Goal: Task Accomplishment & Management: Complete application form

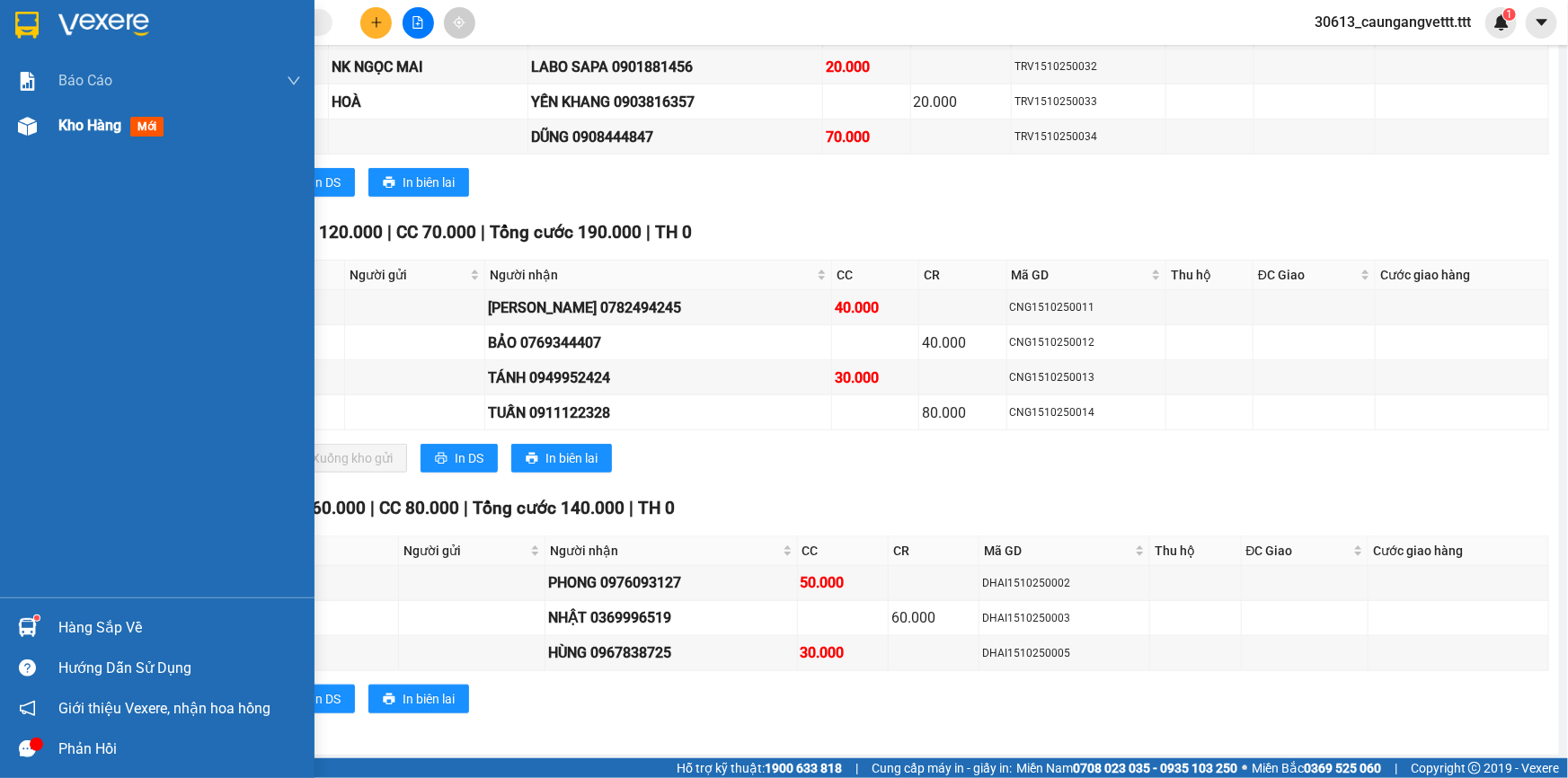
click at [68, 125] on span "Kho hàng" at bounding box center [90, 124] width 63 height 17
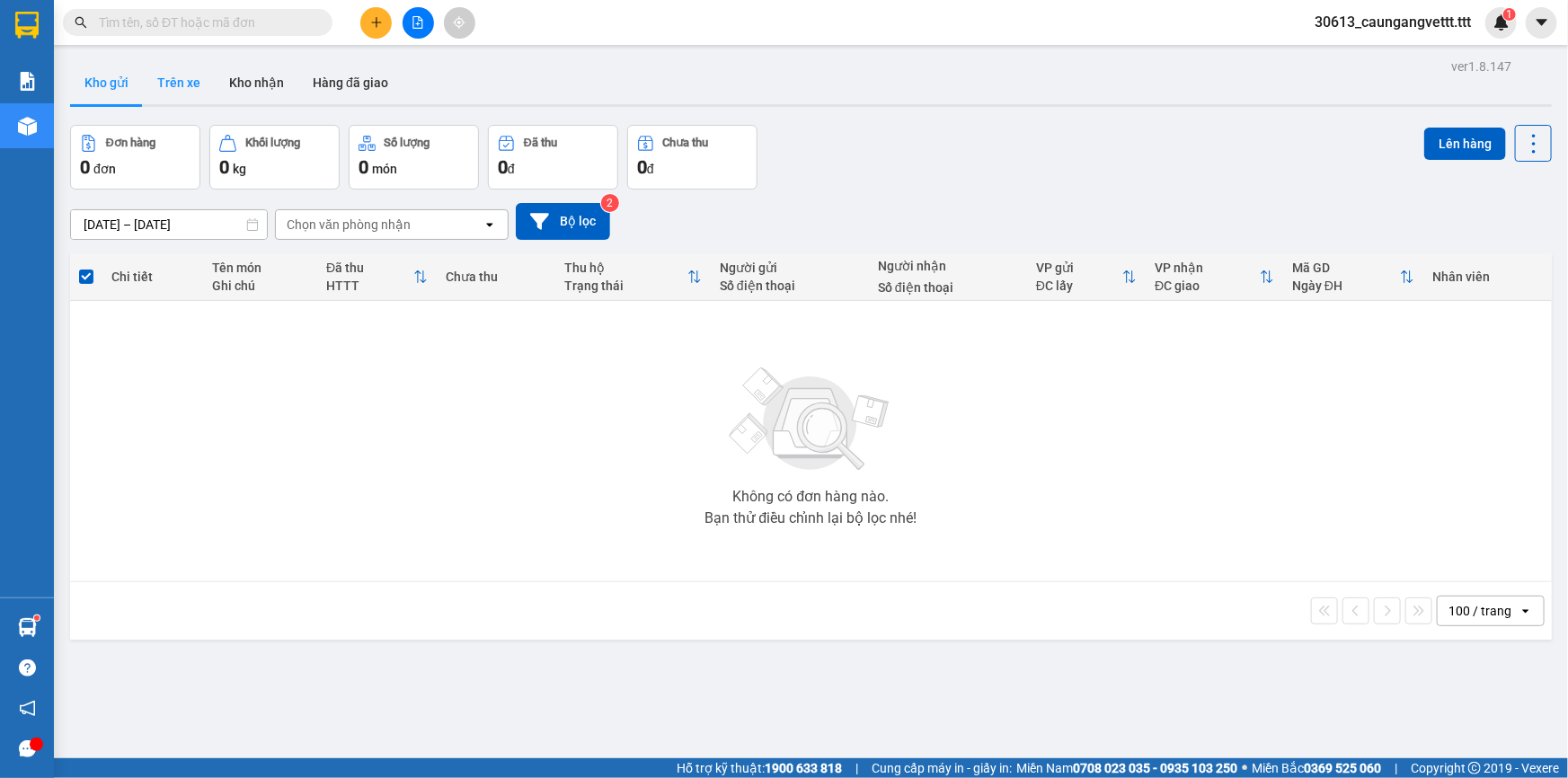
click at [189, 92] on button "Trên xe" at bounding box center [178, 82] width 72 height 43
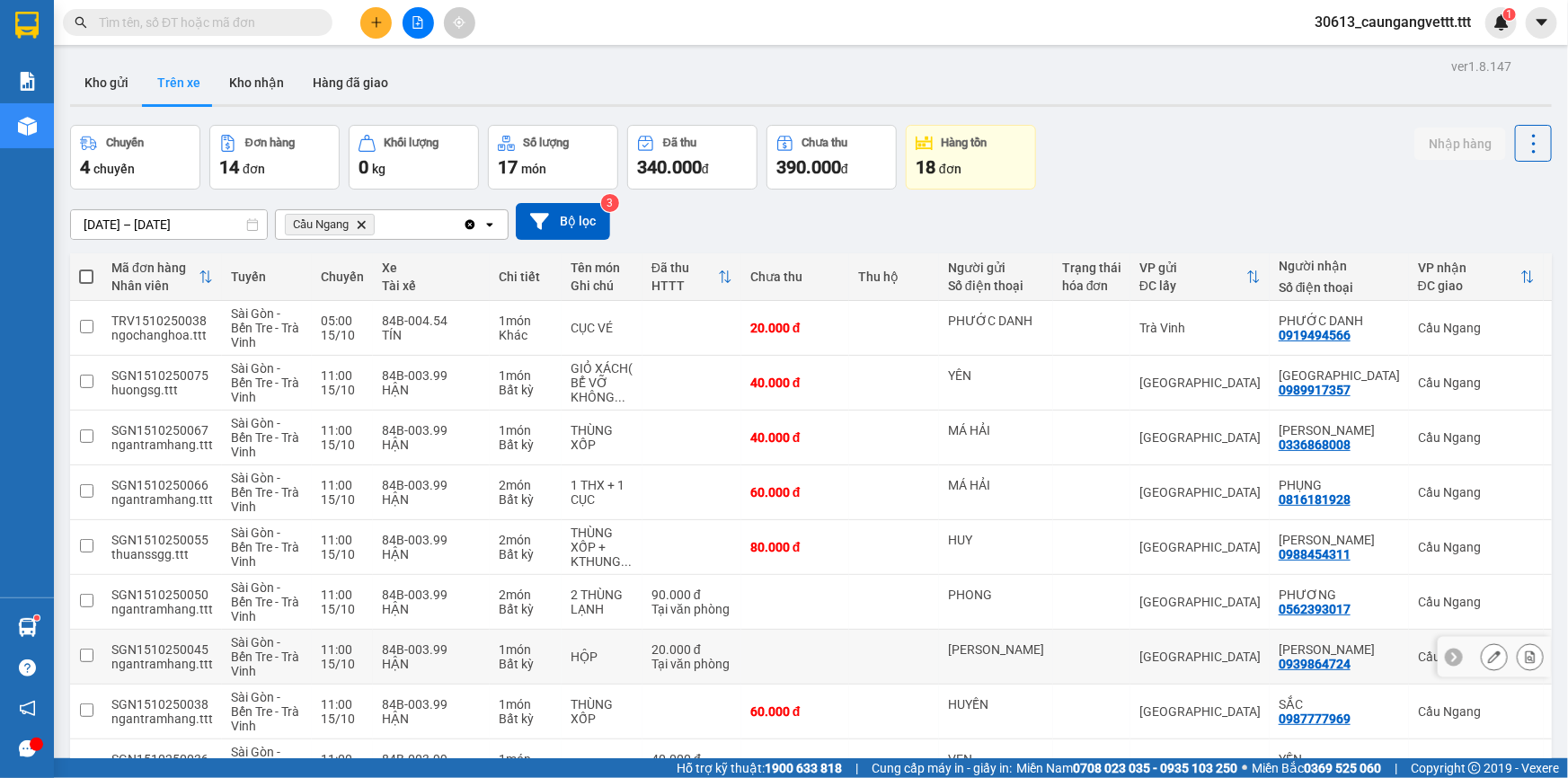
scroll to position [387, 0]
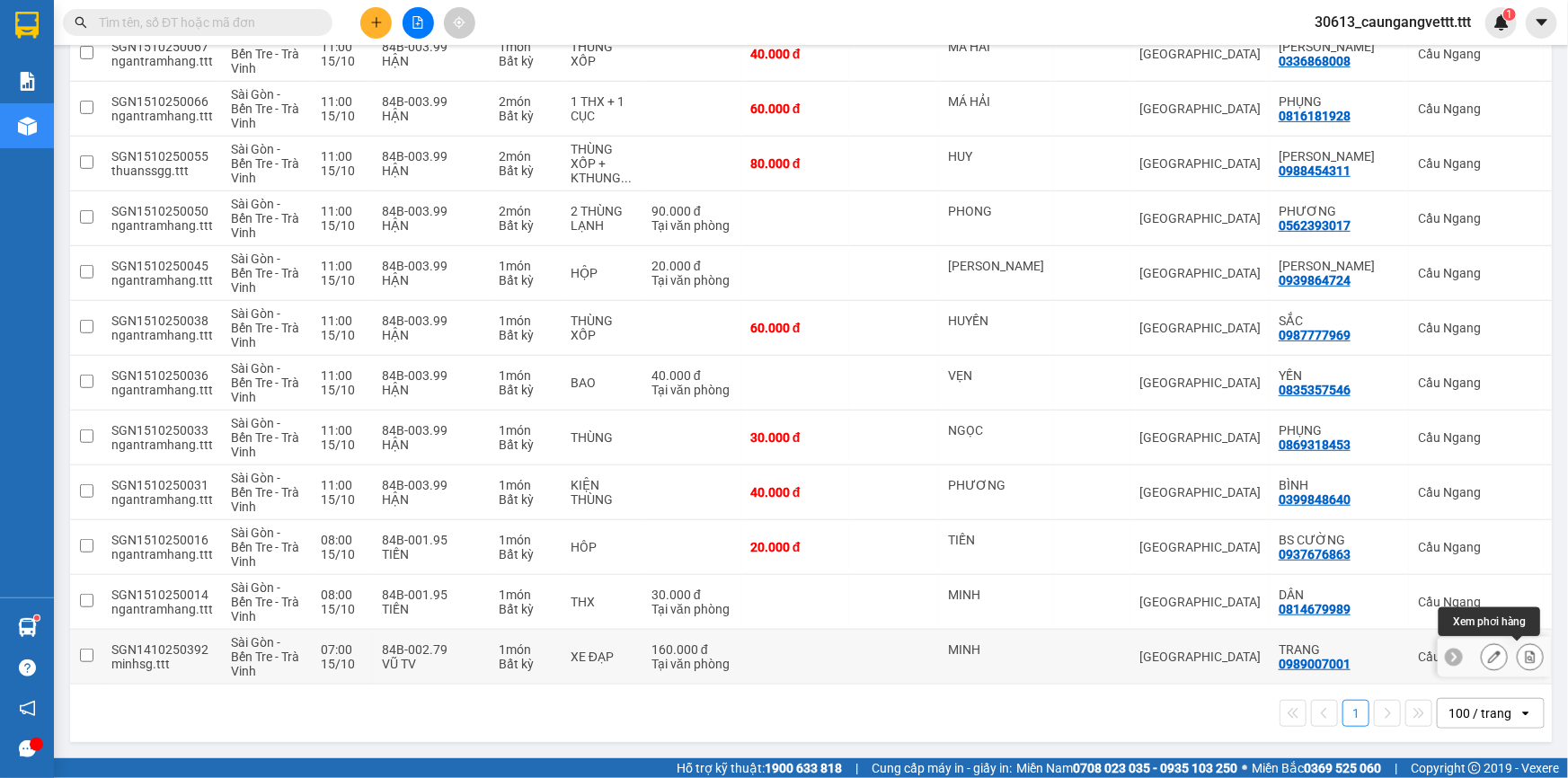
click at [1524, 651] on icon at bounding box center [1530, 656] width 13 height 13
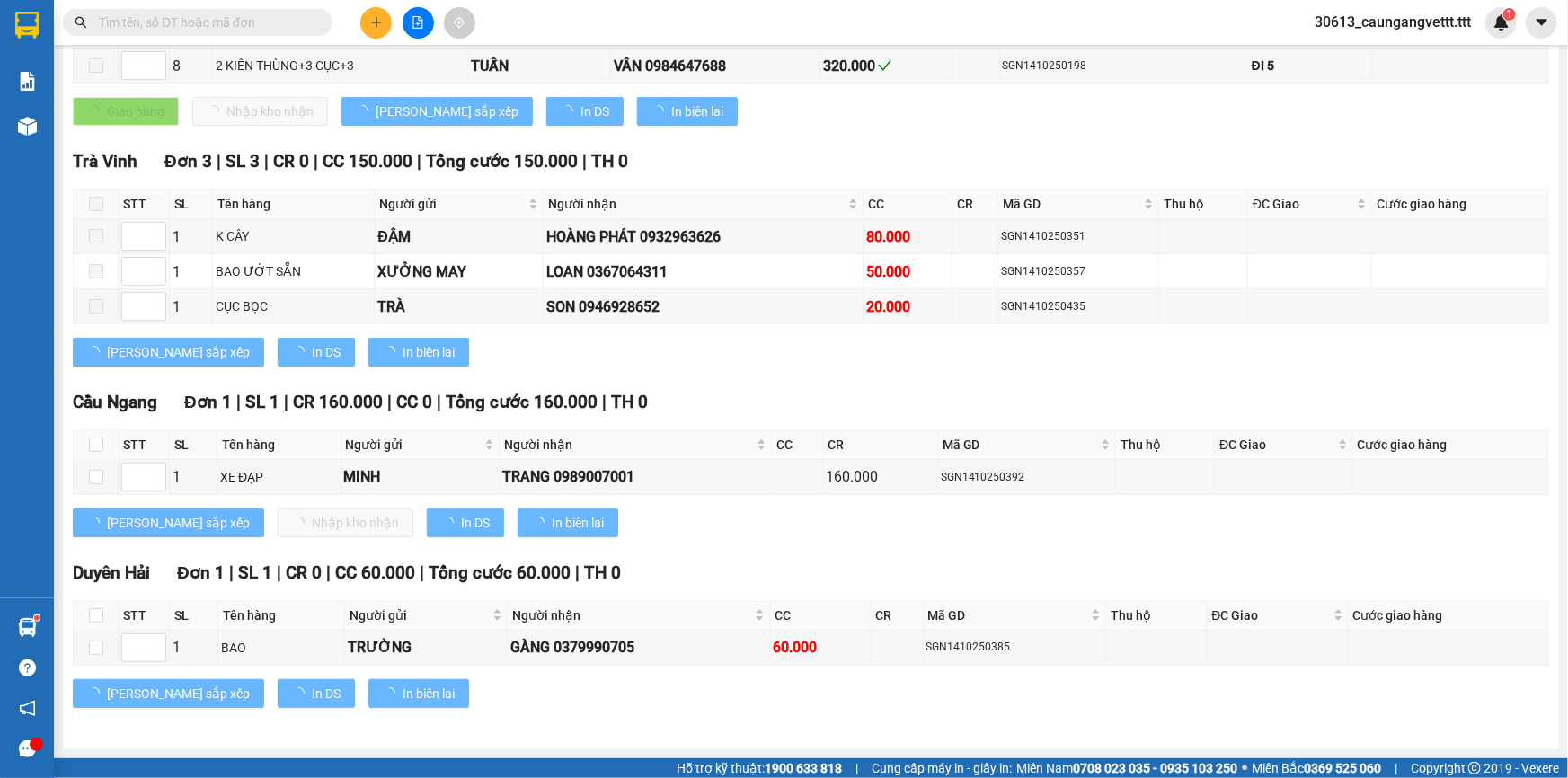
scroll to position [339, 0]
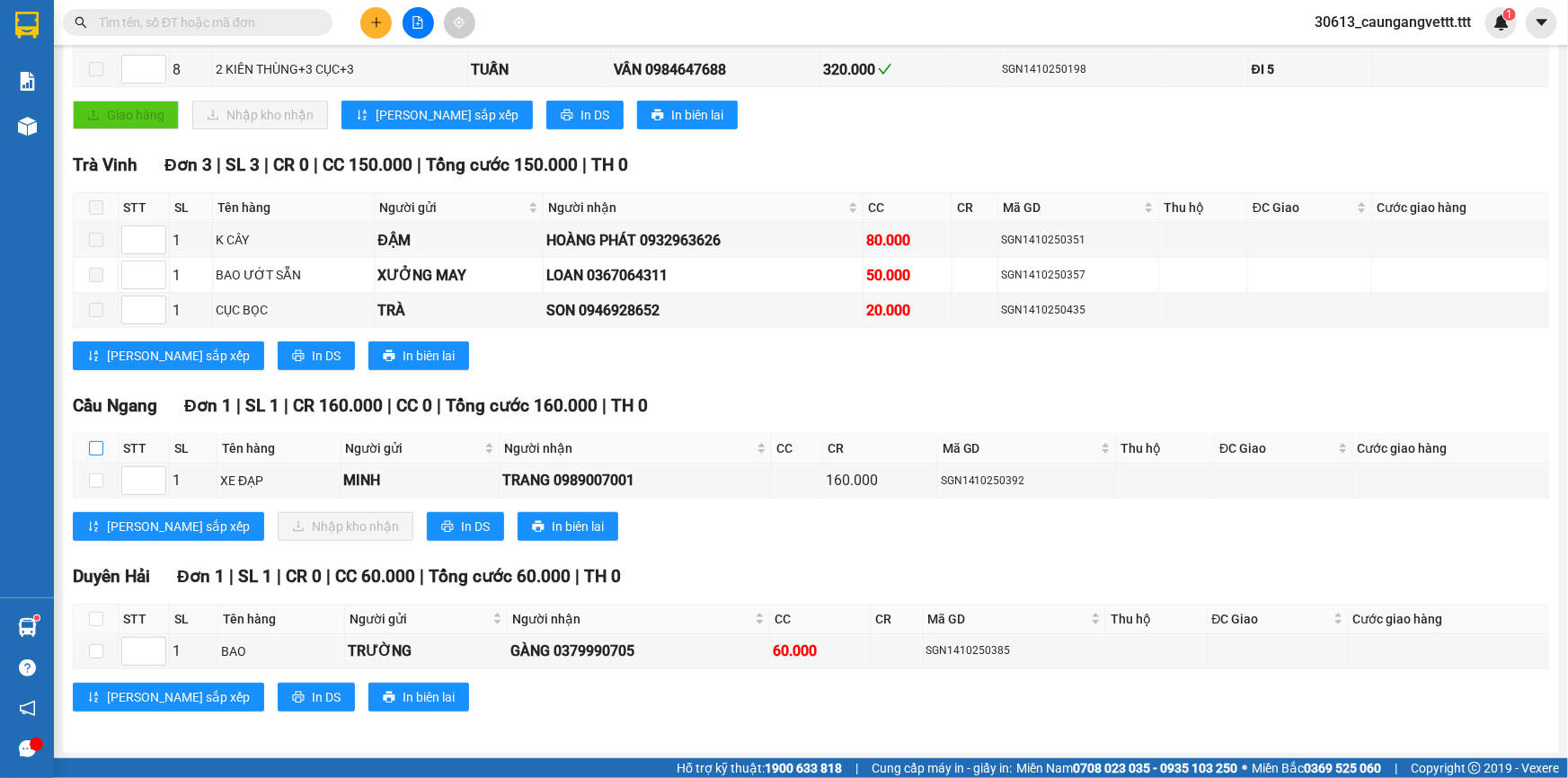
click at [89, 441] on input "checkbox" at bounding box center [96, 448] width 15 height 15
checkbox input "true"
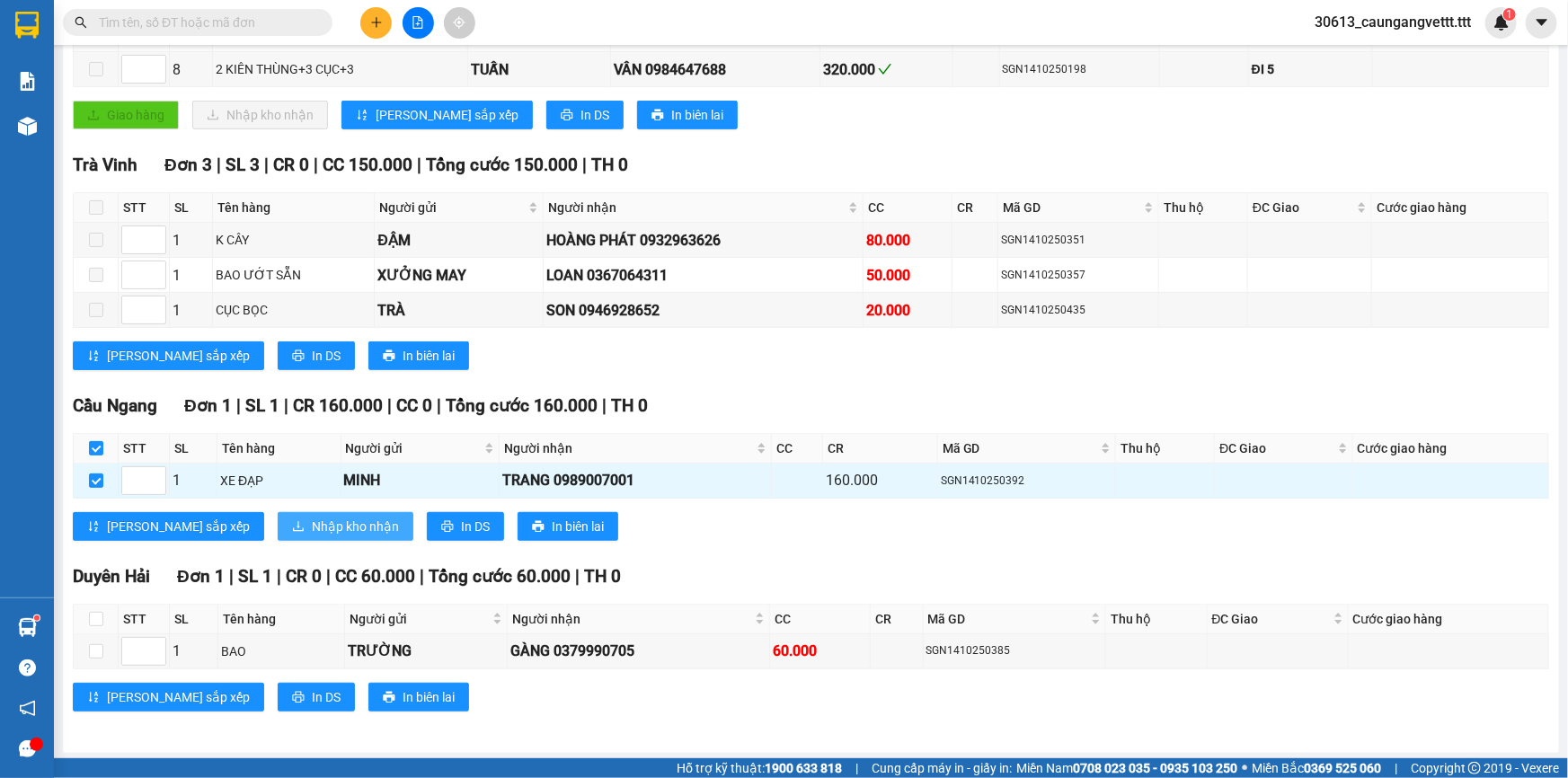
click at [277, 514] on button "Nhập kho nhận" at bounding box center [345, 526] width 135 height 28
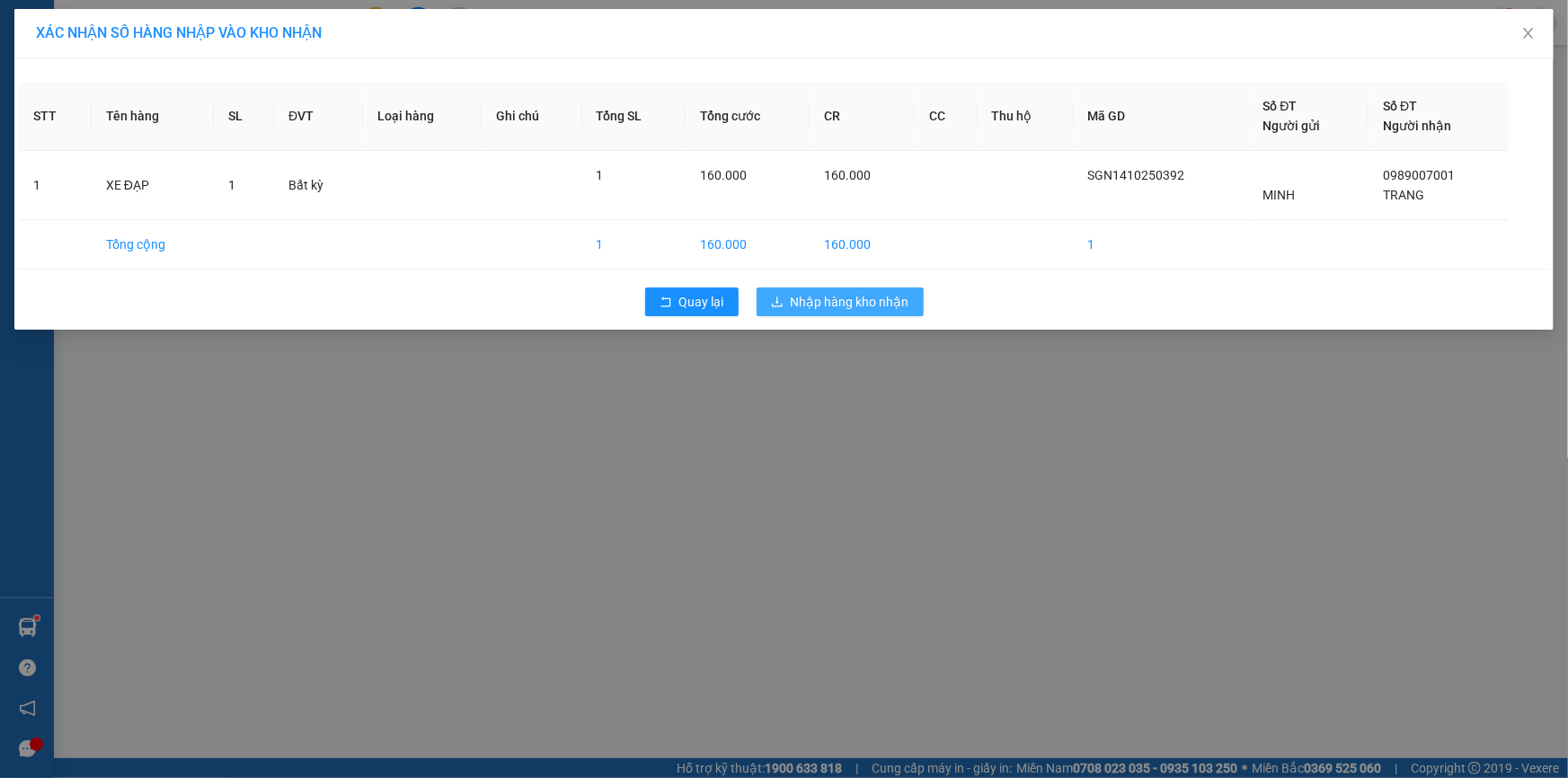
click at [821, 309] on span "Nhập hàng kho nhận" at bounding box center [850, 302] width 119 height 20
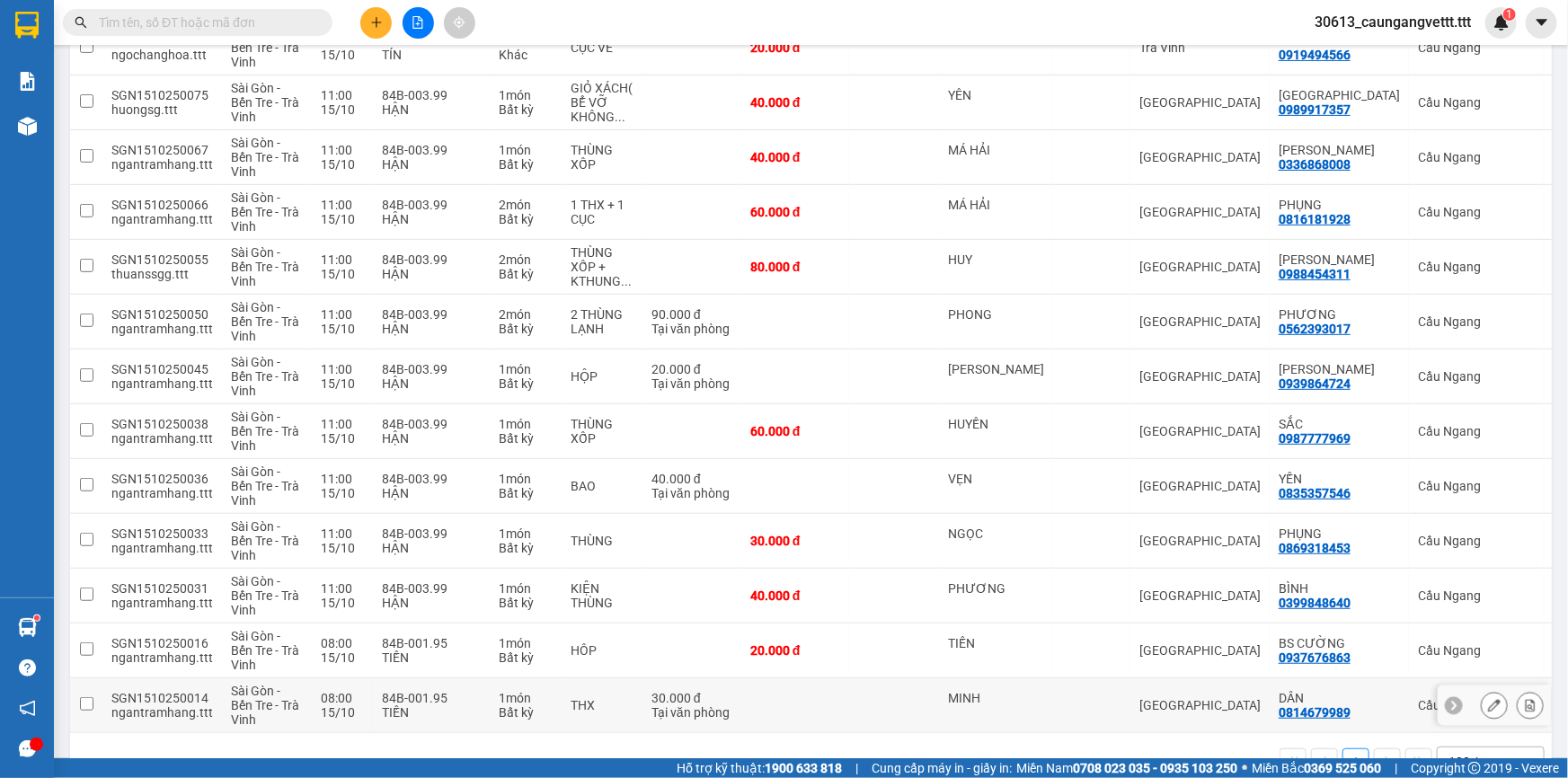
scroll to position [332, 0]
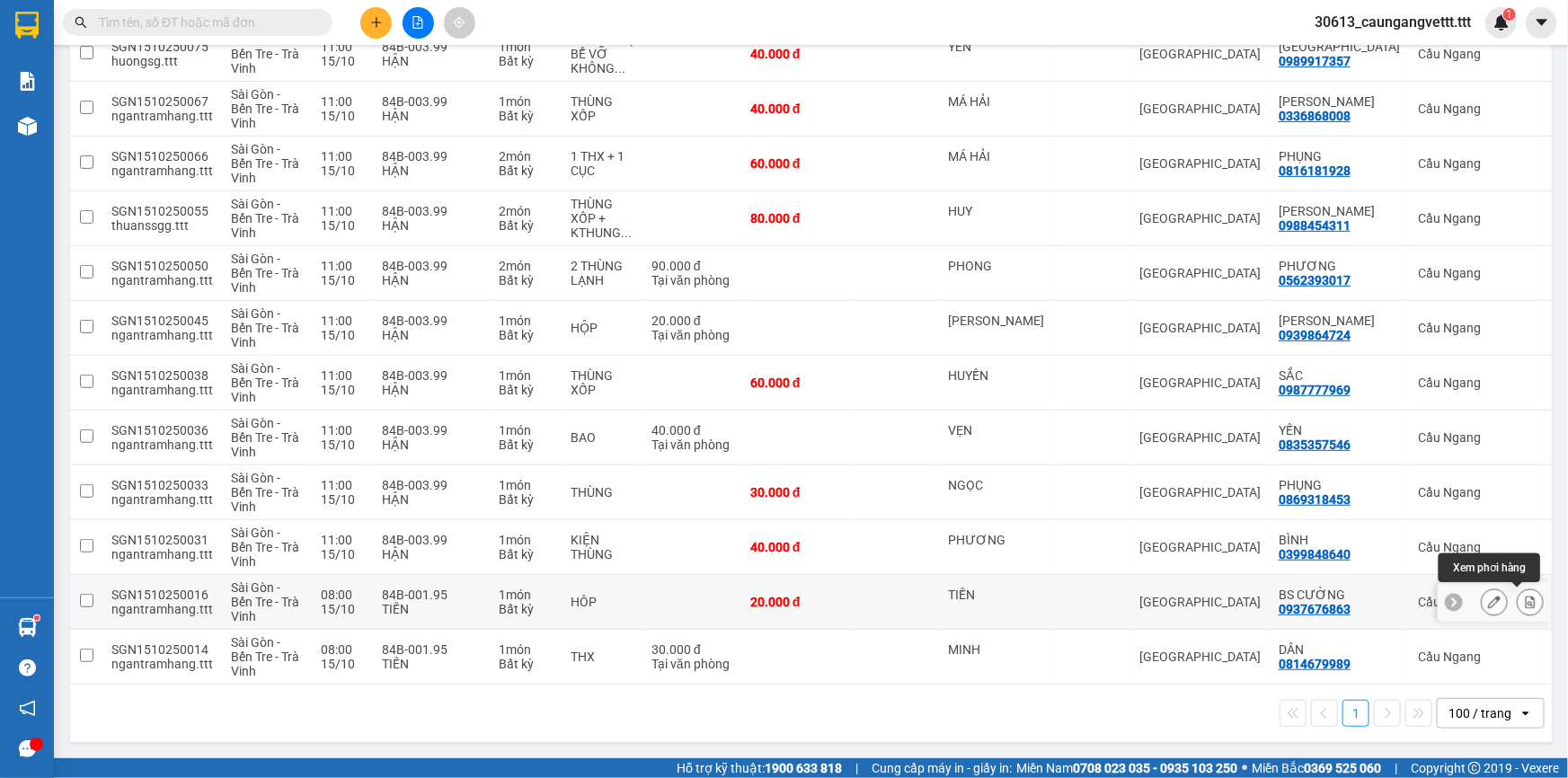
click at [1524, 599] on icon at bounding box center [1530, 602] width 13 height 13
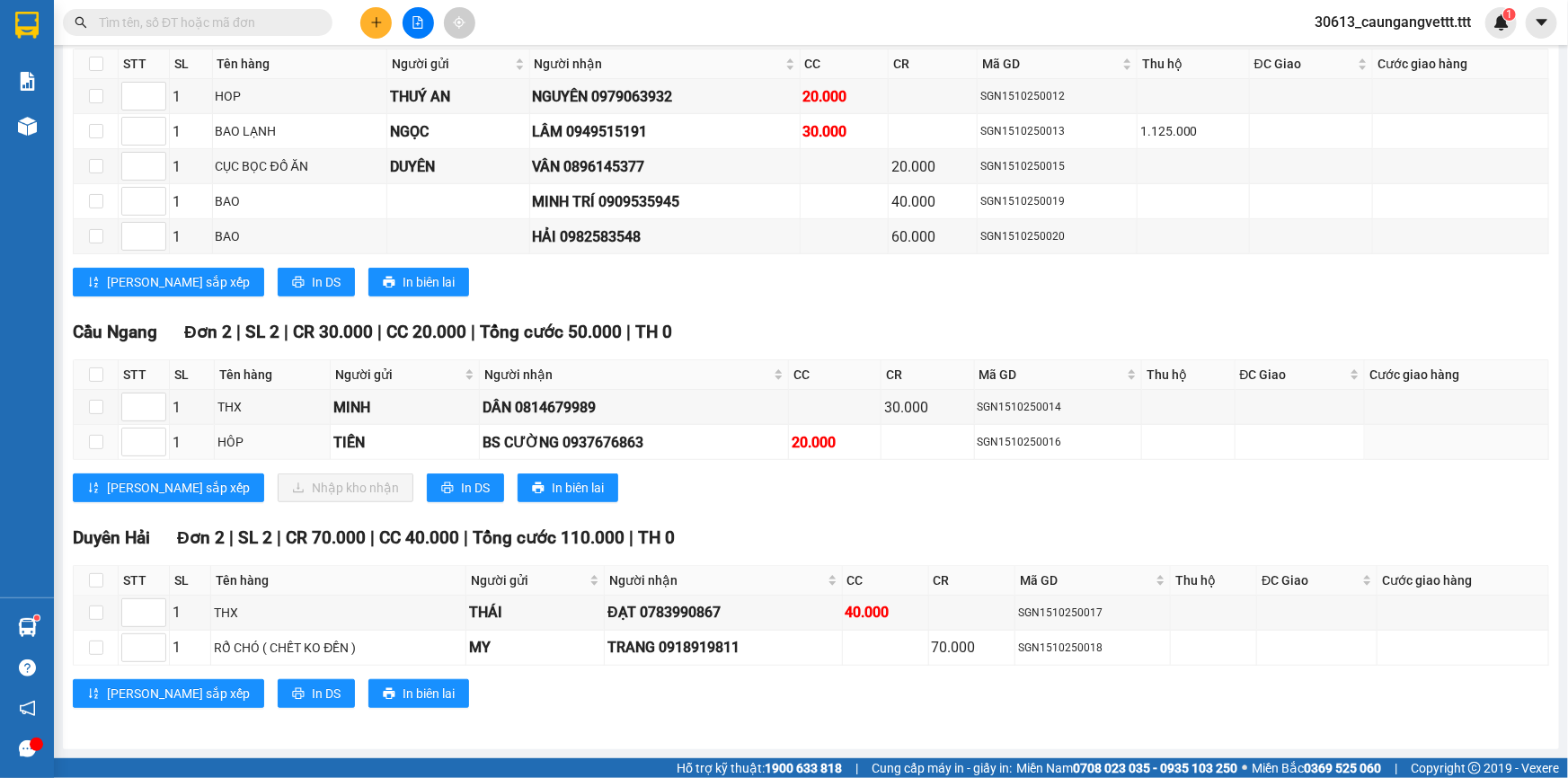
scroll to position [163, 0]
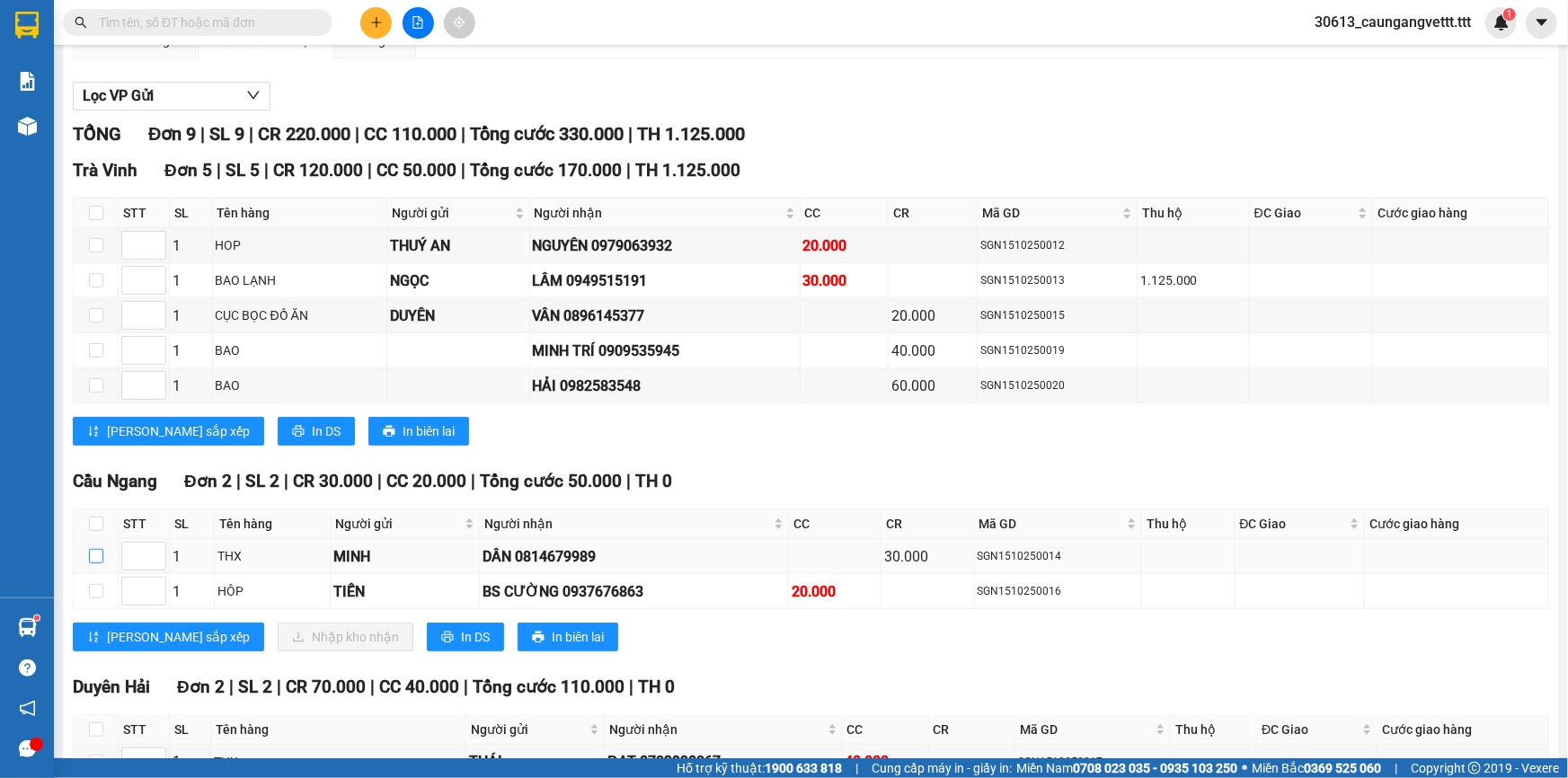
click at [96, 549] on input "checkbox" at bounding box center [96, 556] width 15 height 15
checkbox input "true"
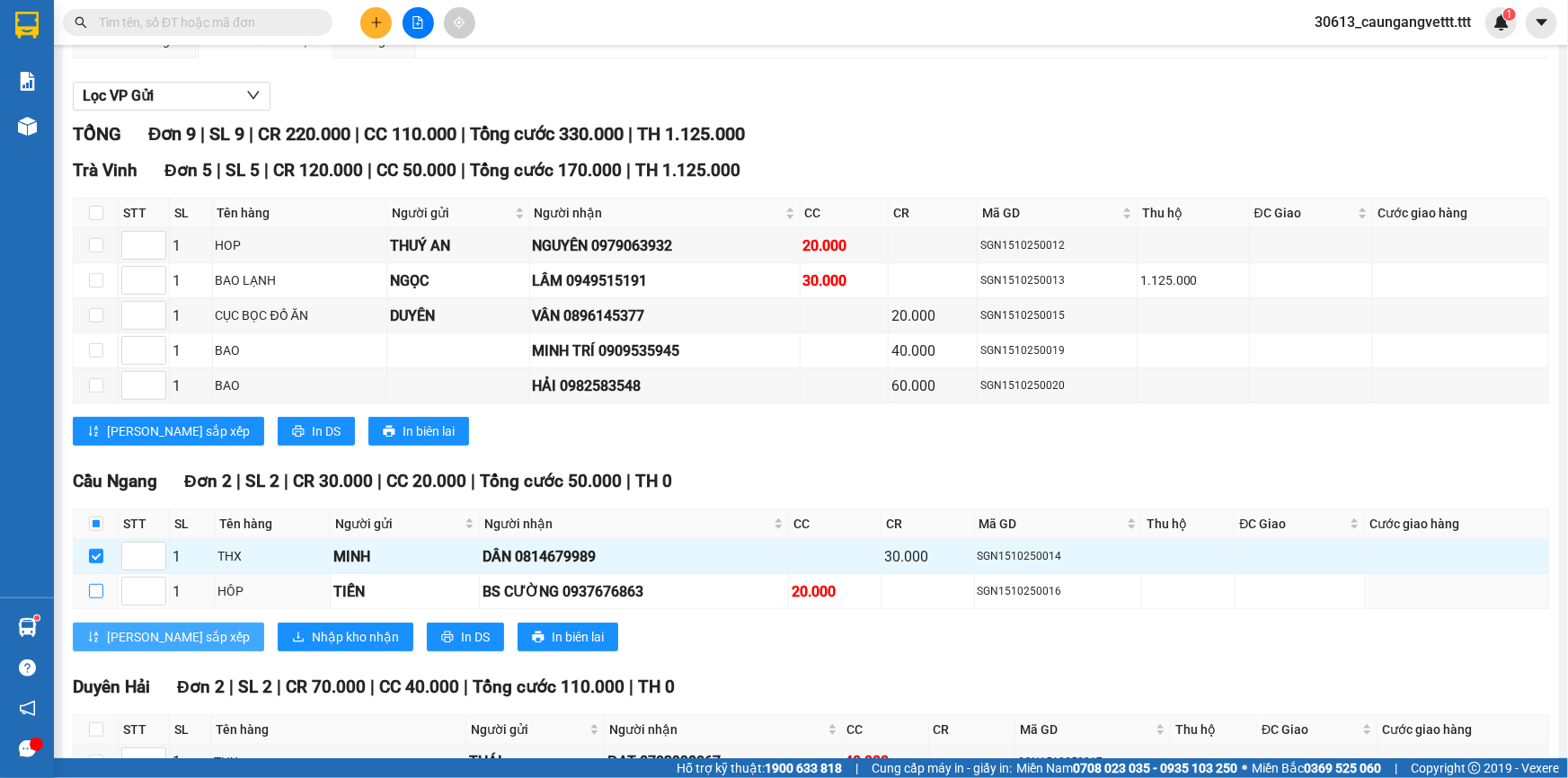
drag, startPoint x: 91, startPoint y: 581, endPoint x: 155, endPoint y: 621, distance: 75.5
click at [92, 584] on input "checkbox" at bounding box center [96, 591] width 15 height 15
checkbox input "true"
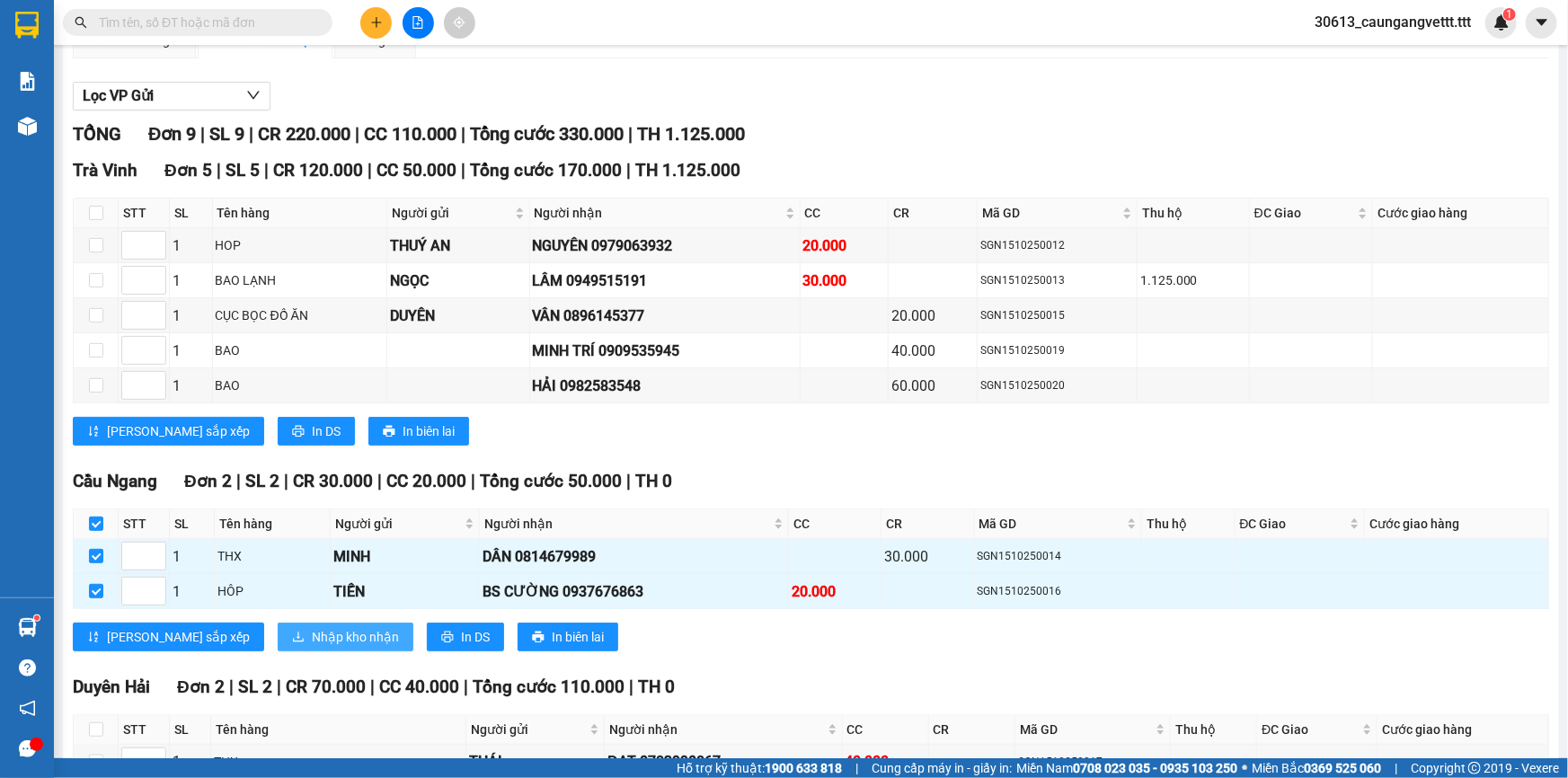
click at [312, 629] on span "Nhập kho nhận" at bounding box center [355, 637] width 87 height 20
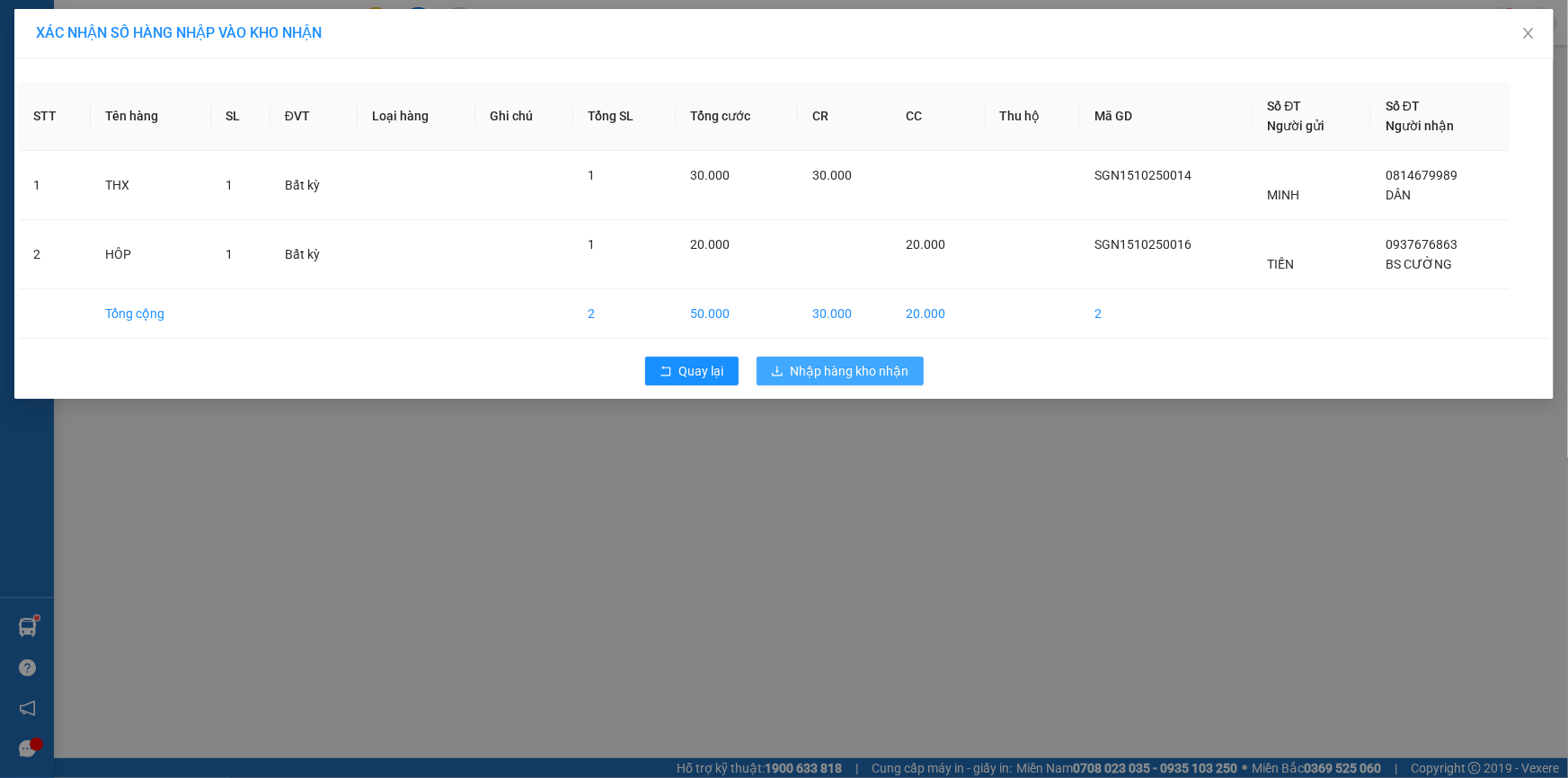
click at [876, 374] on span "Nhập hàng kho nhận" at bounding box center [850, 371] width 119 height 20
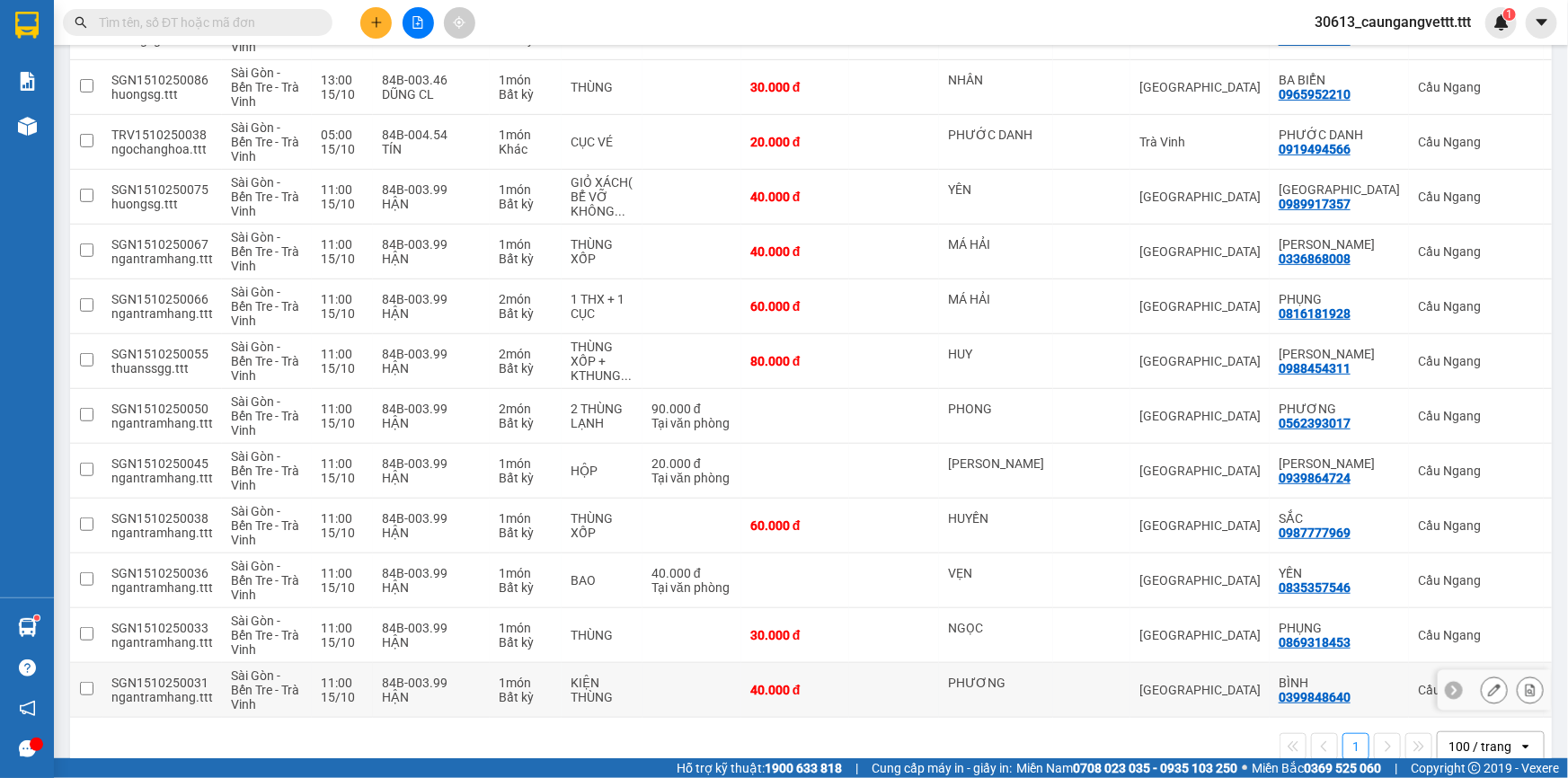
scroll to position [387, 0]
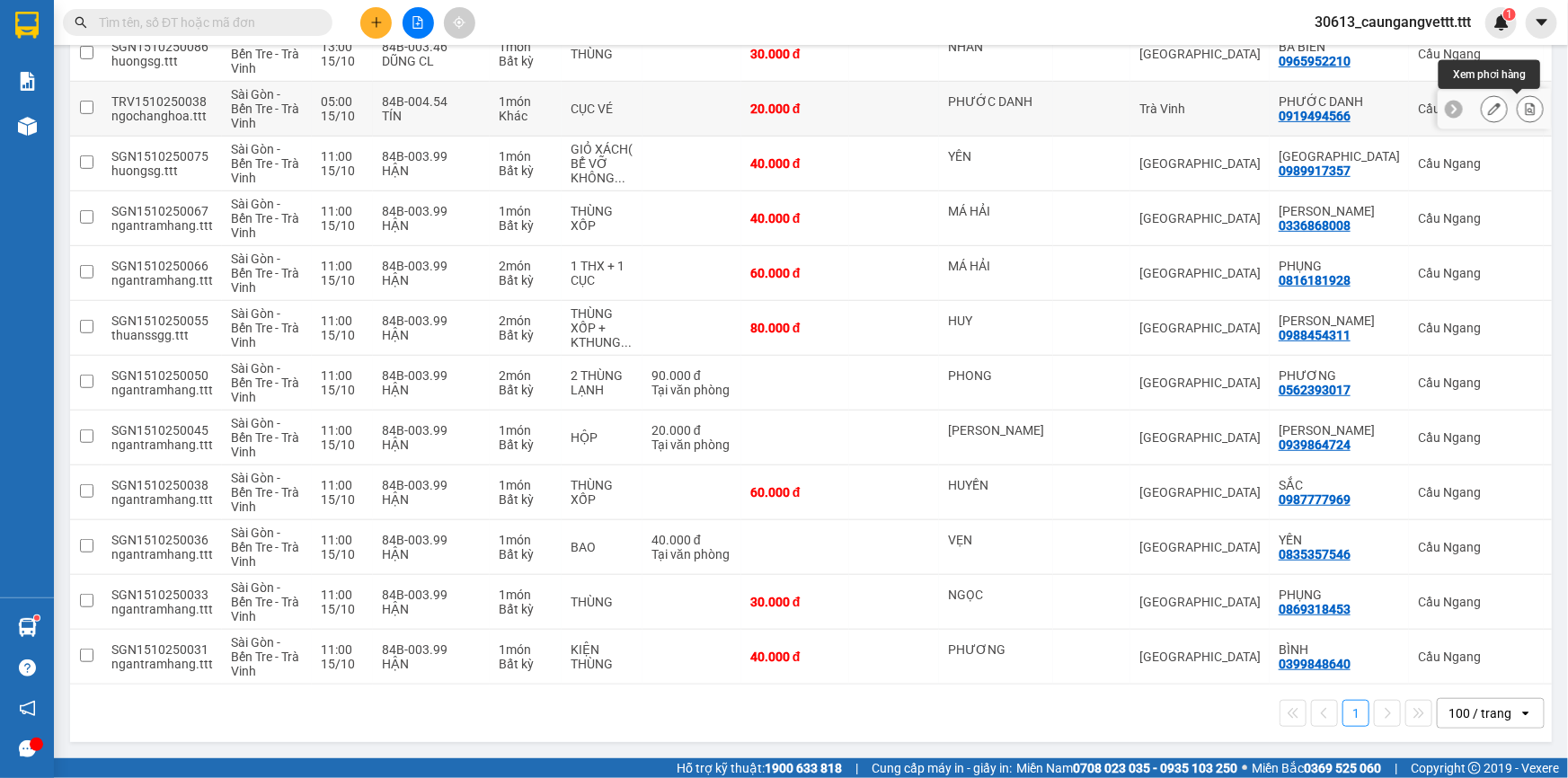
click at [1524, 103] on icon at bounding box center [1530, 109] width 13 height 13
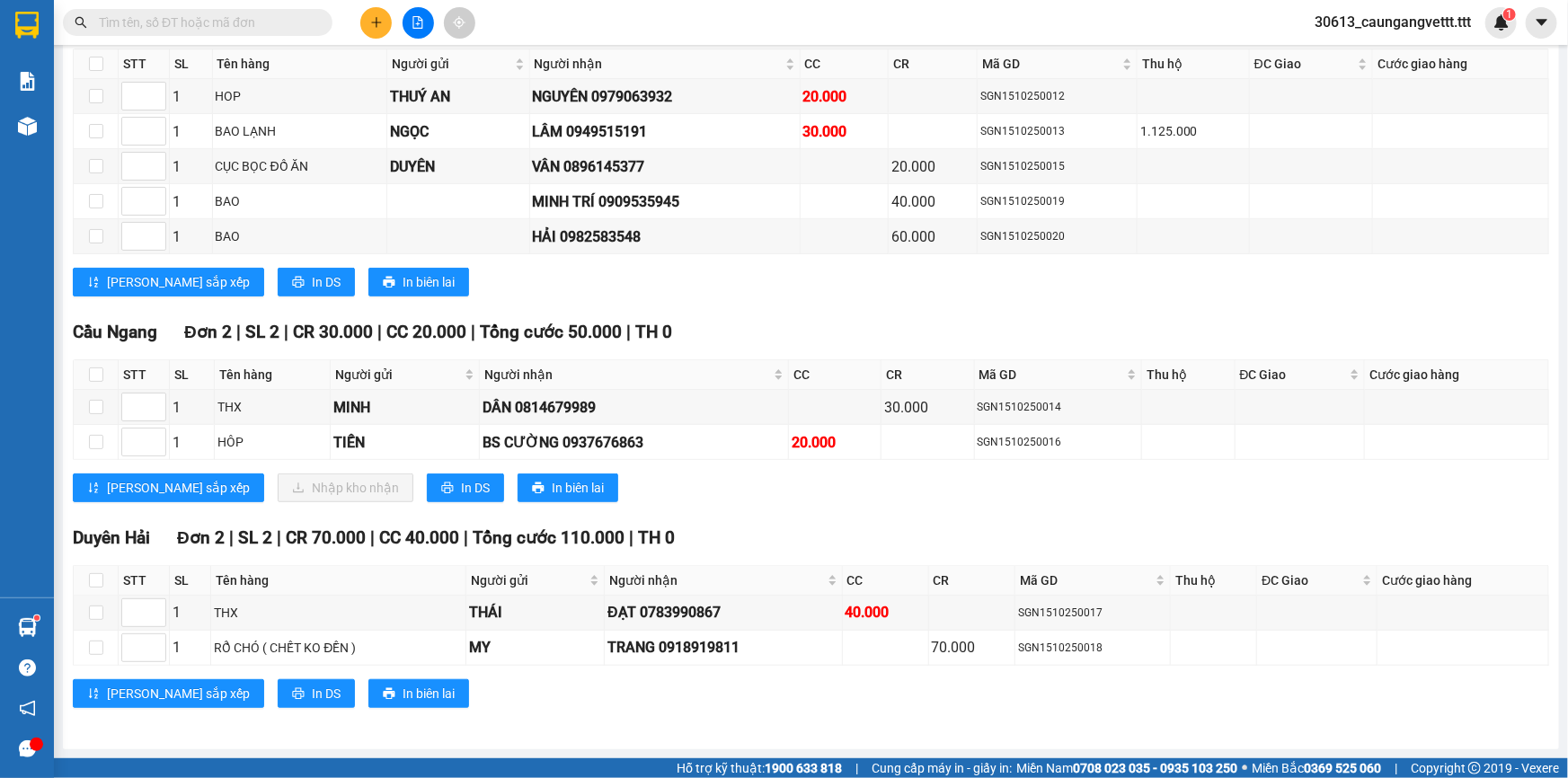
scroll to position [308, 0]
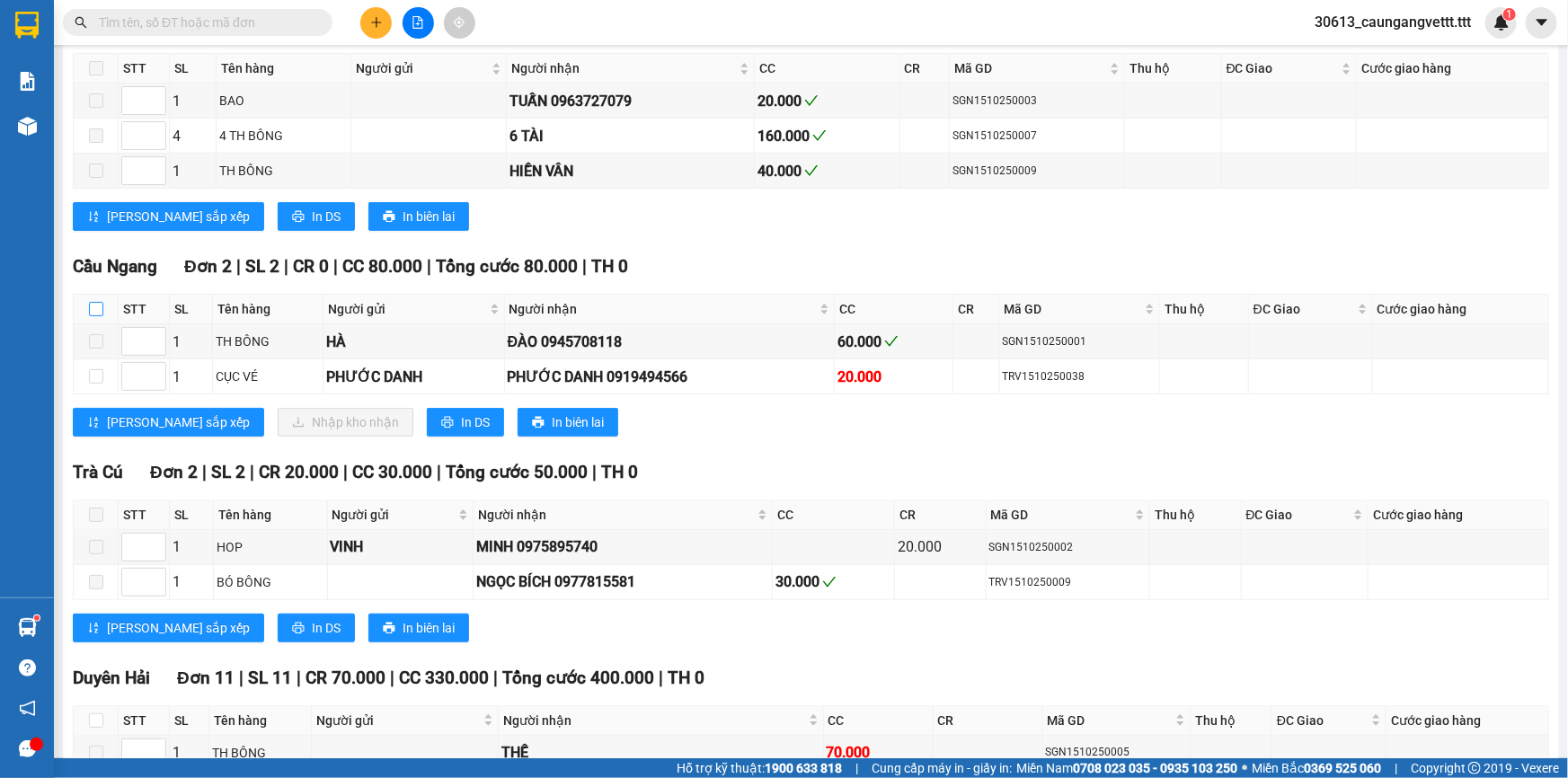
click at [95, 312] on input "checkbox" at bounding box center [96, 309] width 15 height 15
checkbox input "true"
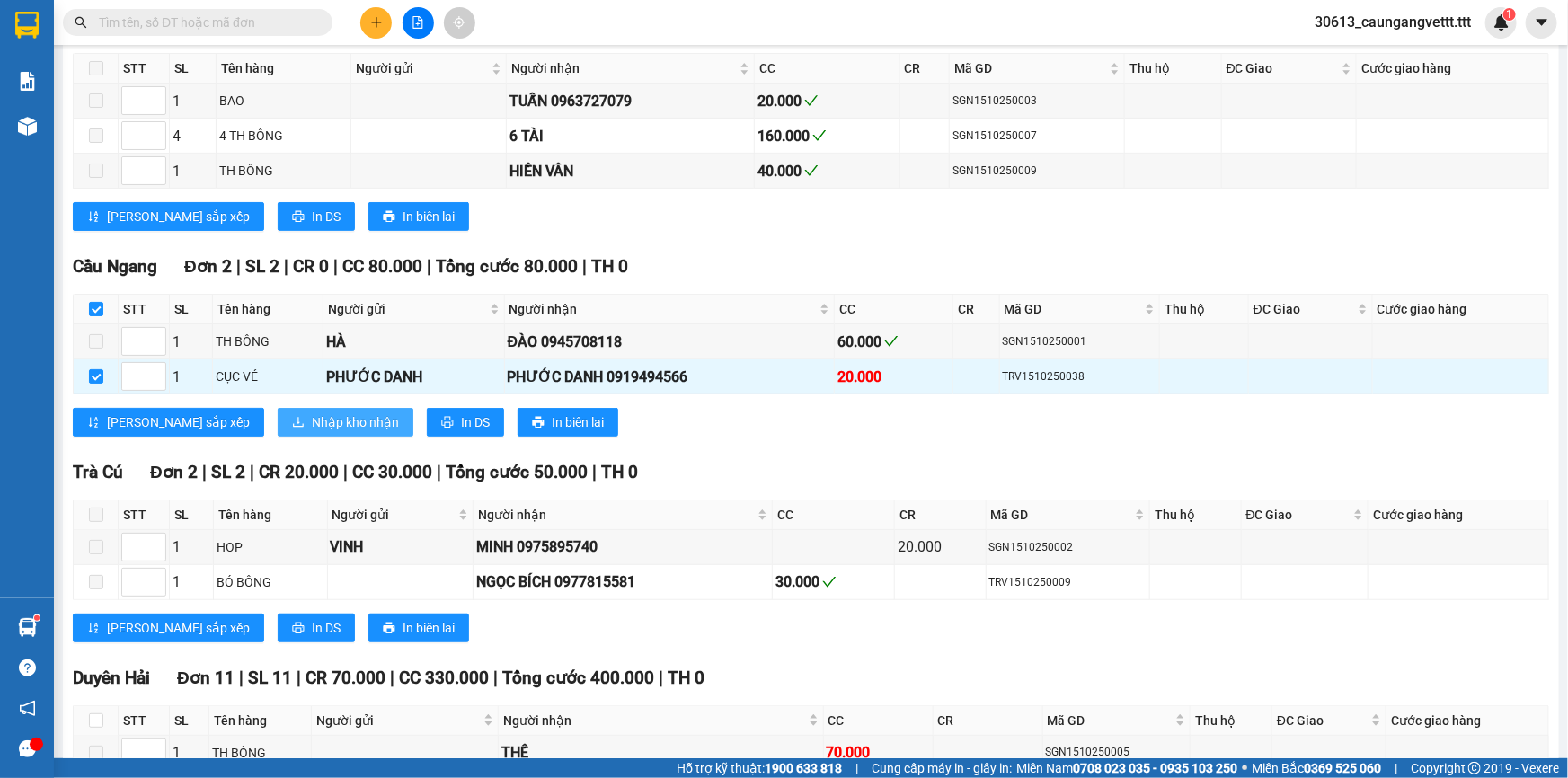
click at [312, 413] on span "Nhập kho nhận" at bounding box center [355, 422] width 87 height 20
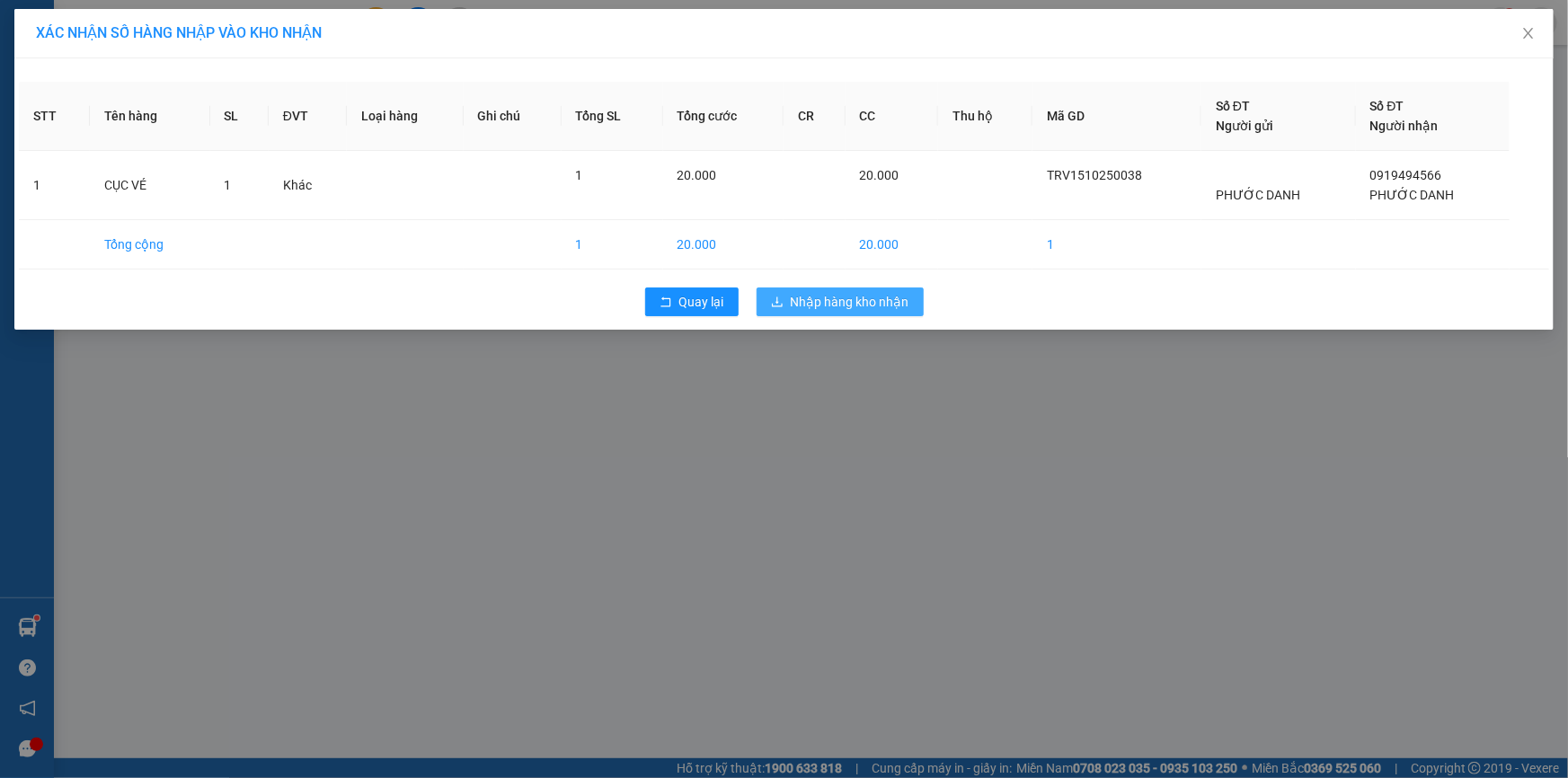
click at [817, 292] on span "Nhập hàng kho nhận" at bounding box center [850, 302] width 119 height 20
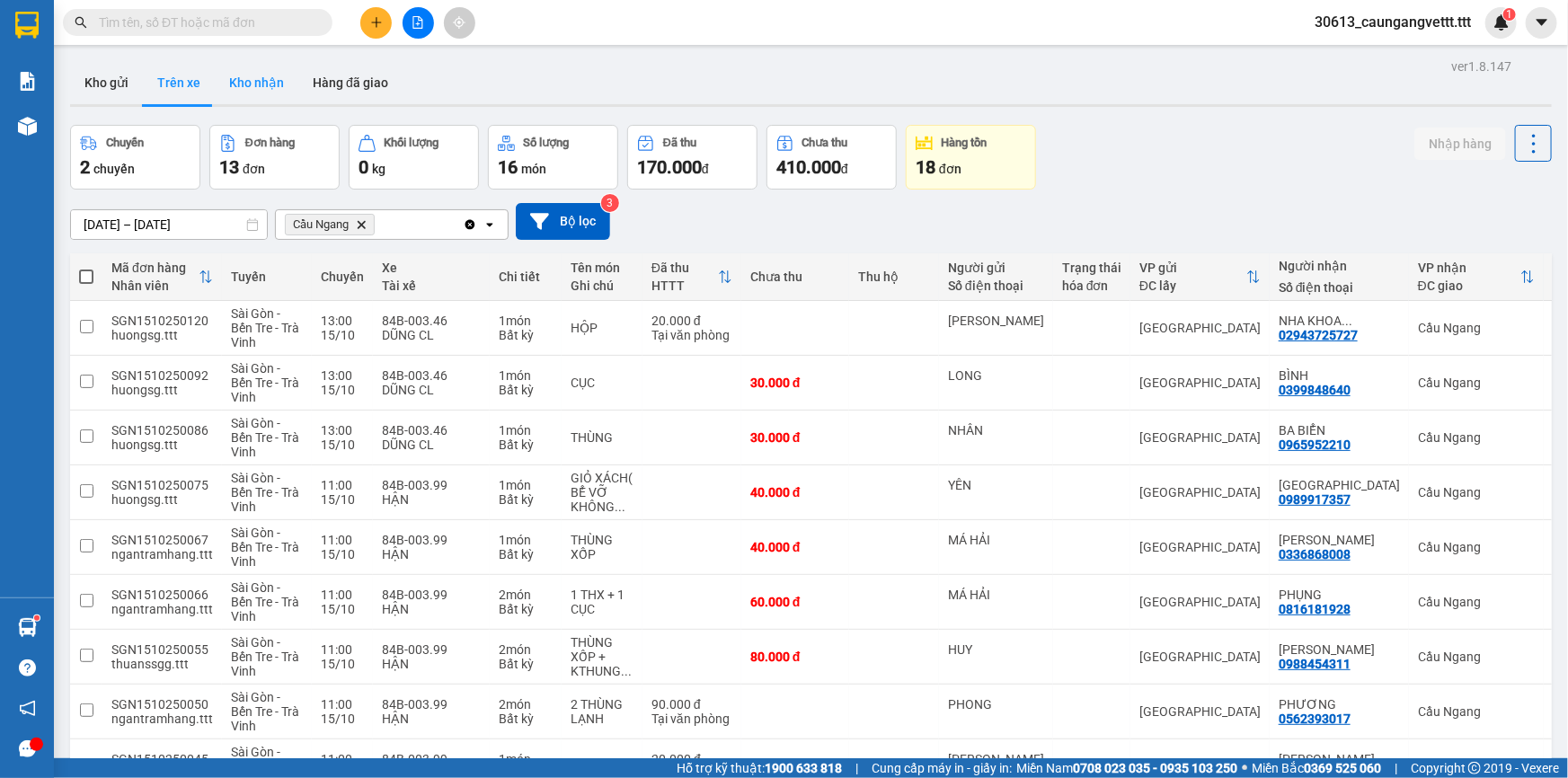
click at [270, 93] on button "Kho nhận" at bounding box center [256, 82] width 83 height 43
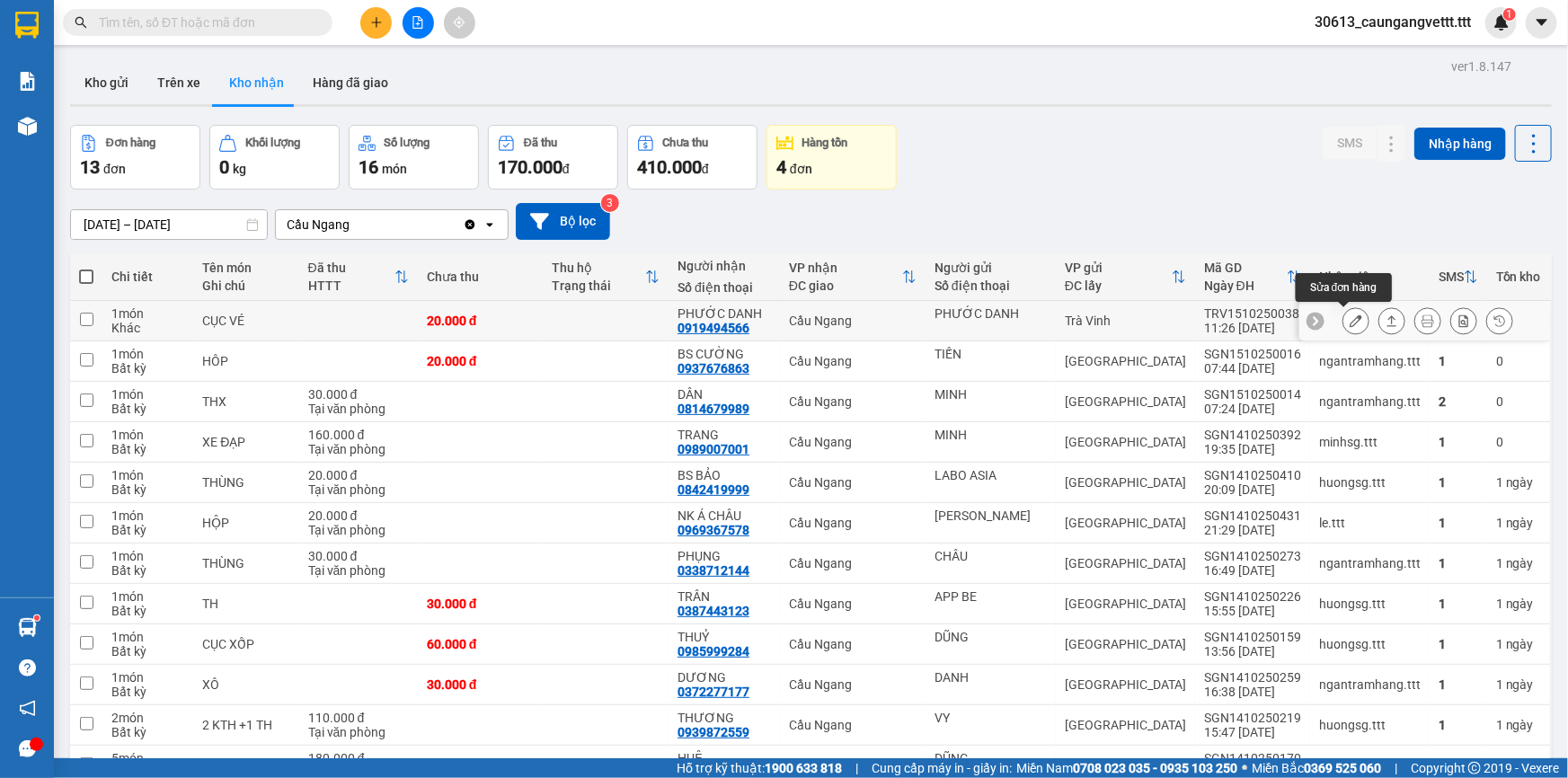
click at [1349, 321] on icon at bounding box center [1355, 320] width 13 height 13
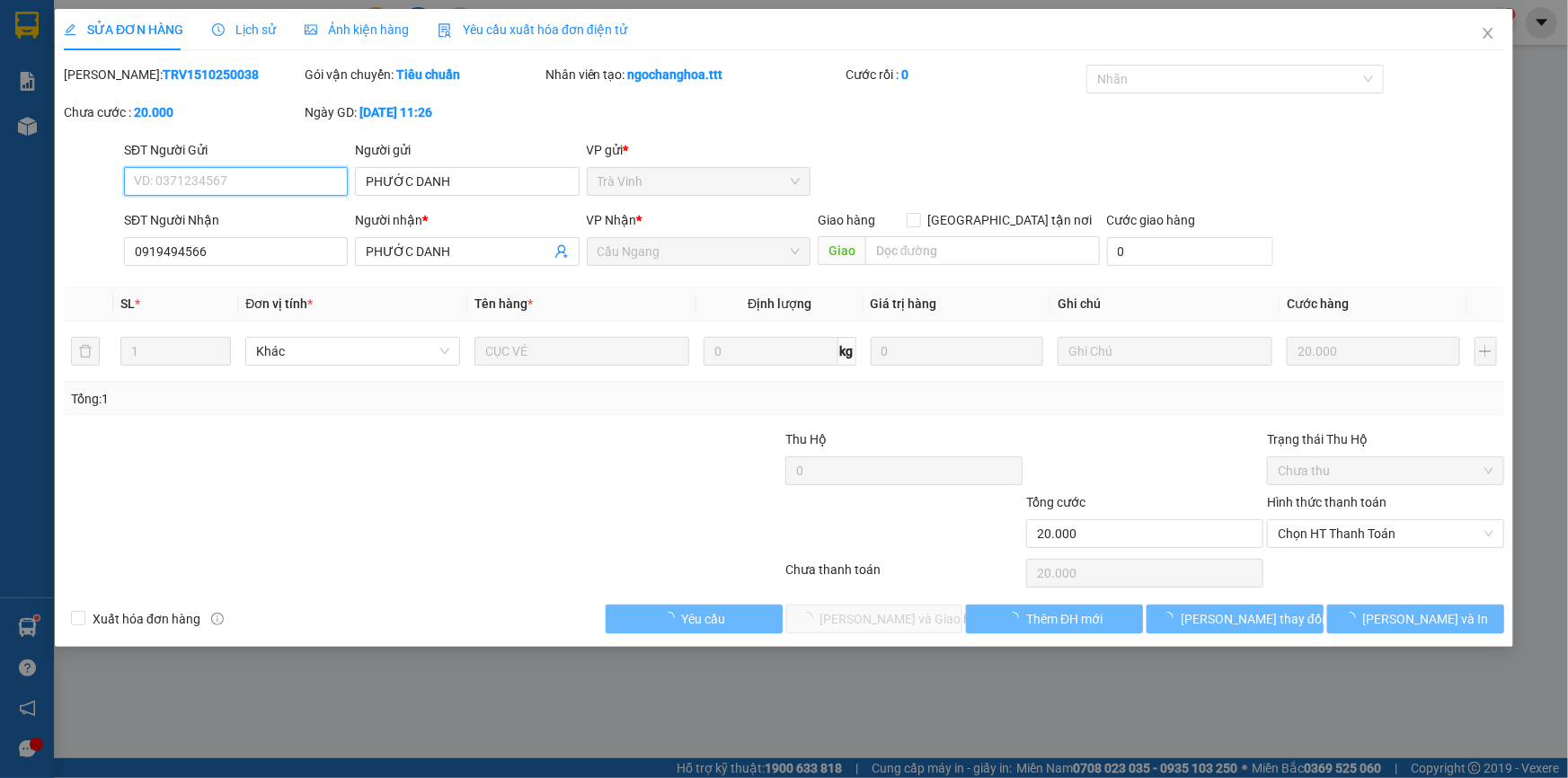
type input "PHƯỚC DANH"
type input "0919494566"
type input "PHƯỚC DANH"
type input "20.000"
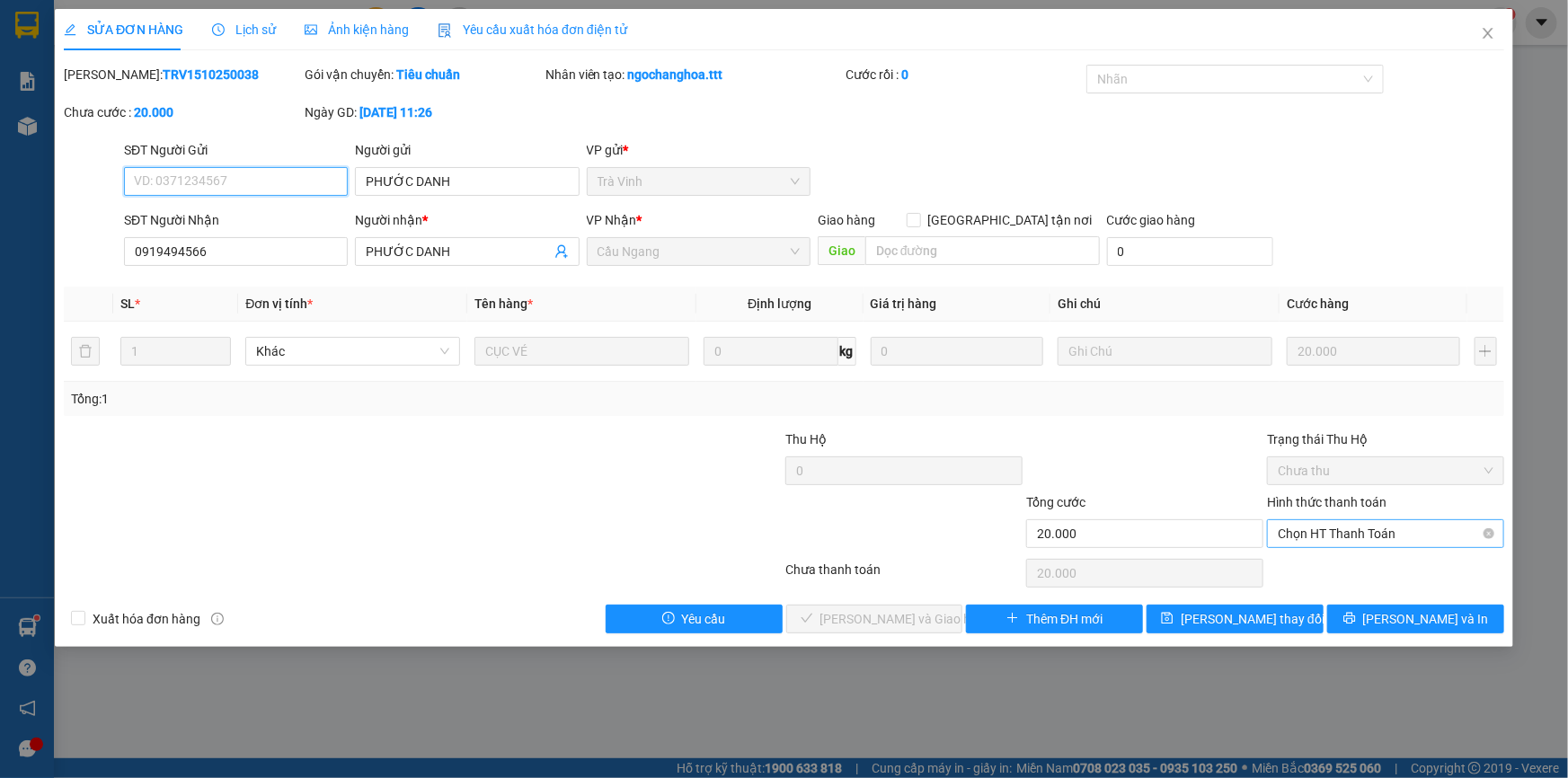
click at [1411, 531] on span "Chọn HT Thanh Toán" at bounding box center [1386, 534] width 216 height 27
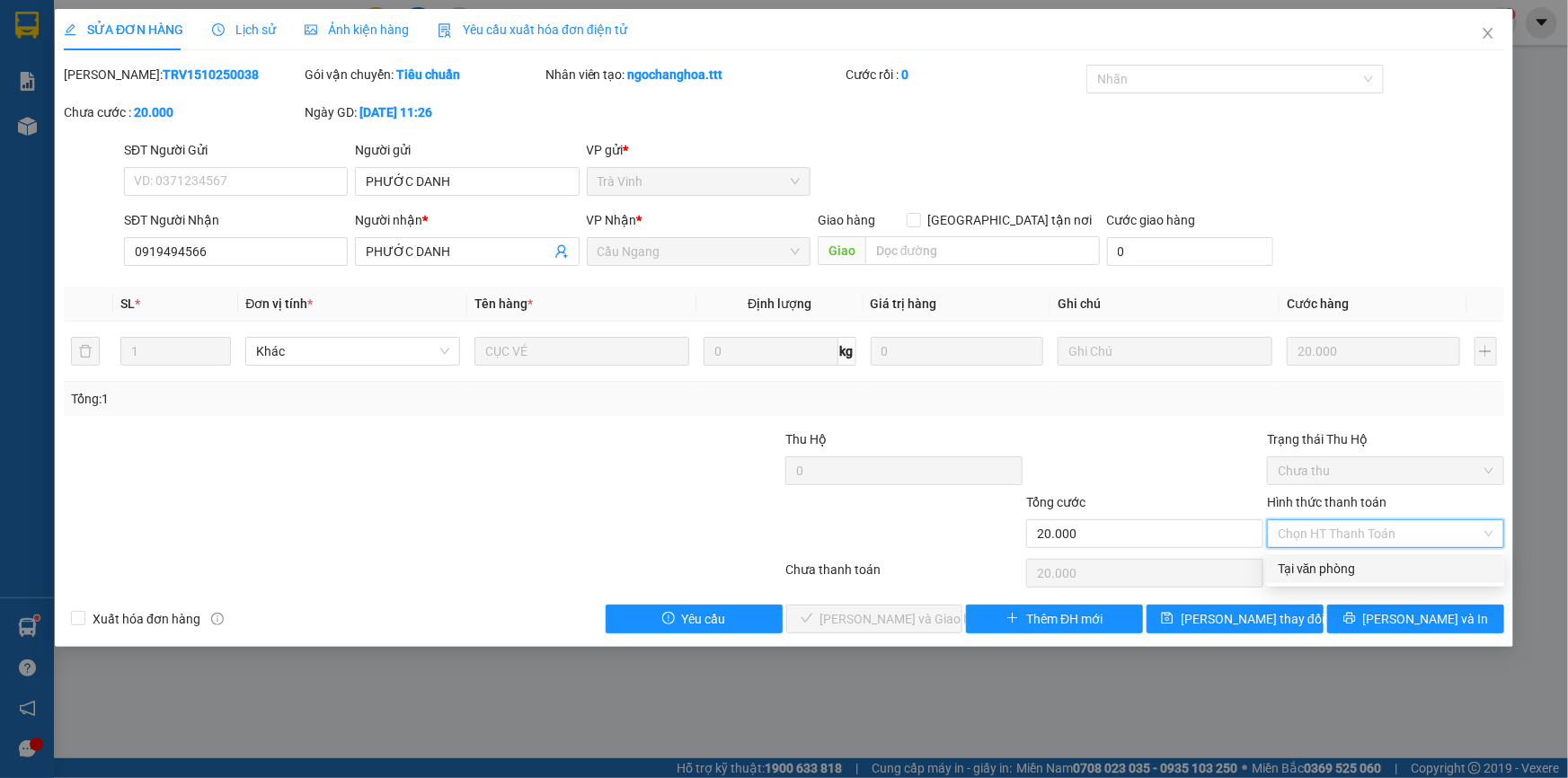
click at [1367, 568] on div "Tại văn phòng" at bounding box center [1386, 568] width 216 height 20
type input "0"
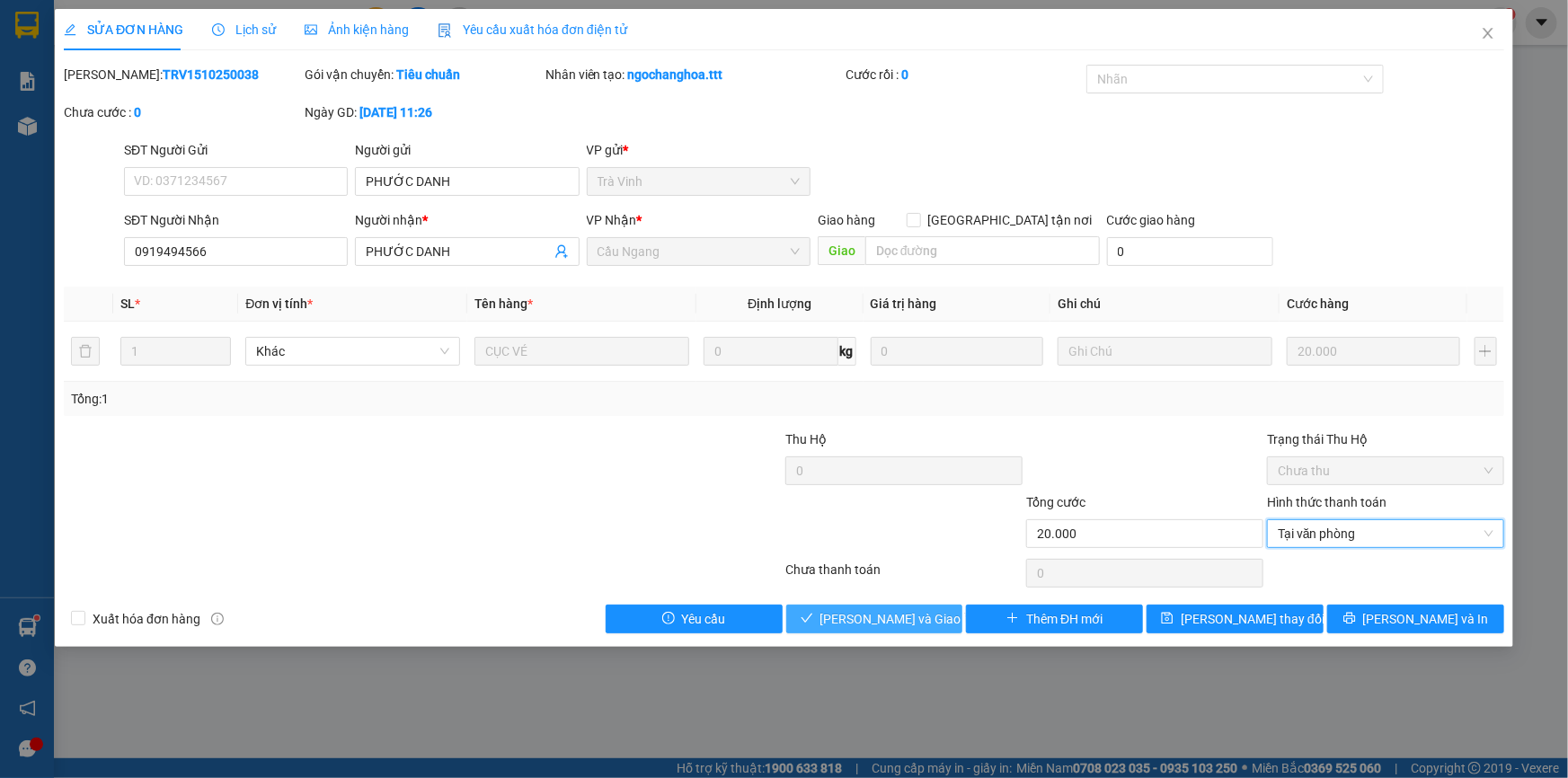
click at [909, 618] on span "[PERSON_NAME] và Giao hàng" at bounding box center [906, 619] width 172 height 20
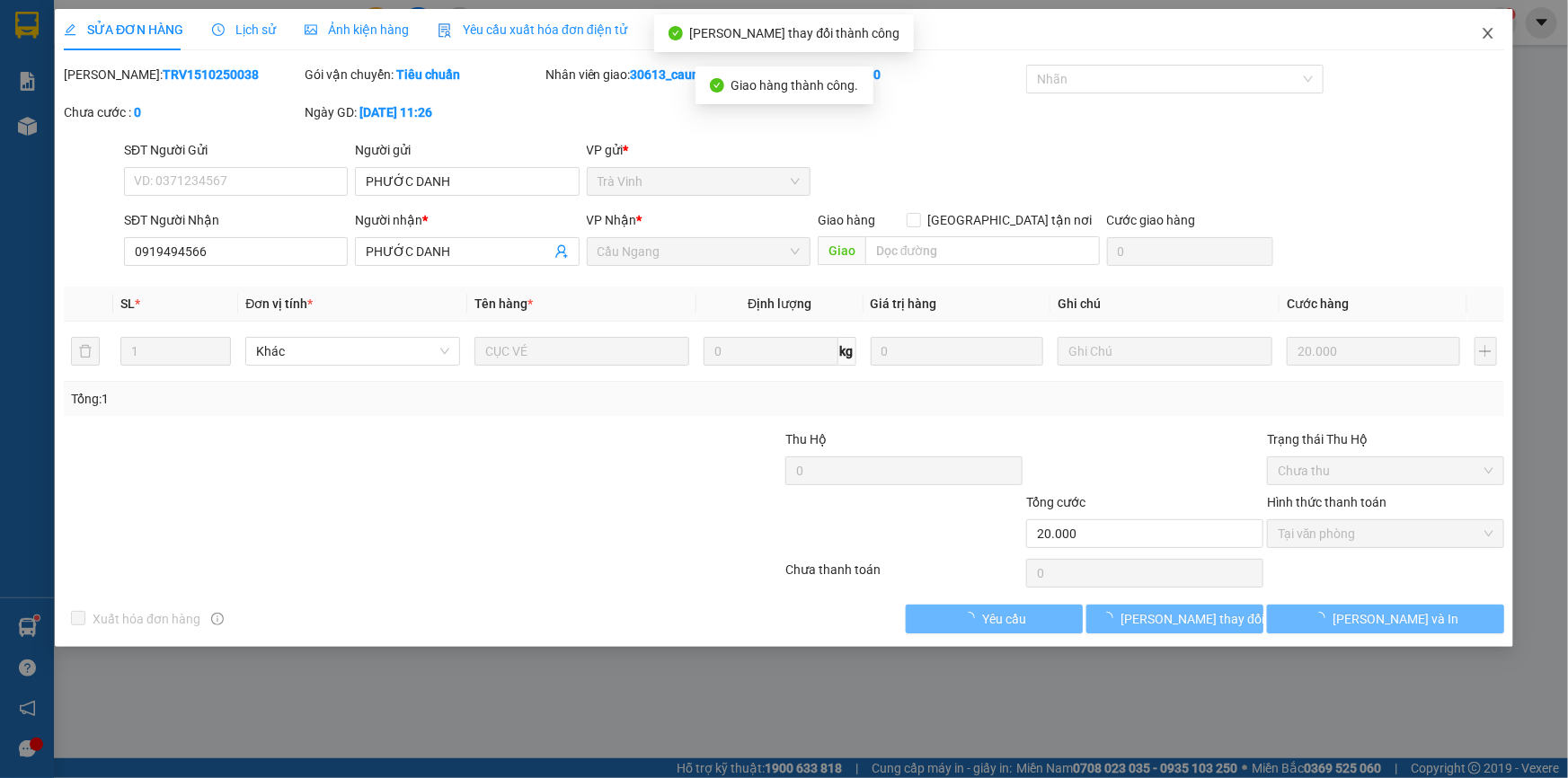
click at [1492, 37] on icon "close" at bounding box center [1488, 33] width 15 height 15
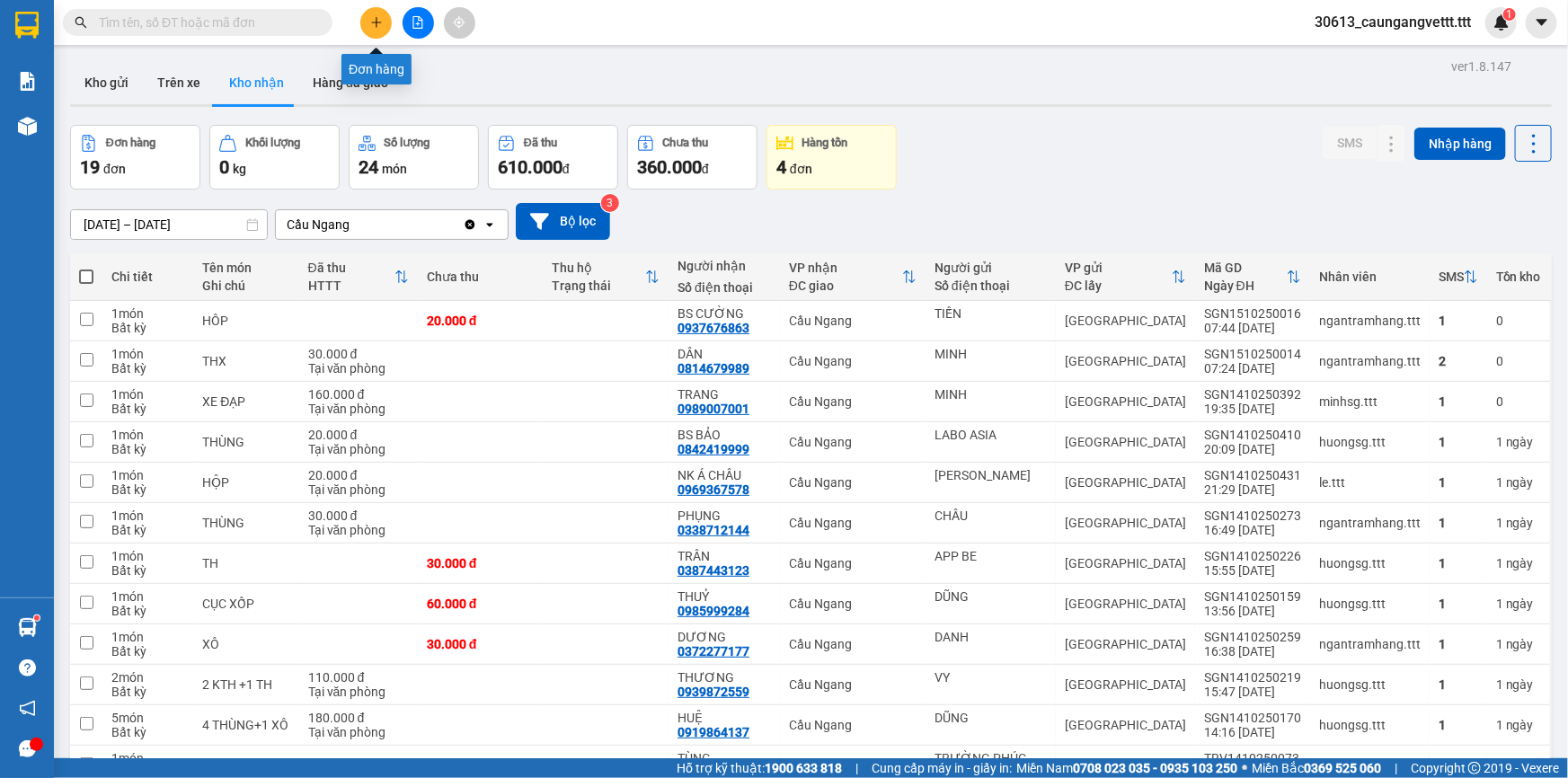
click at [380, 28] on button at bounding box center [376, 23] width 31 height 31
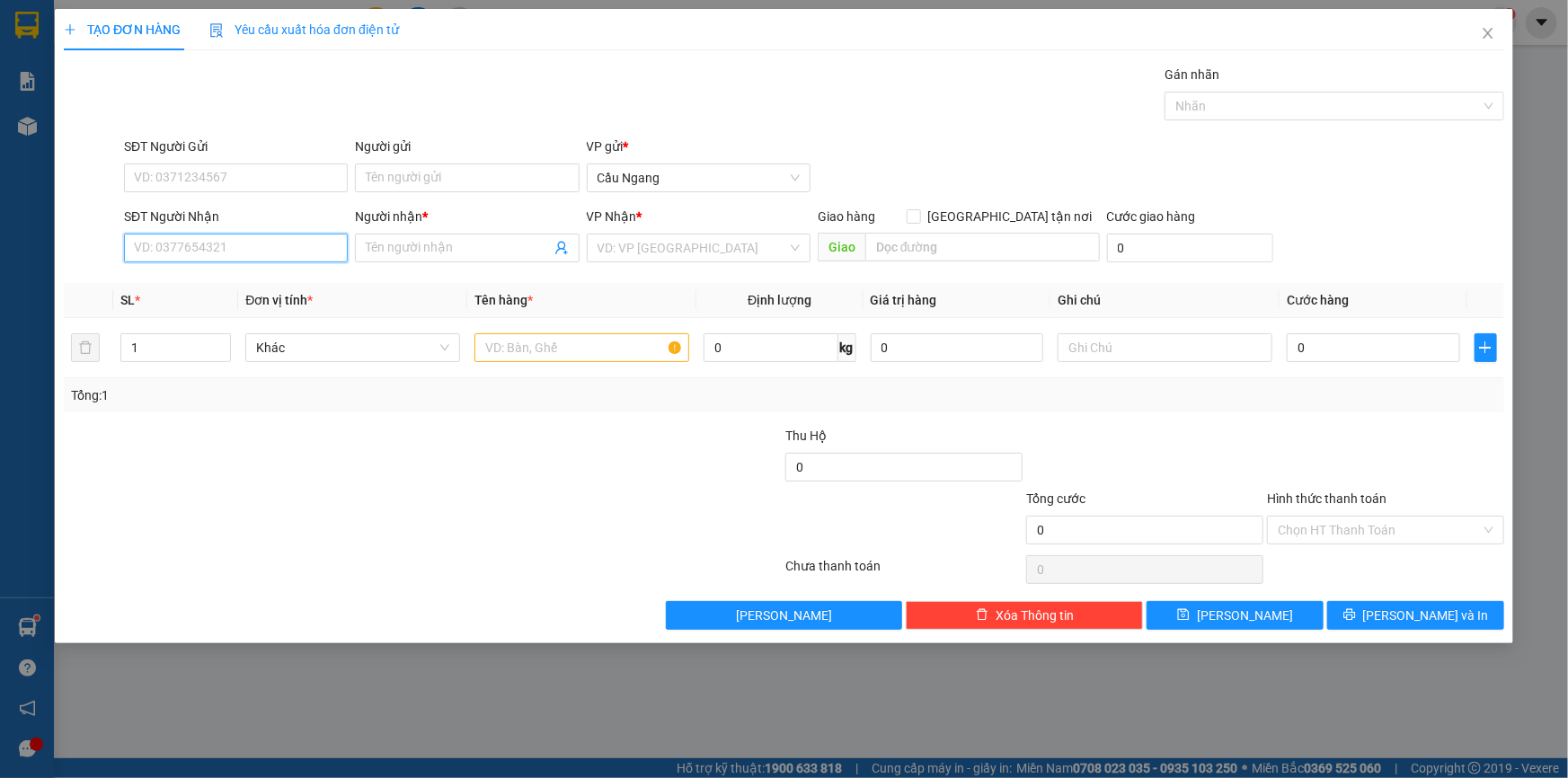
click at [238, 243] on input "SĐT Người Nhận" at bounding box center [236, 247] width 223 height 28
click at [239, 279] on div "0911186023 - NHUNG" at bounding box center [236, 284] width 202 height 20
type input "0911186023"
type input "NHUNG"
type input "0911186023"
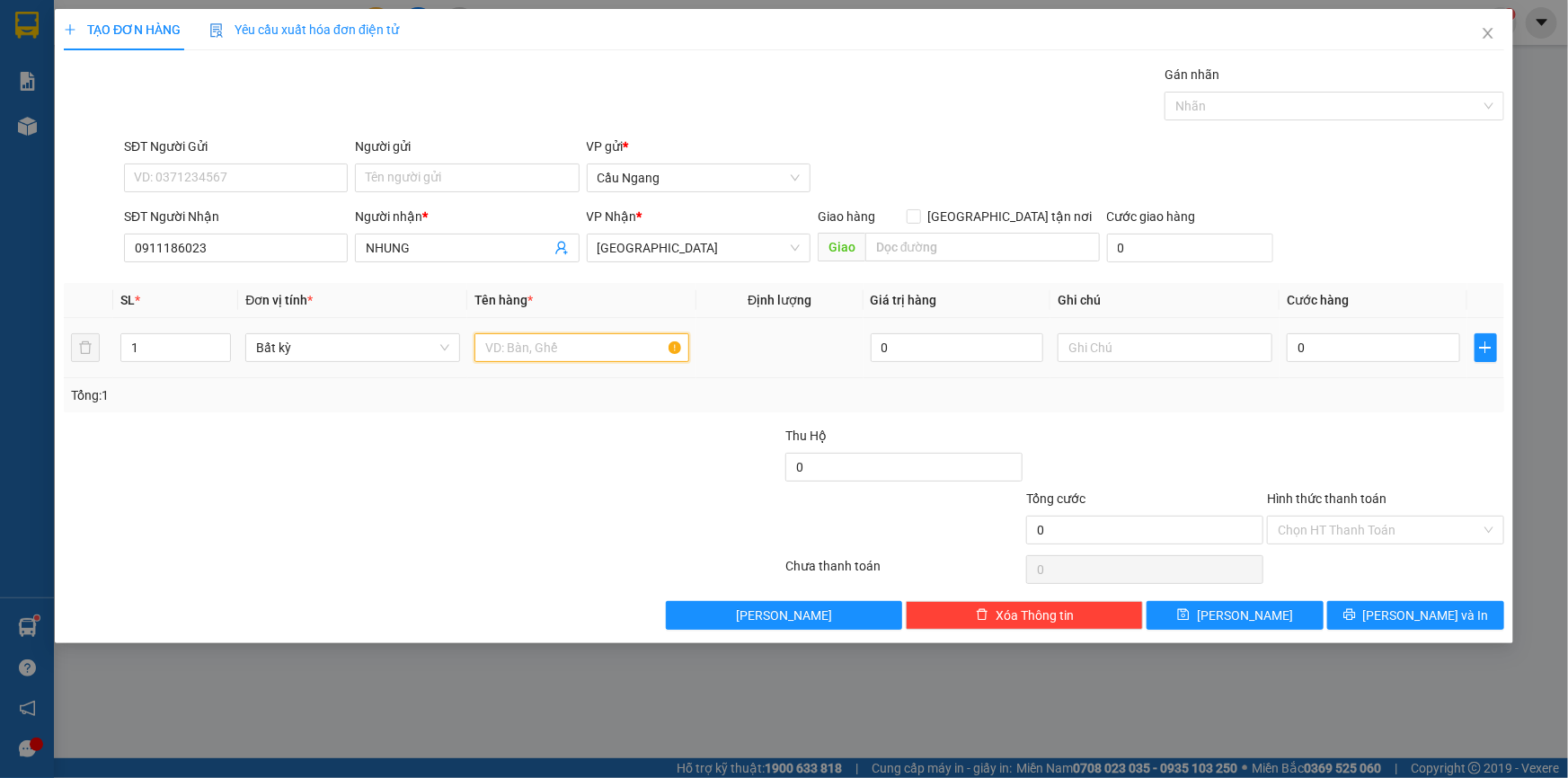
click at [509, 351] on input "text" at bounding box center [581, 347] width 215 height 28
type input "GIÕ"
click at [1341, 354] on input "0" at bounding box center [1373, 347] width 173 height 28
type input "3"
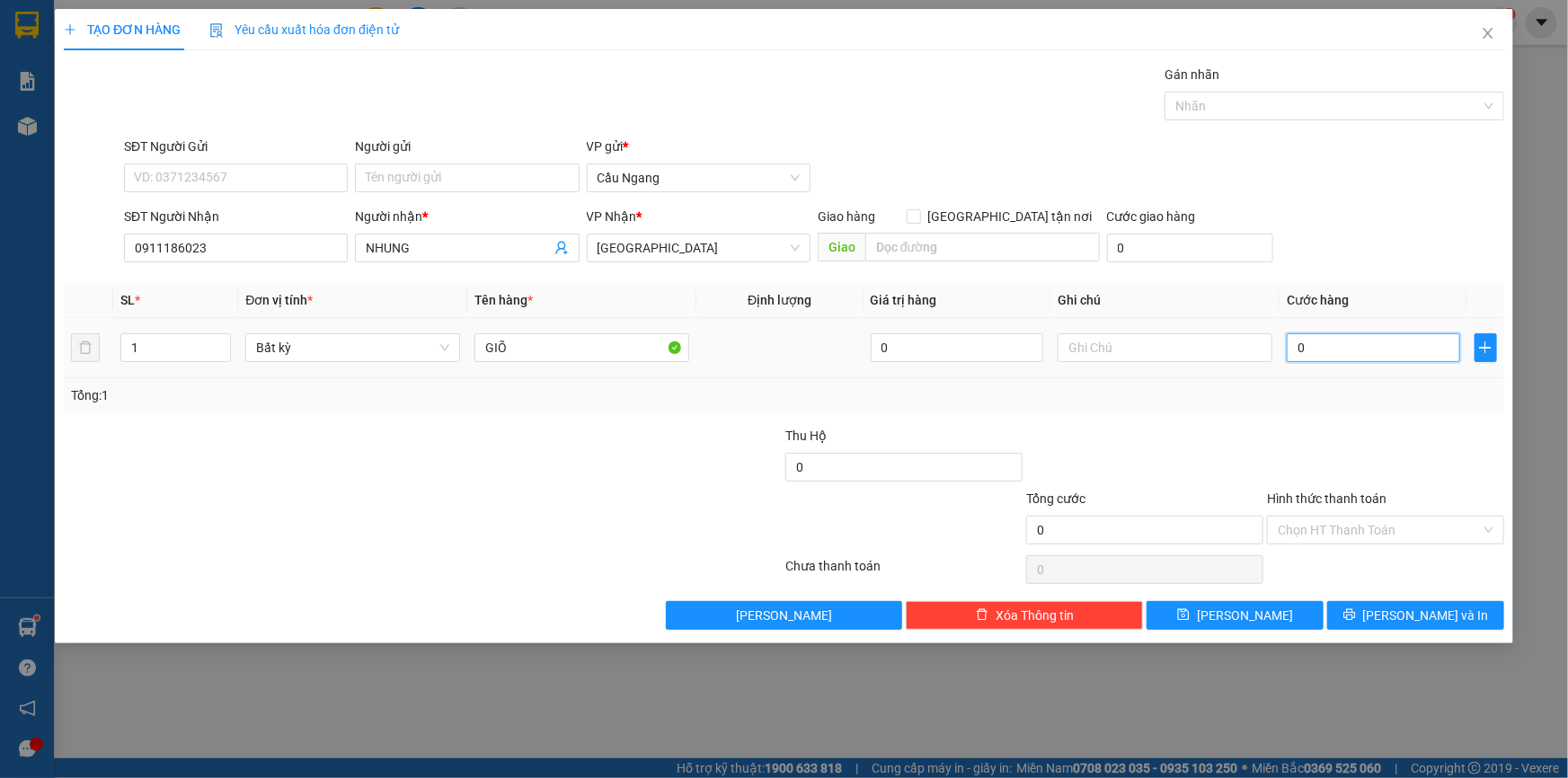
type input "3"
type input "30"
type input "300"
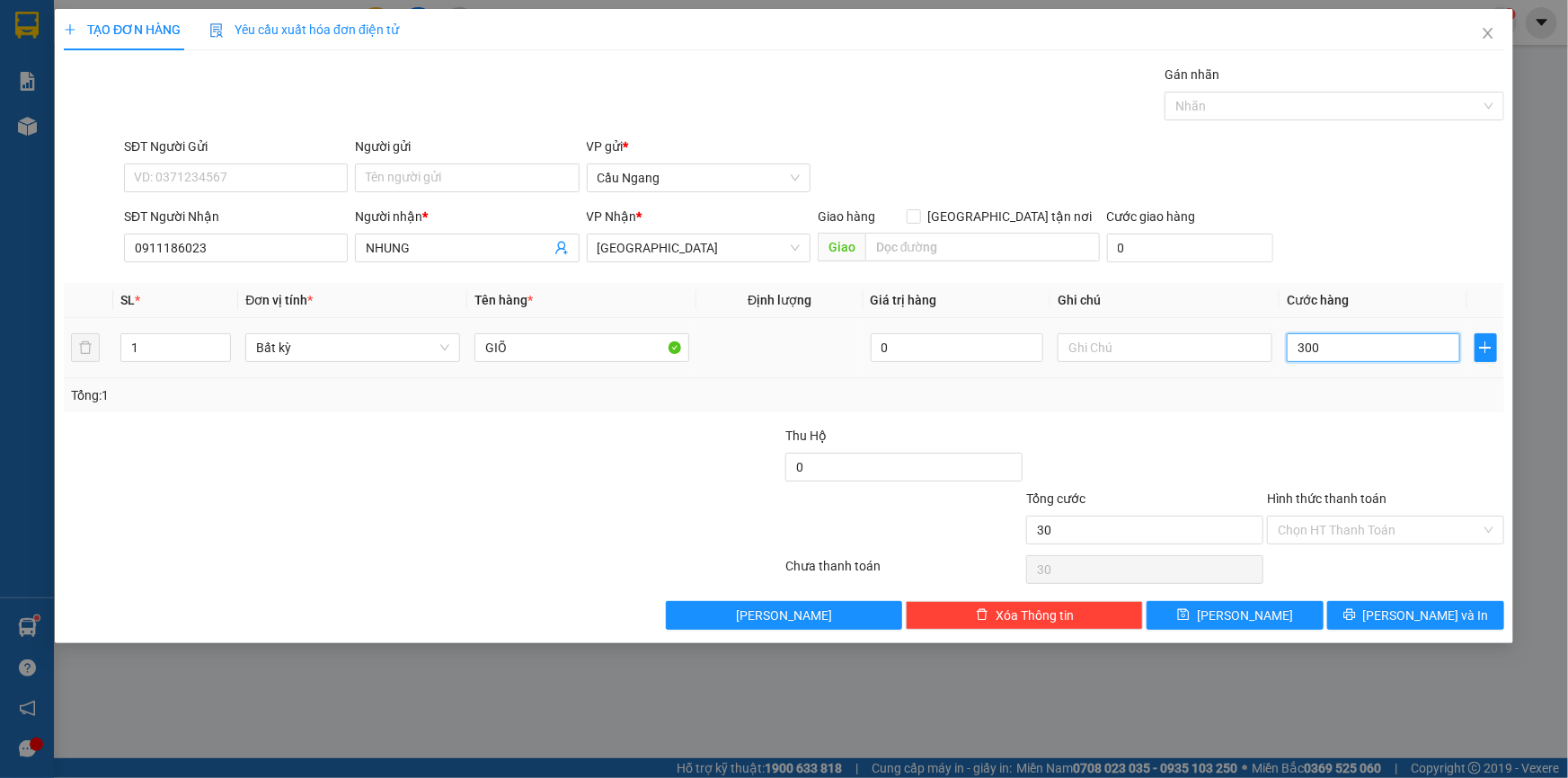
type input "300"
type input "3.000"
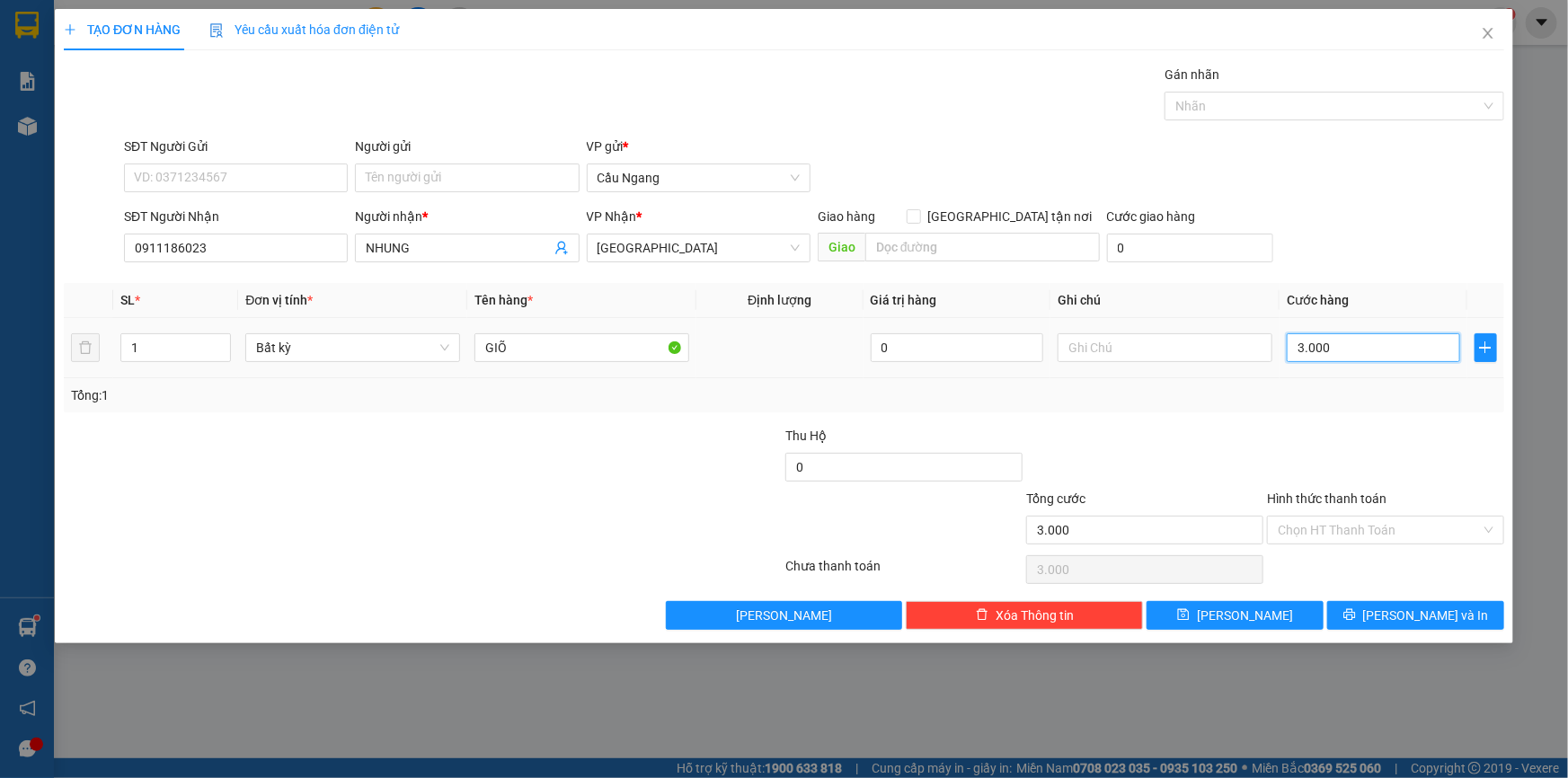
type input "30.000"
click at [1365, 522] on input "Hình thức thanh toán" at bounding box center [1379, 530] width 203 height 27
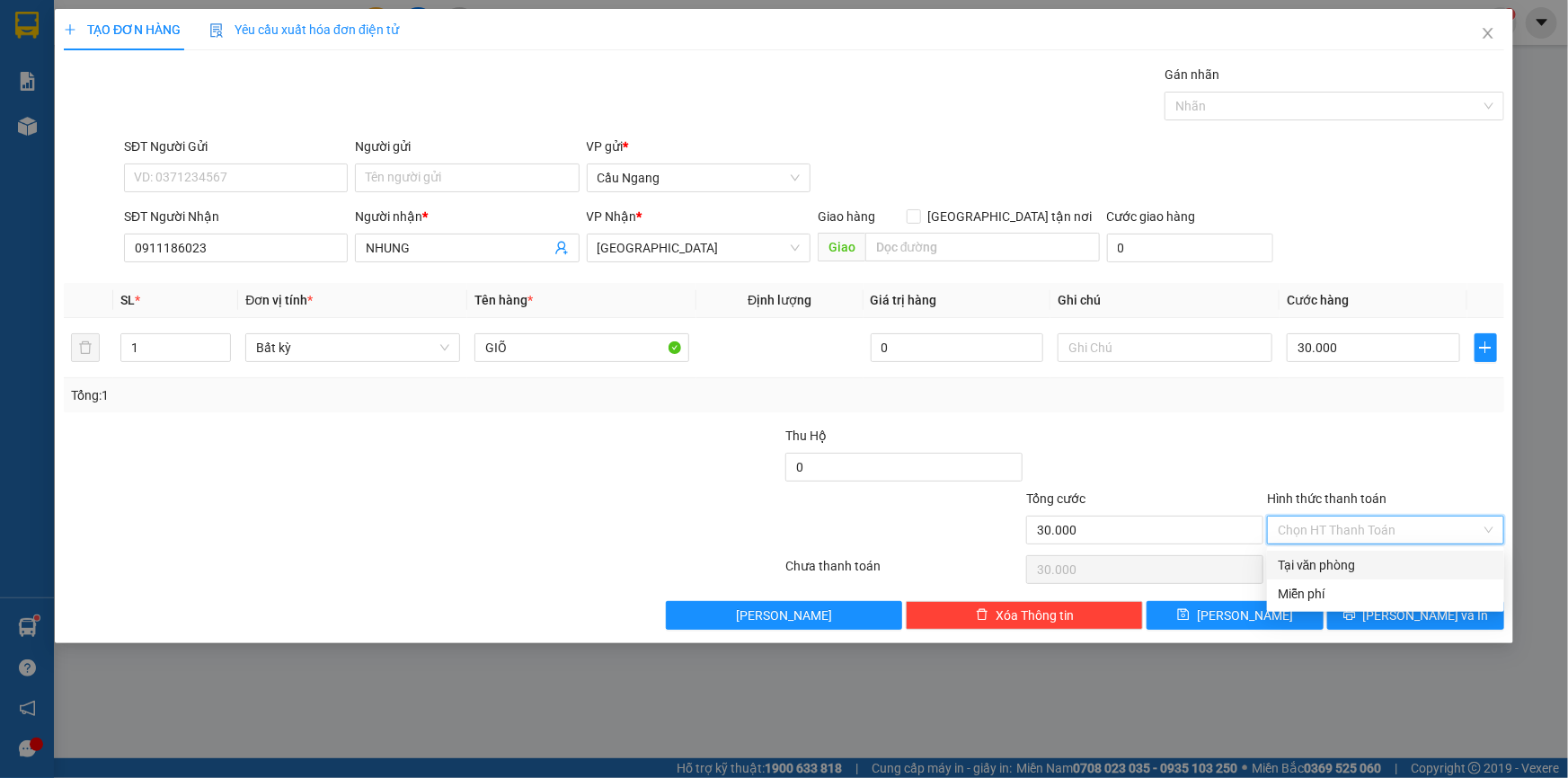
click at [1349, 559] on div "Tại văn phòng" at bounding box center [1386, 565] width 216 height 20
type input "0"
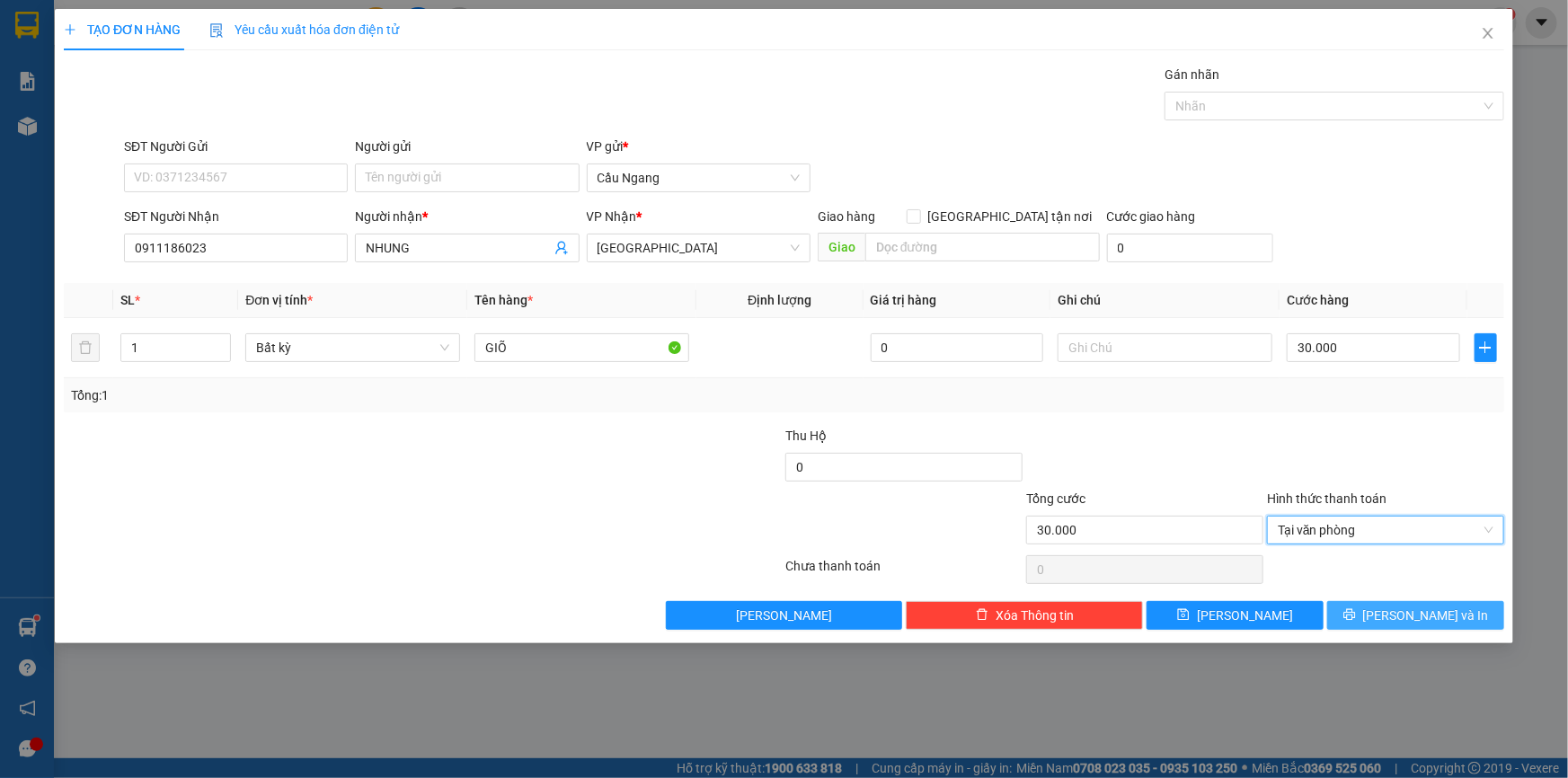
click at [1402, 613] on span "[PERSON_NAME] và In" at bounding box center [1426, 615] width 125 height 20
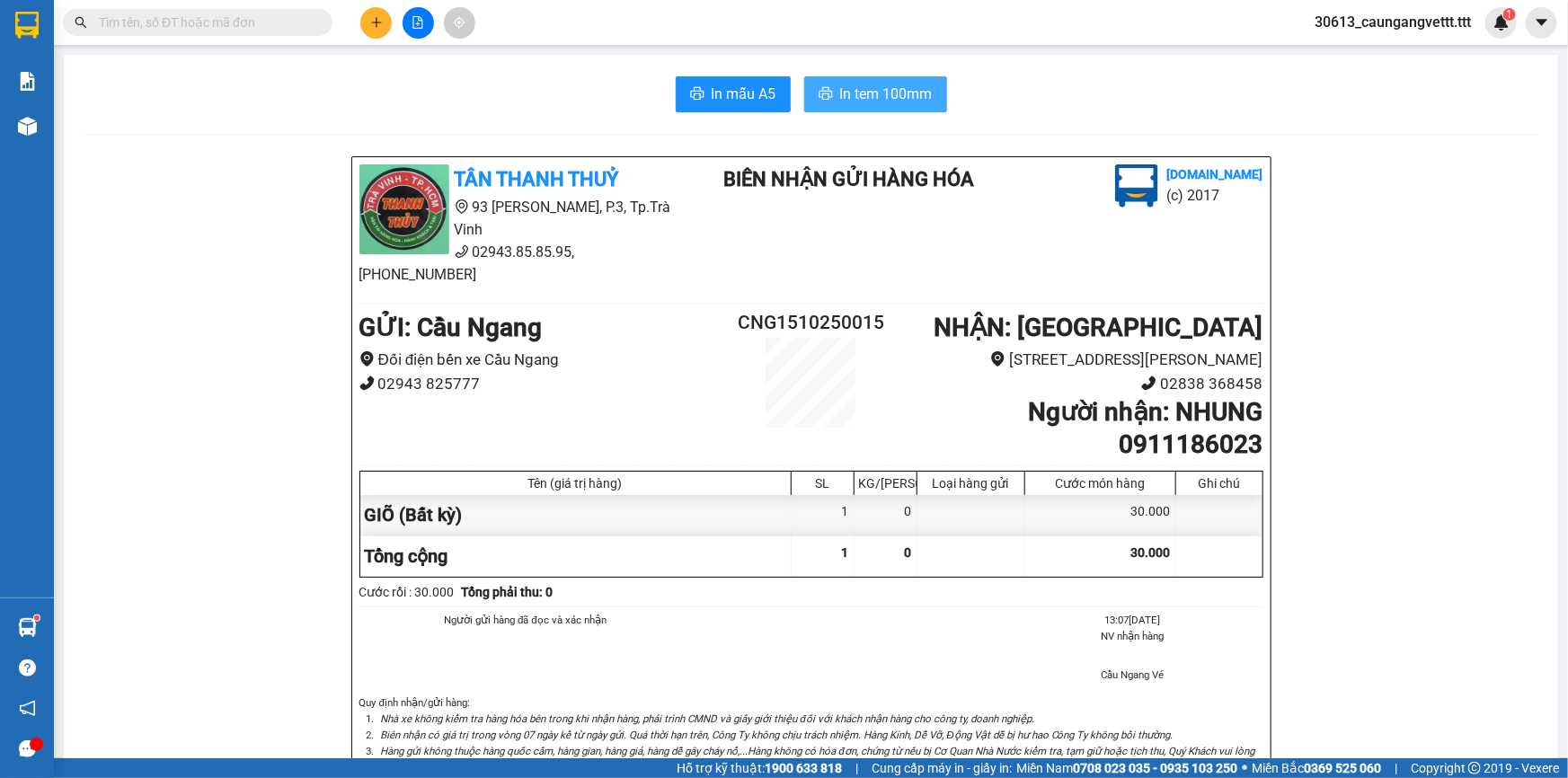
click at [881, 93] on span "In tem 100mm" at bounding box center [886, 93] width 92 height 23
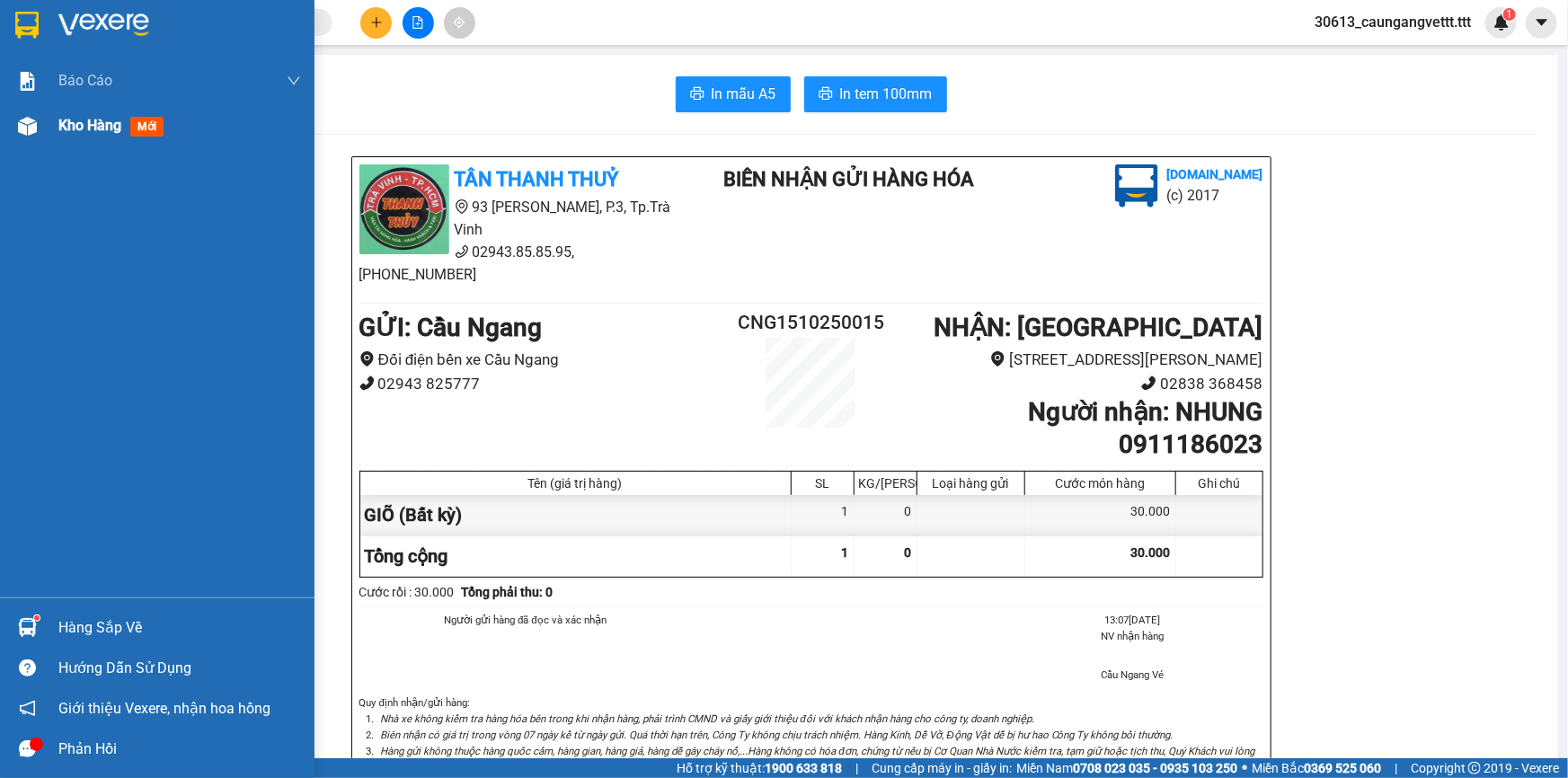
click at [65, 125] on span "Kho hàng" at bounding box center [90, 124] width 63 height 17
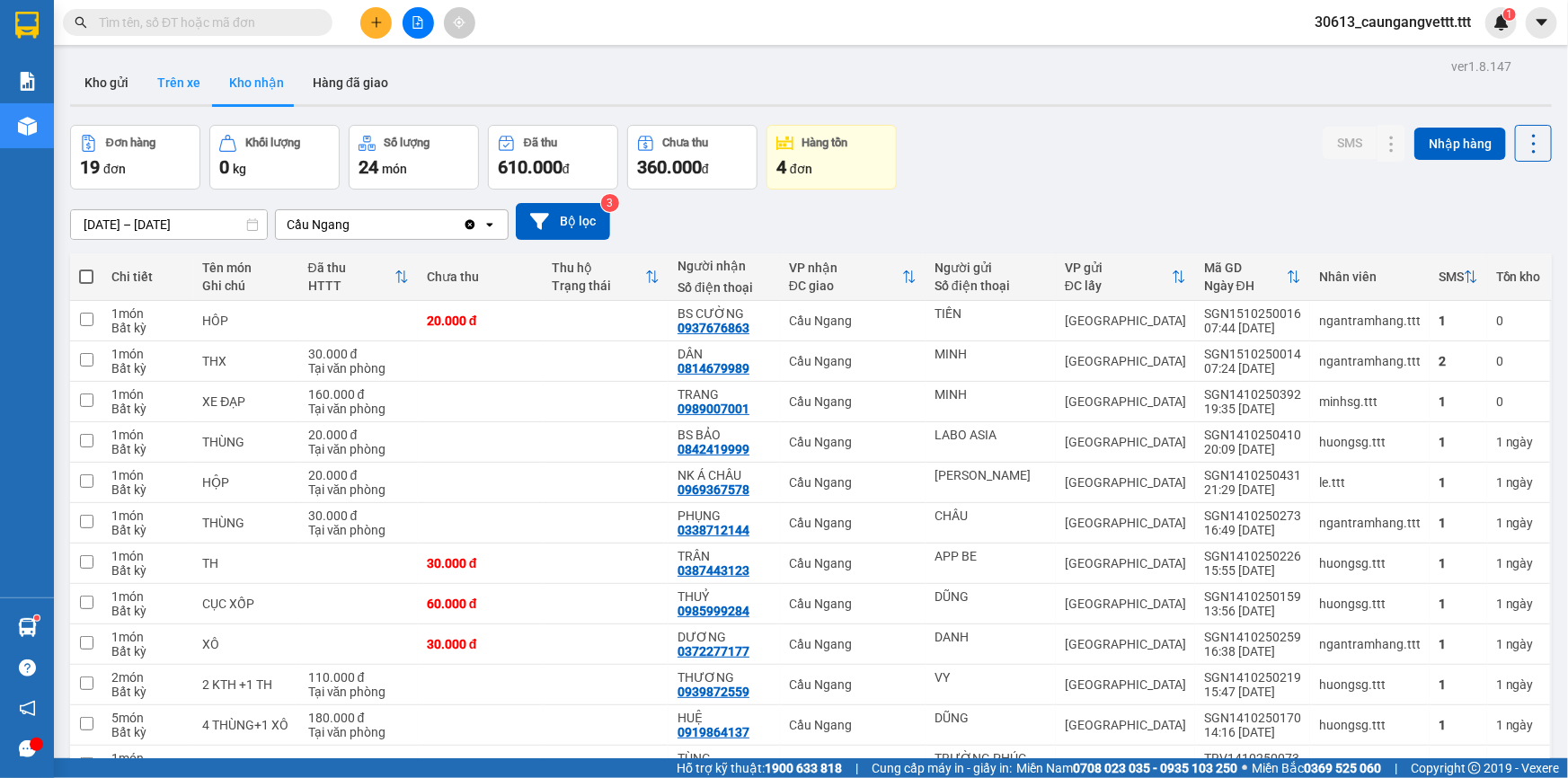
click at [179, 87] on button "Trên xe" at bounding box center [178, 82] width 72 height 43
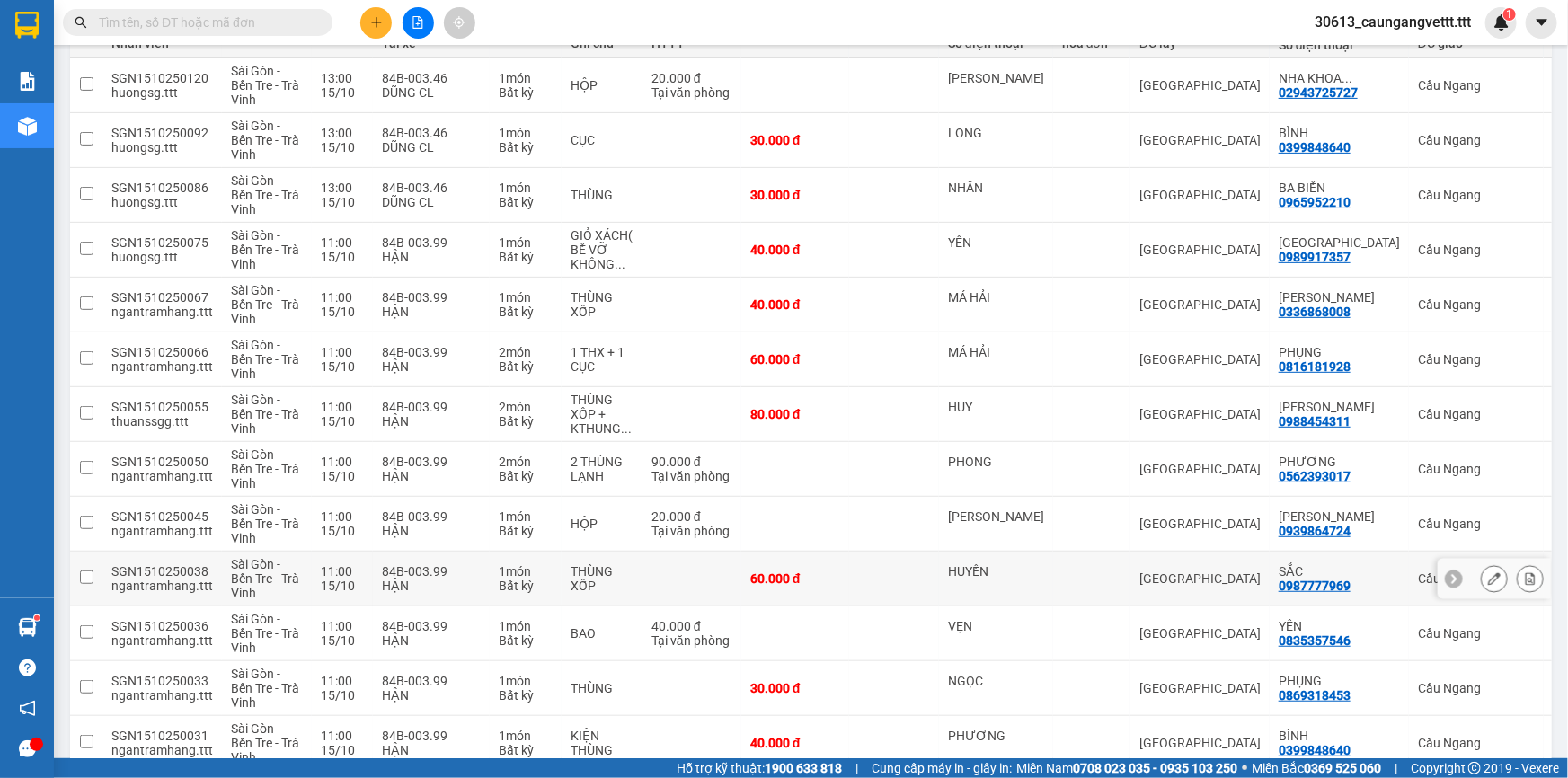
scroll to position [224, 0]
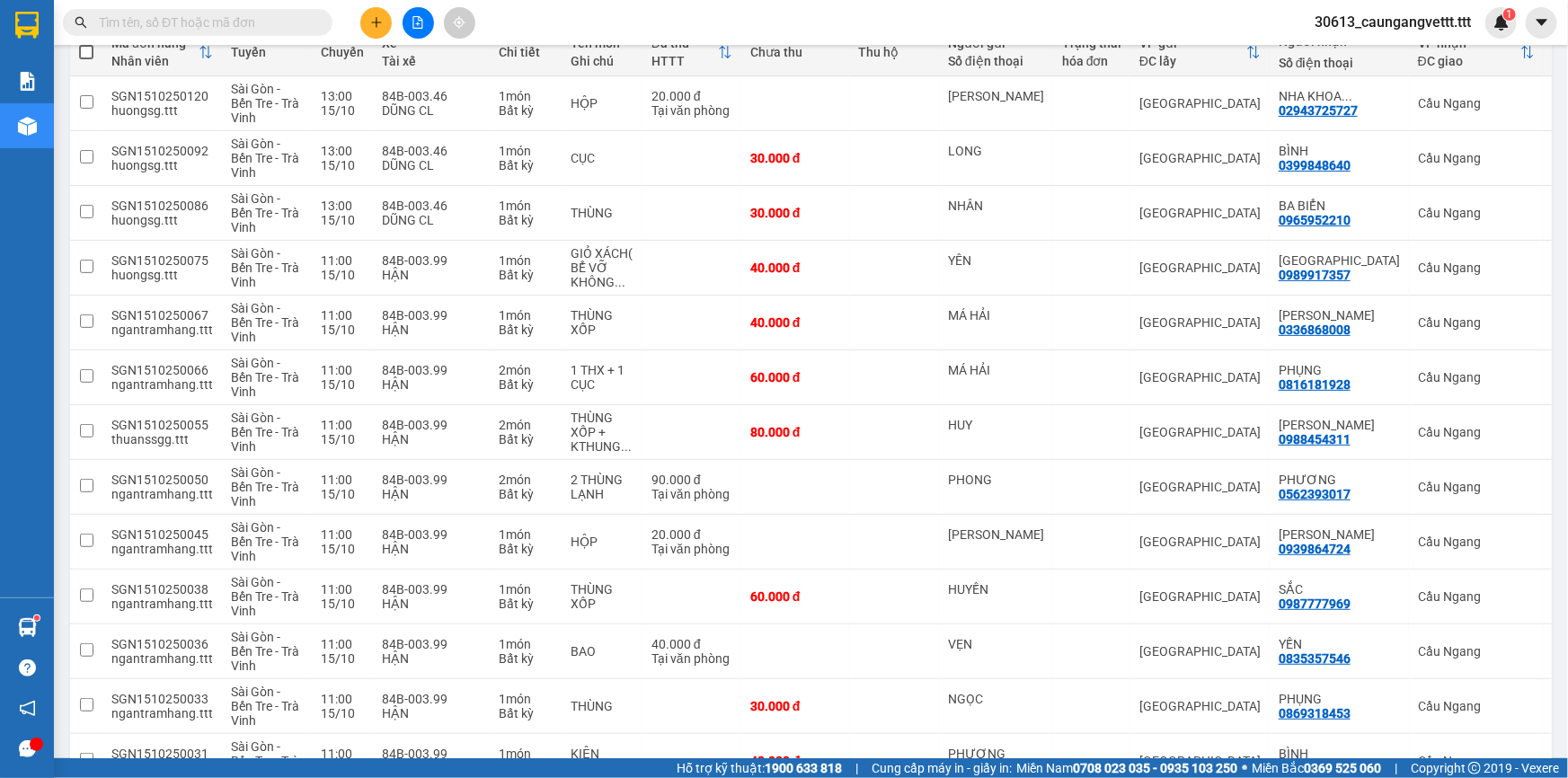
click at [296, 20] on input "text" at bounding box center [205, 23] width 212 height 20
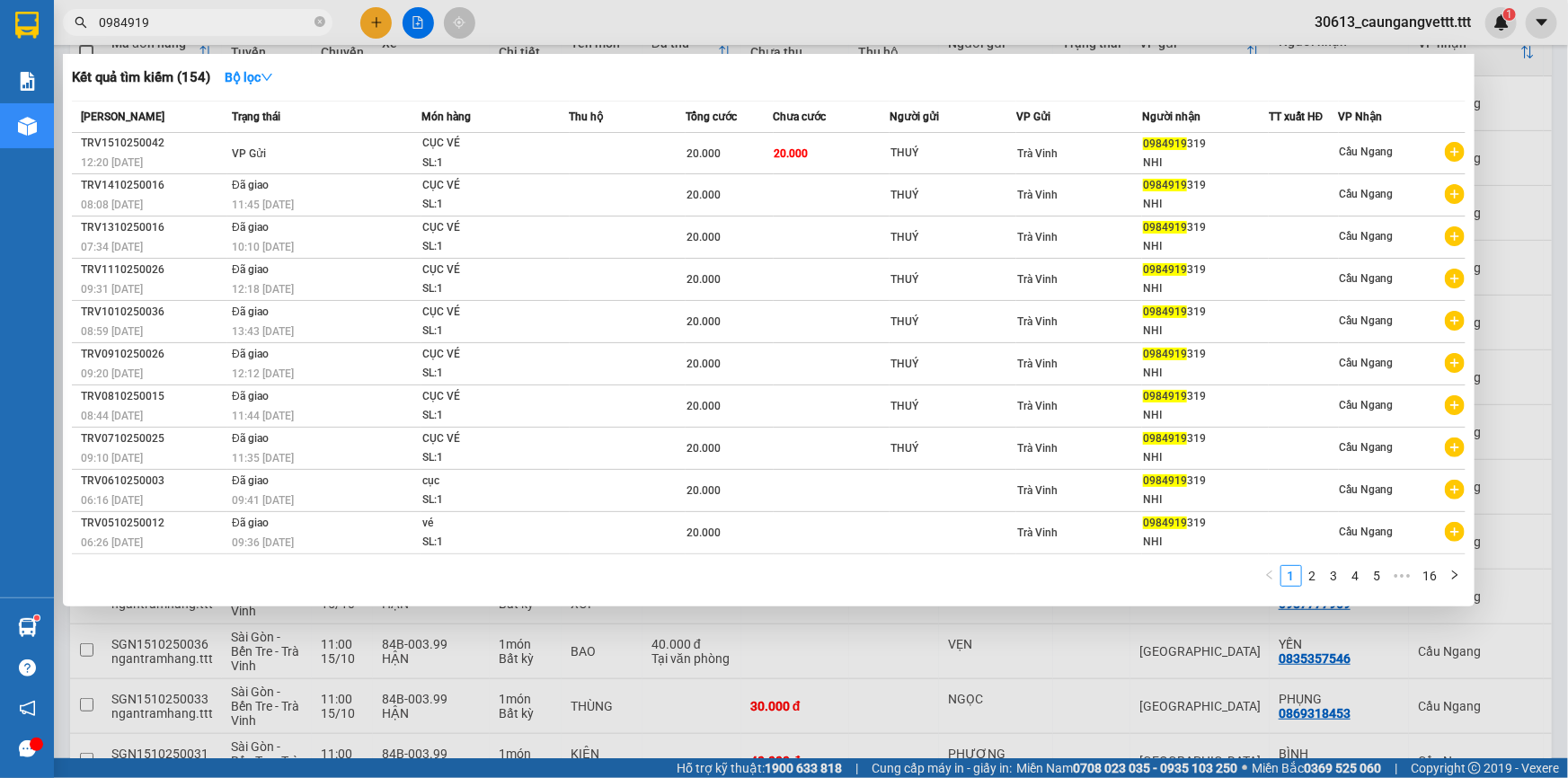
type input "0984919"
click at [1519, 112] on div at bounding box center [784, 389] width 1568 height 778
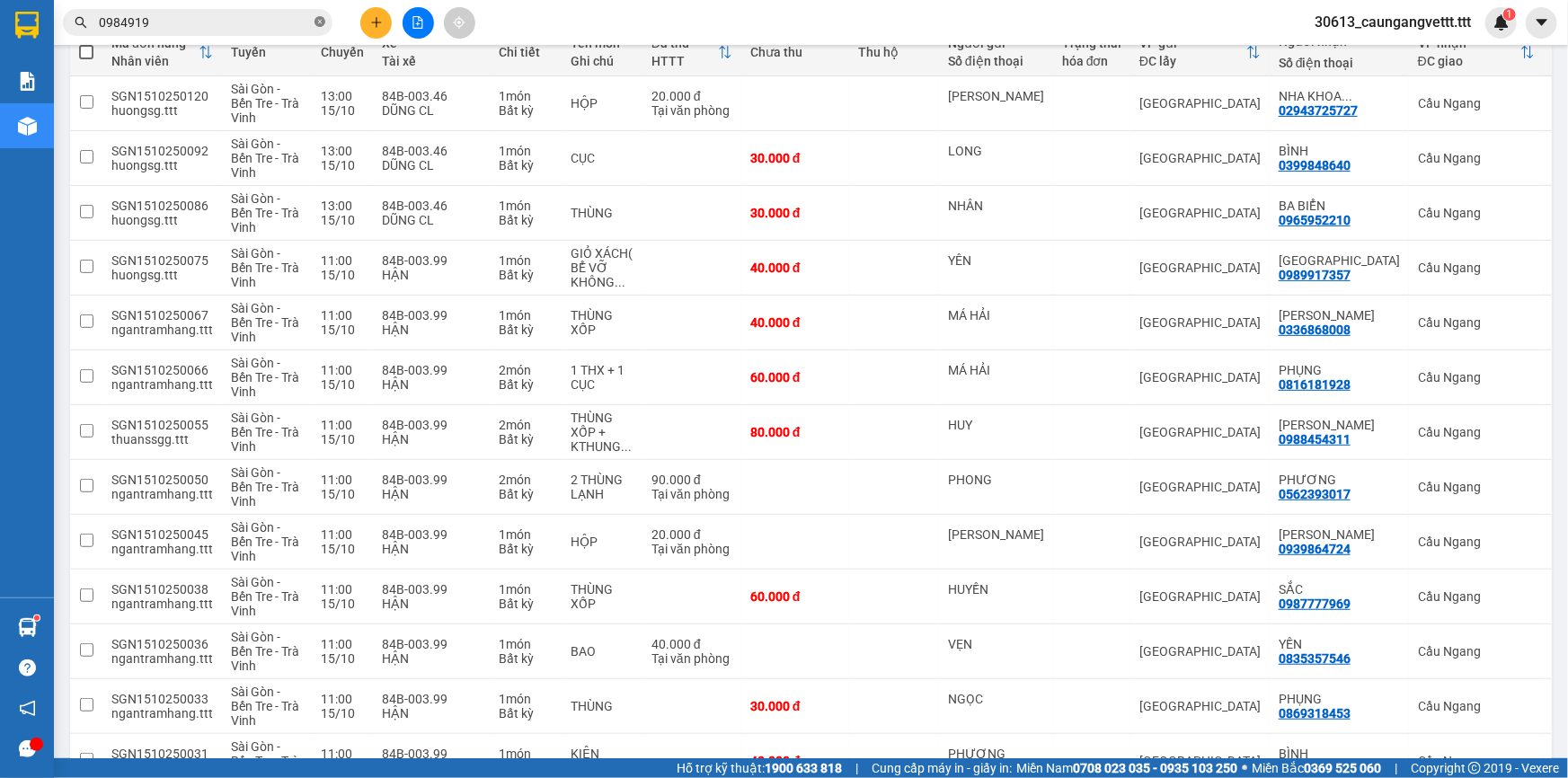
click at [321, 21] on icon "close-circle" at bounding box center [319, 22] width 11 height 11
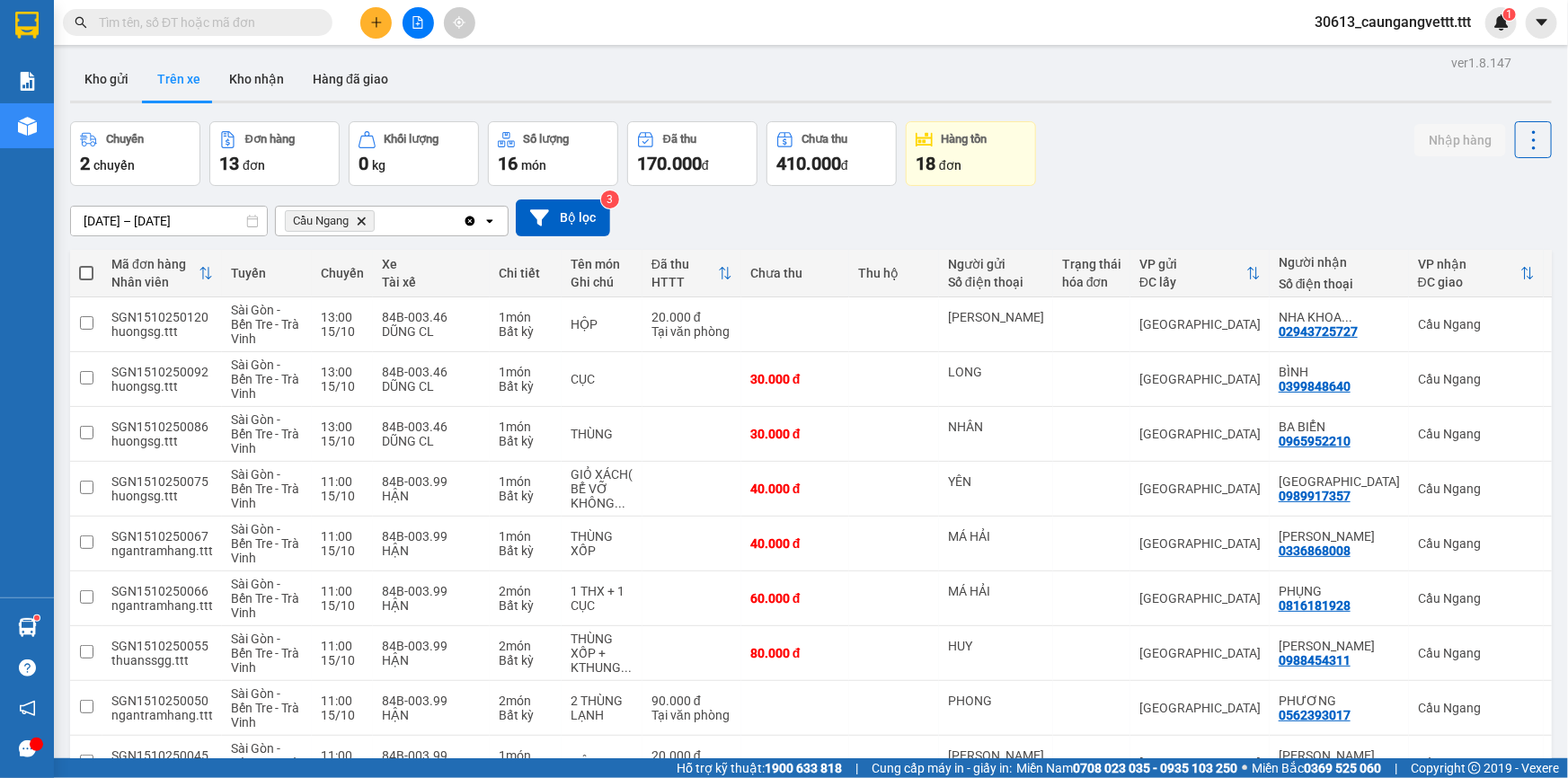
scroll to position [0, 0]
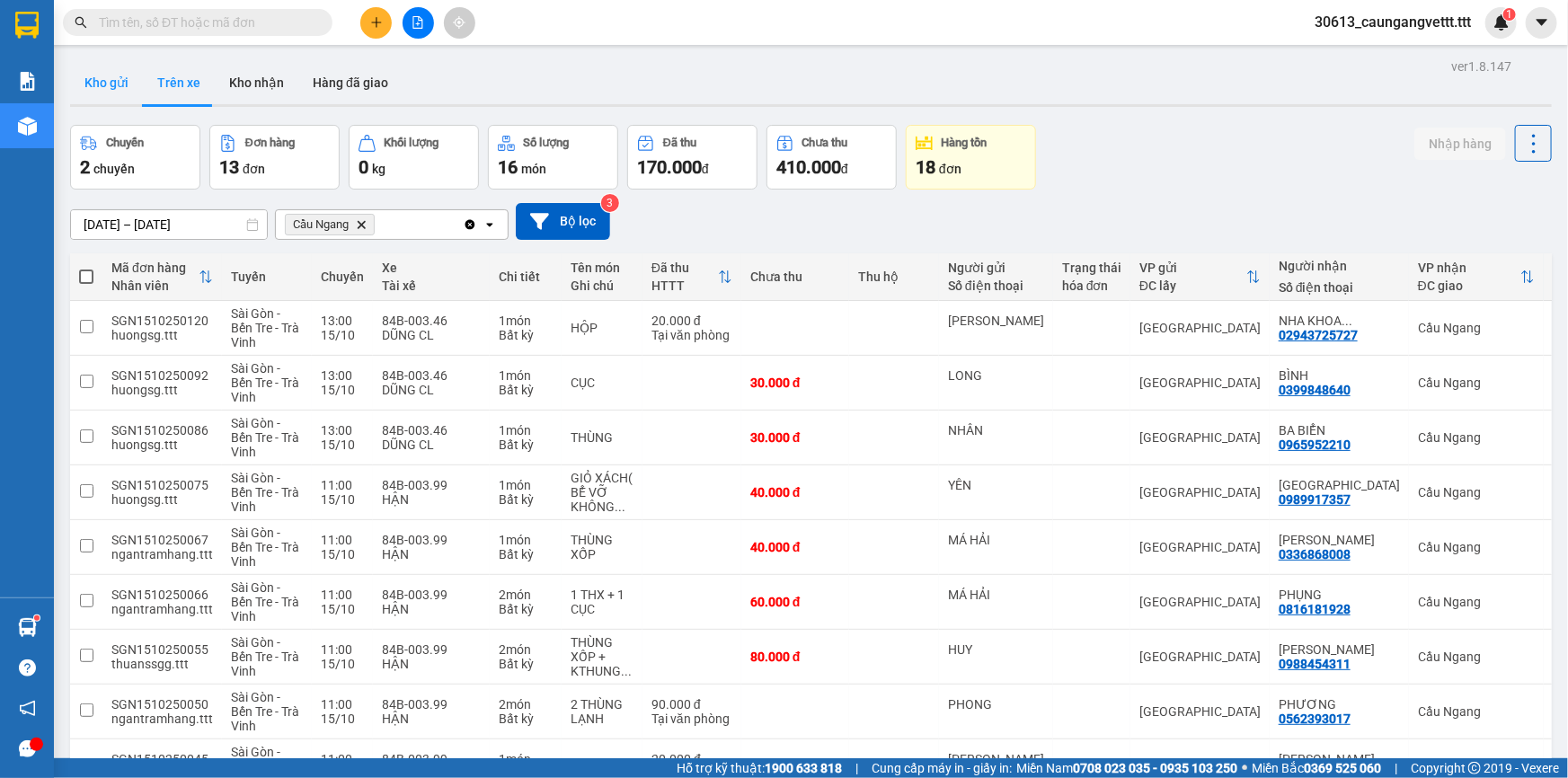
click at [92, 81] on button "Kho gửi" at bounding box center [107, 82] width 73 height 43
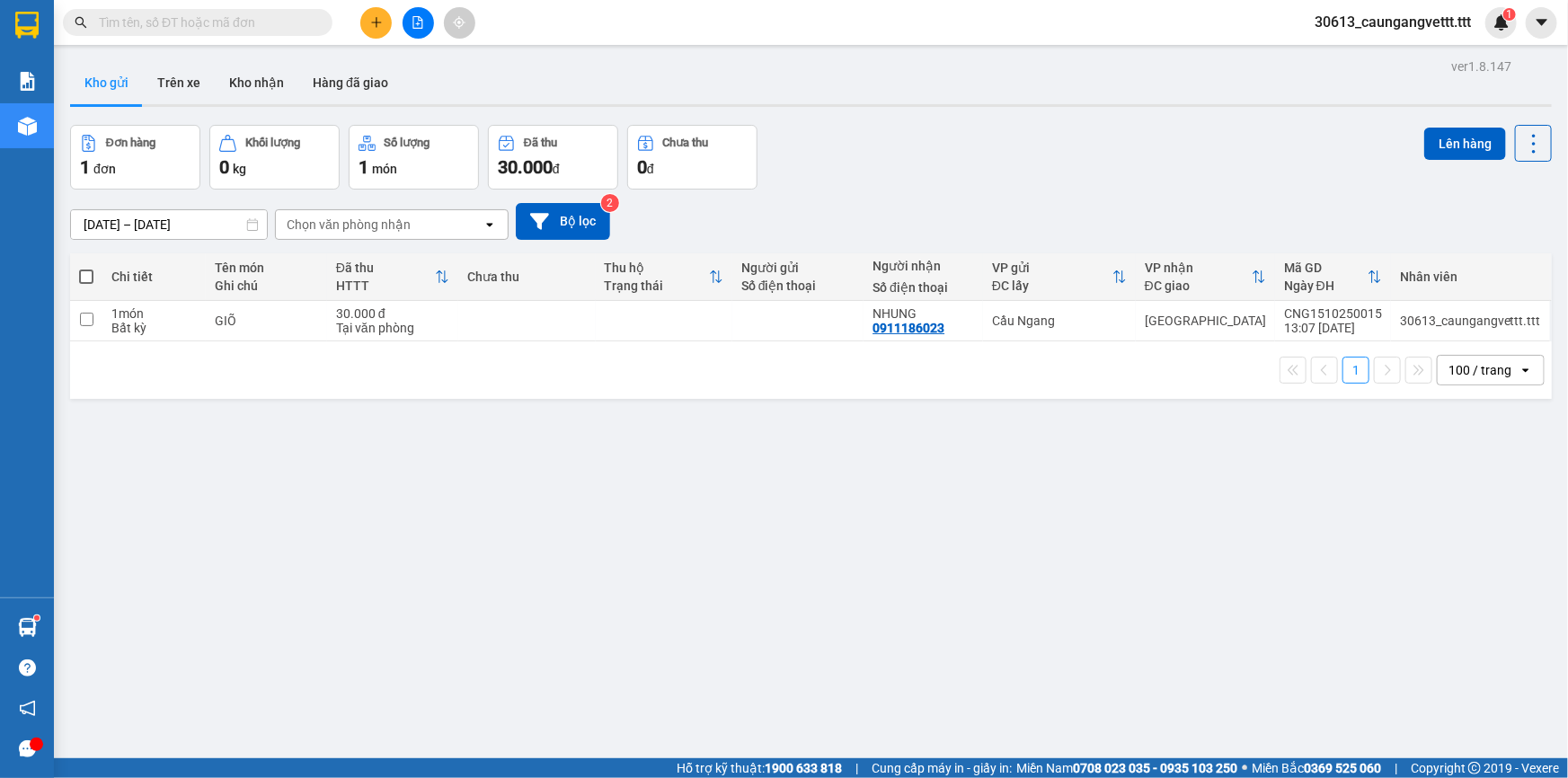
click at [86, 274] on span at bounding box center [86, 276] width 15 height 15
click at [86, 267] on input "checkbox" at bounding box center [86, 267] width 0 height 0
checkbox input "true"
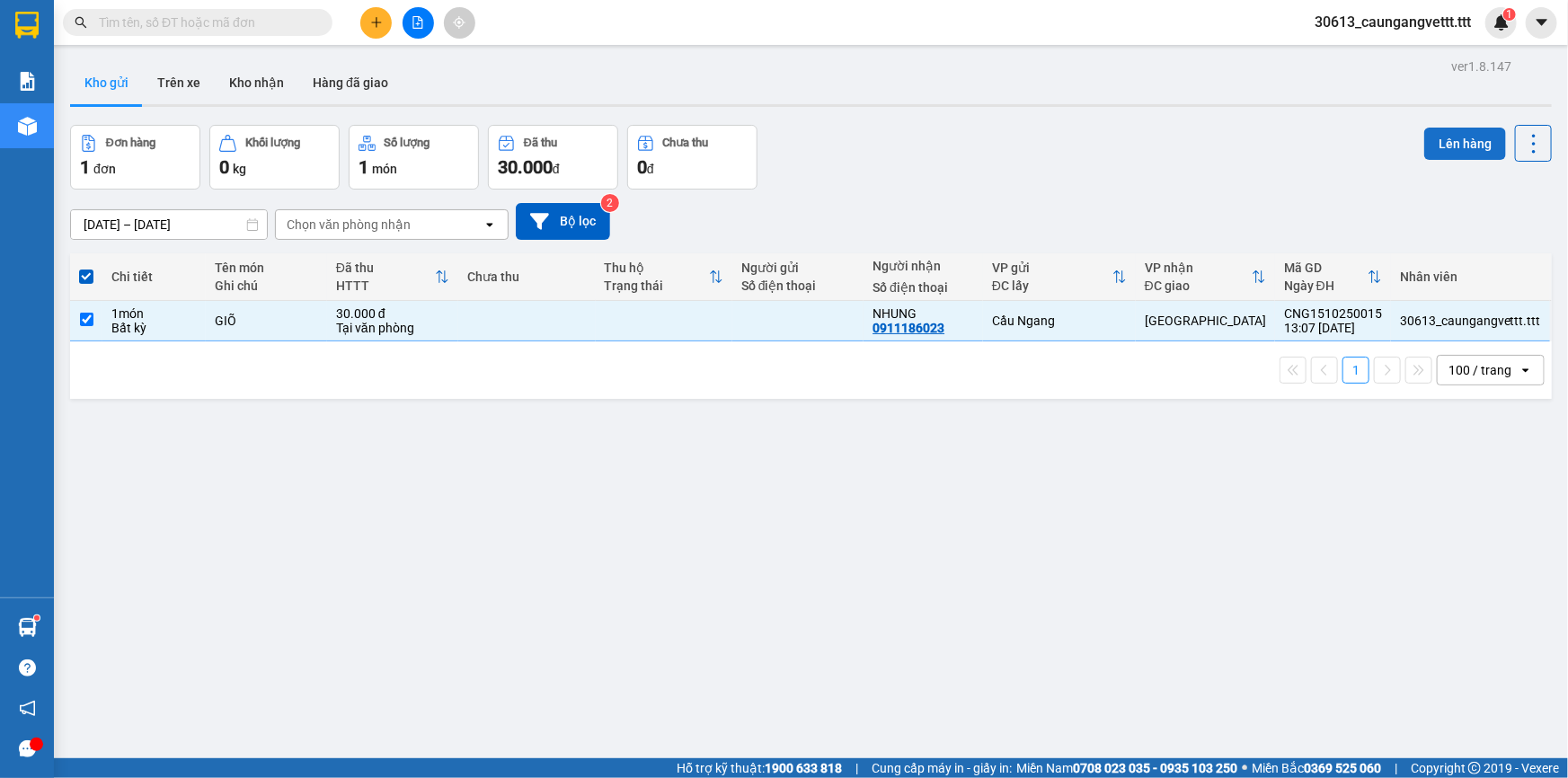
click at [1463, 144] on button "Lên hàng" at bounding box center [1464, 143] width 81 height 32
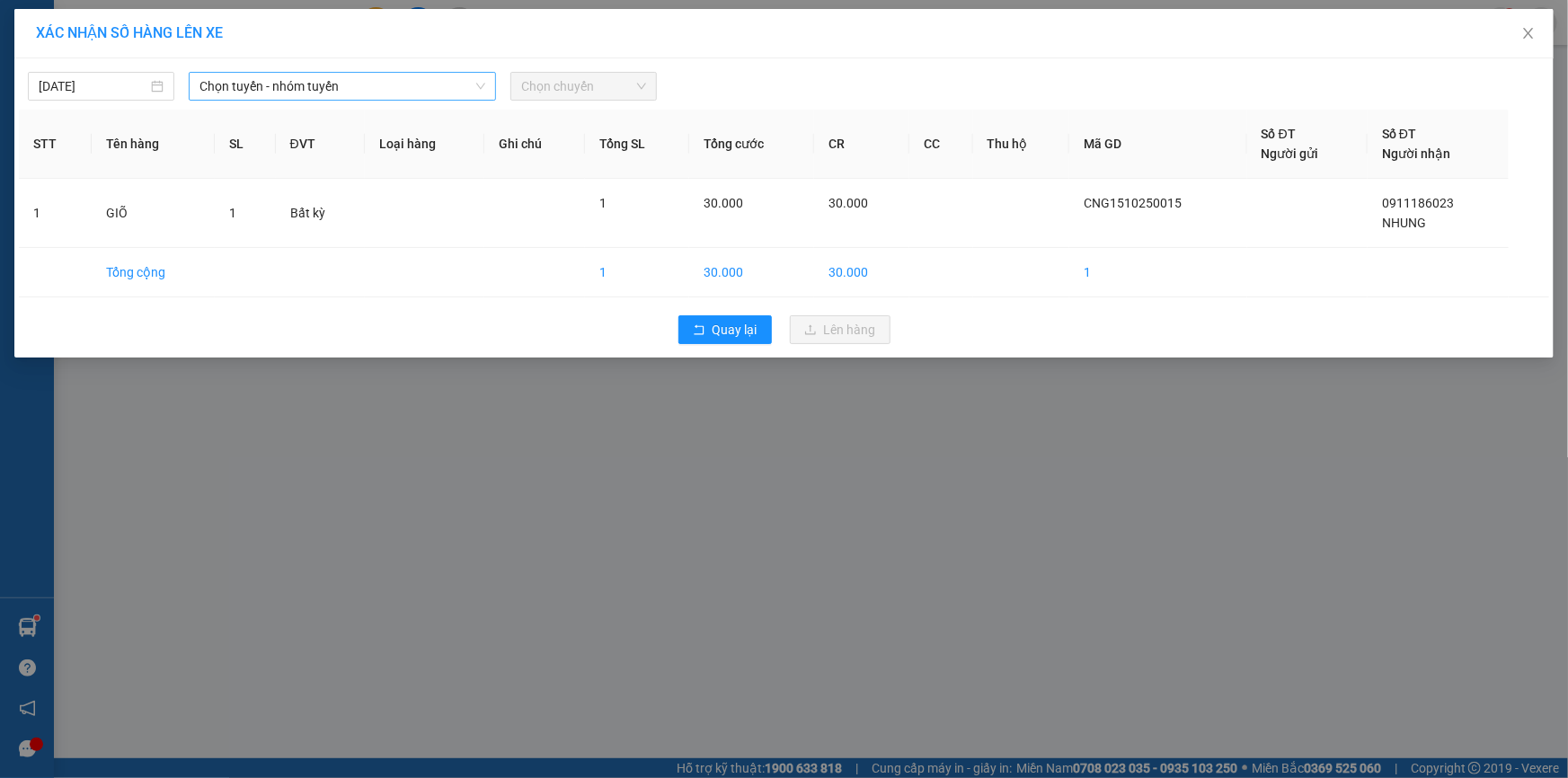
click at [403, 81] on span "Chọn tuyến - nhóm tuyến" at bounding box center [343, 86] width 286 height 27
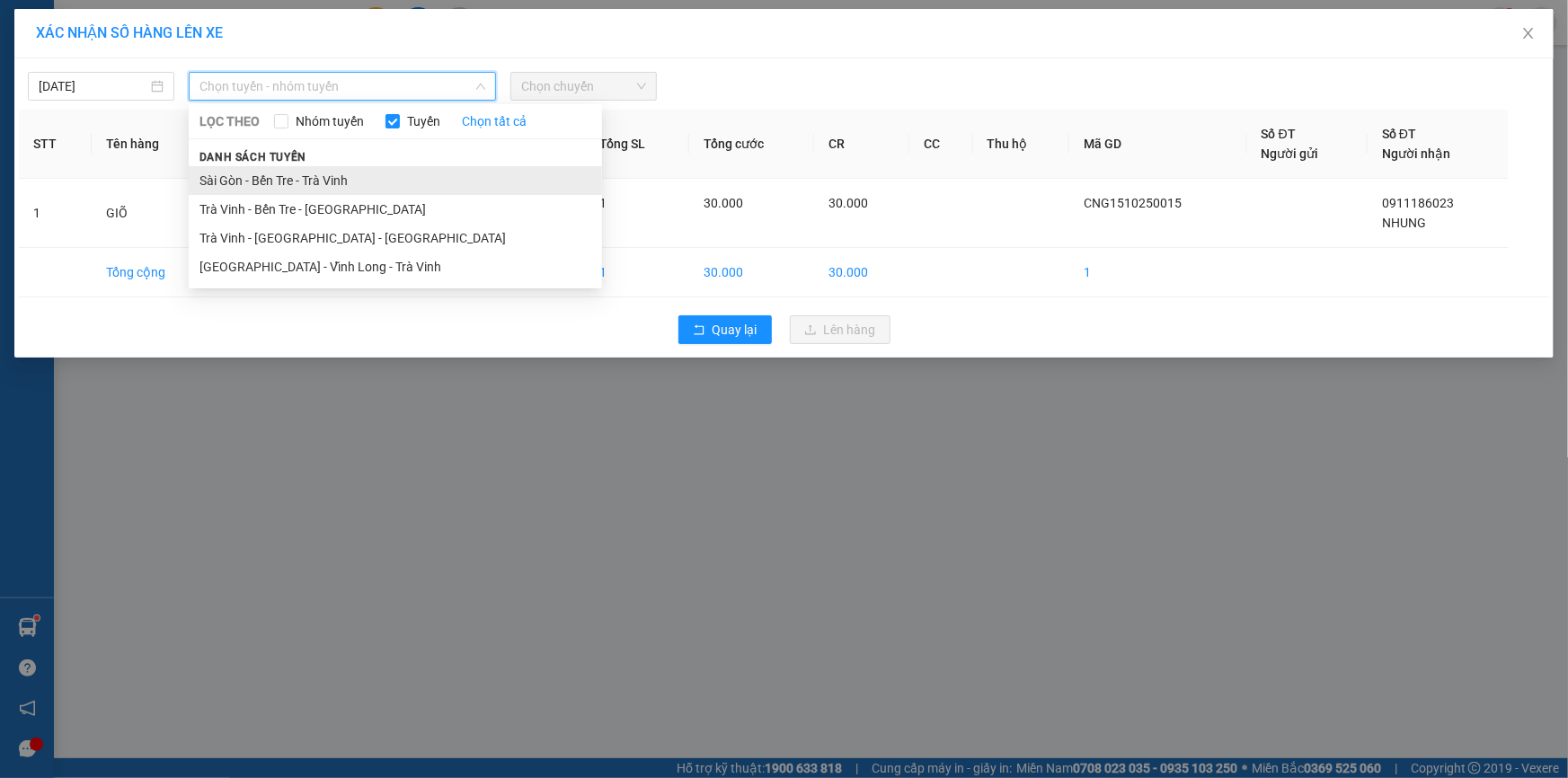
click at [319, 177] on li "Sài Gòn - Bến Tre - Trà Vinh" at bounding box center [396, 180] width 414 height 28
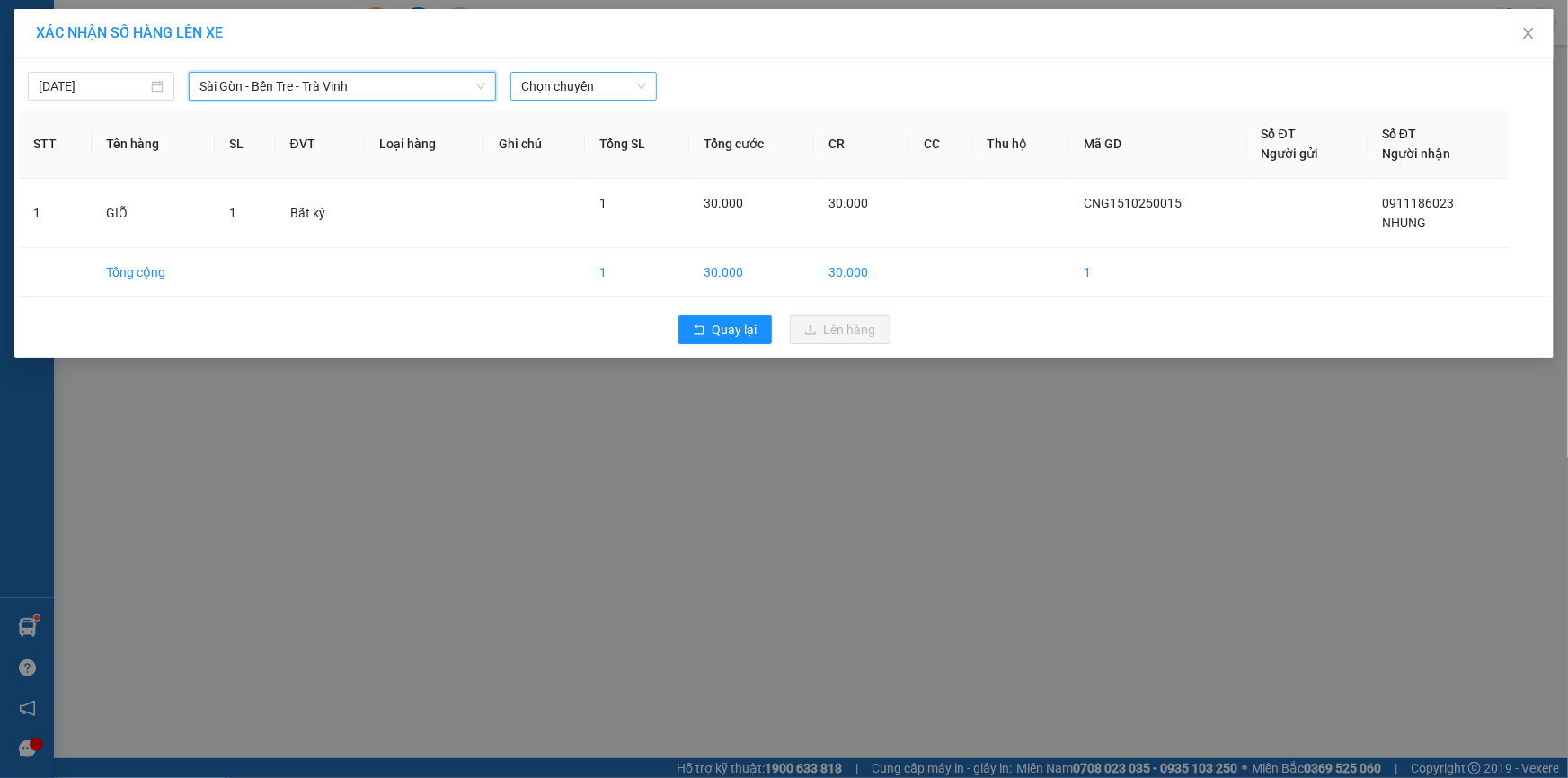
click at [601, 85] on span "Chọn chuyến" at bounding box center [583, 86] width 124 height 27
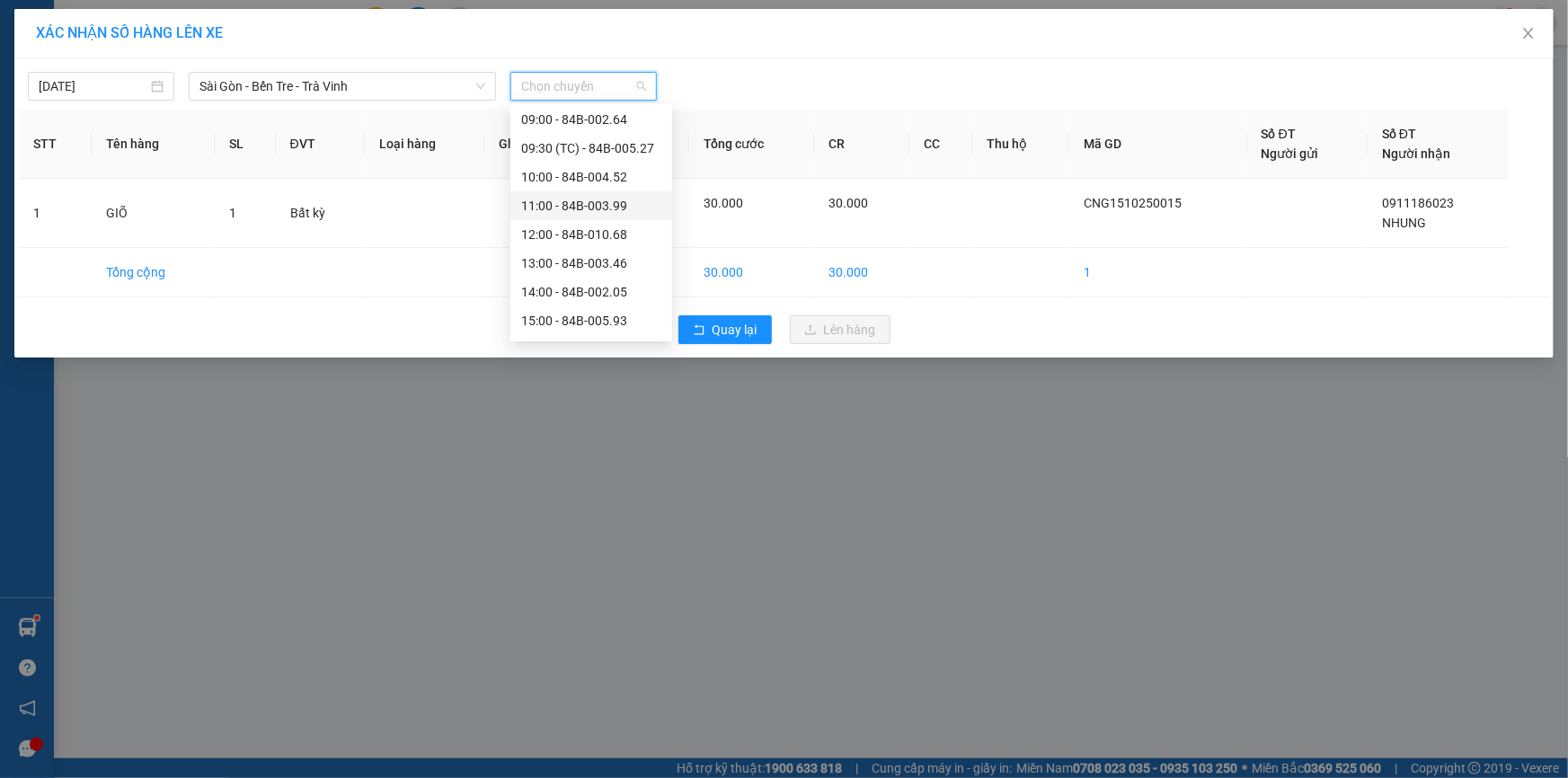
scroll to position [163, 0]
click at [574, 253] on div "13:00 - 84B-003.46" at bounding box center [591, 247] width 140 height 20
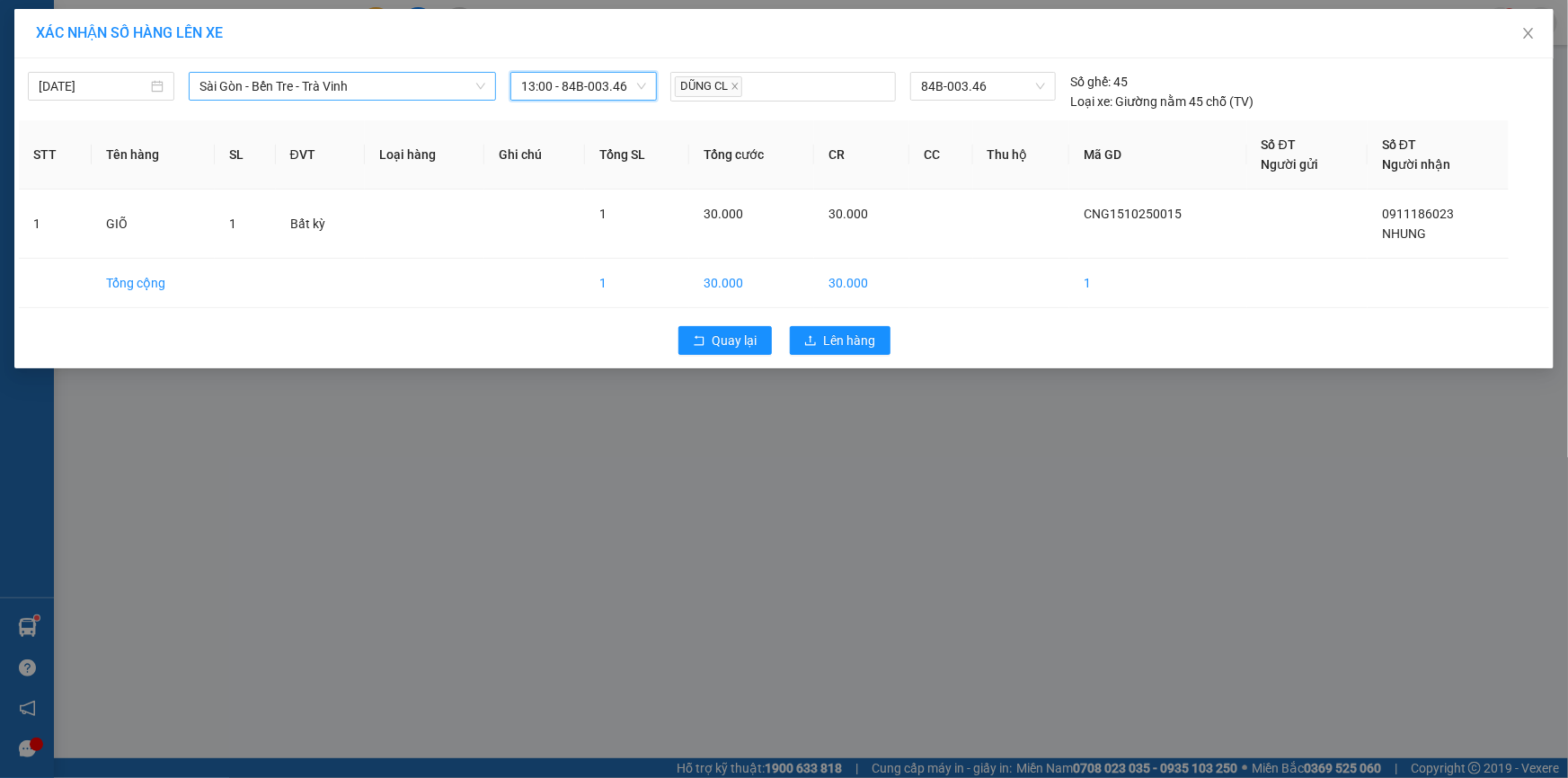
click at [402, 81] on span "Sài Gòn - Bến Tre - Trà Vinh" at bounding box center [343, 86] width 286 height 27
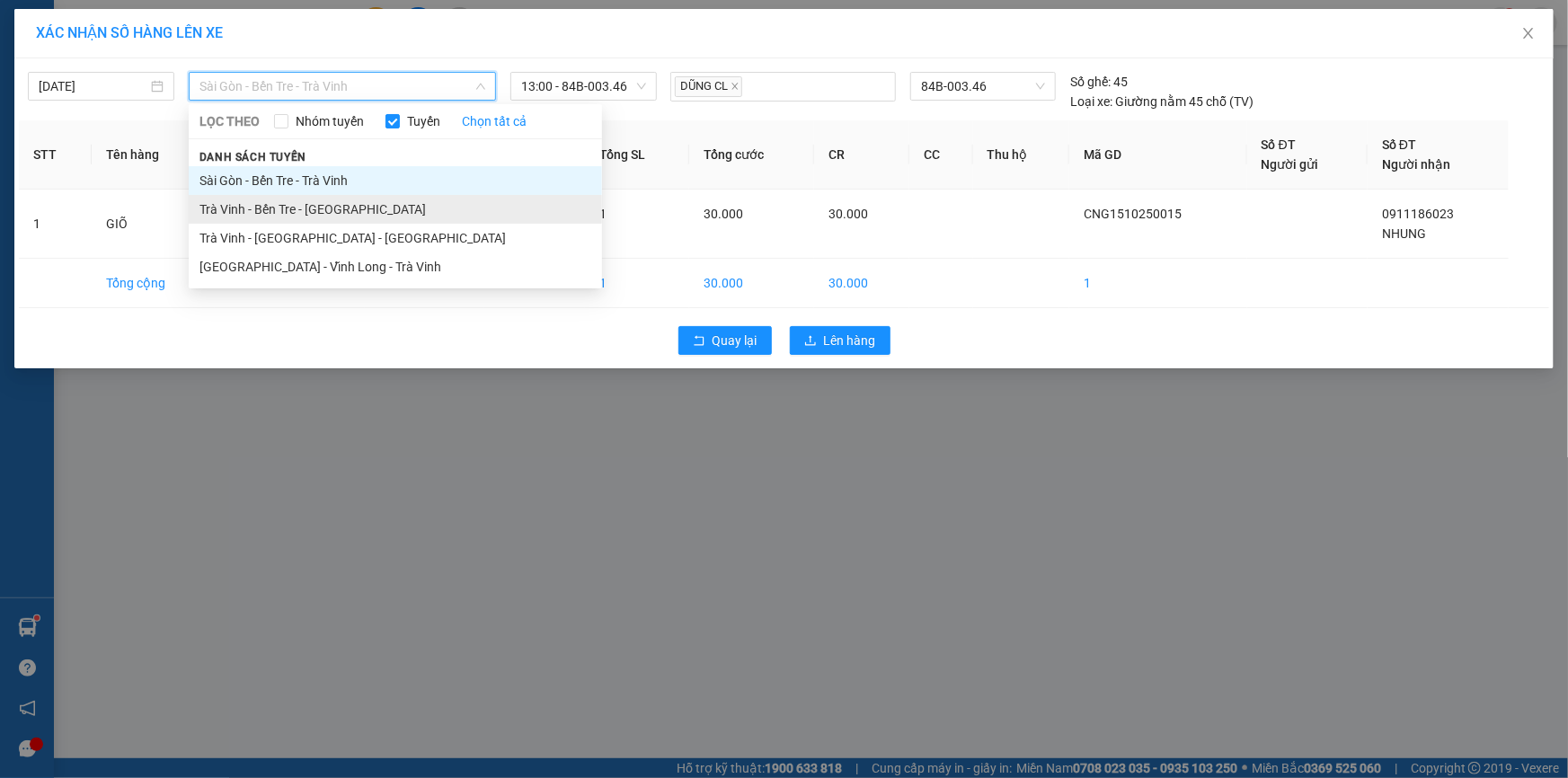
click at [315, 205] on li "Trà Vinh - Bến Tre - [GEOGRAPHIC_DATA]" at bounding box center [396, 209] width 414 height 28
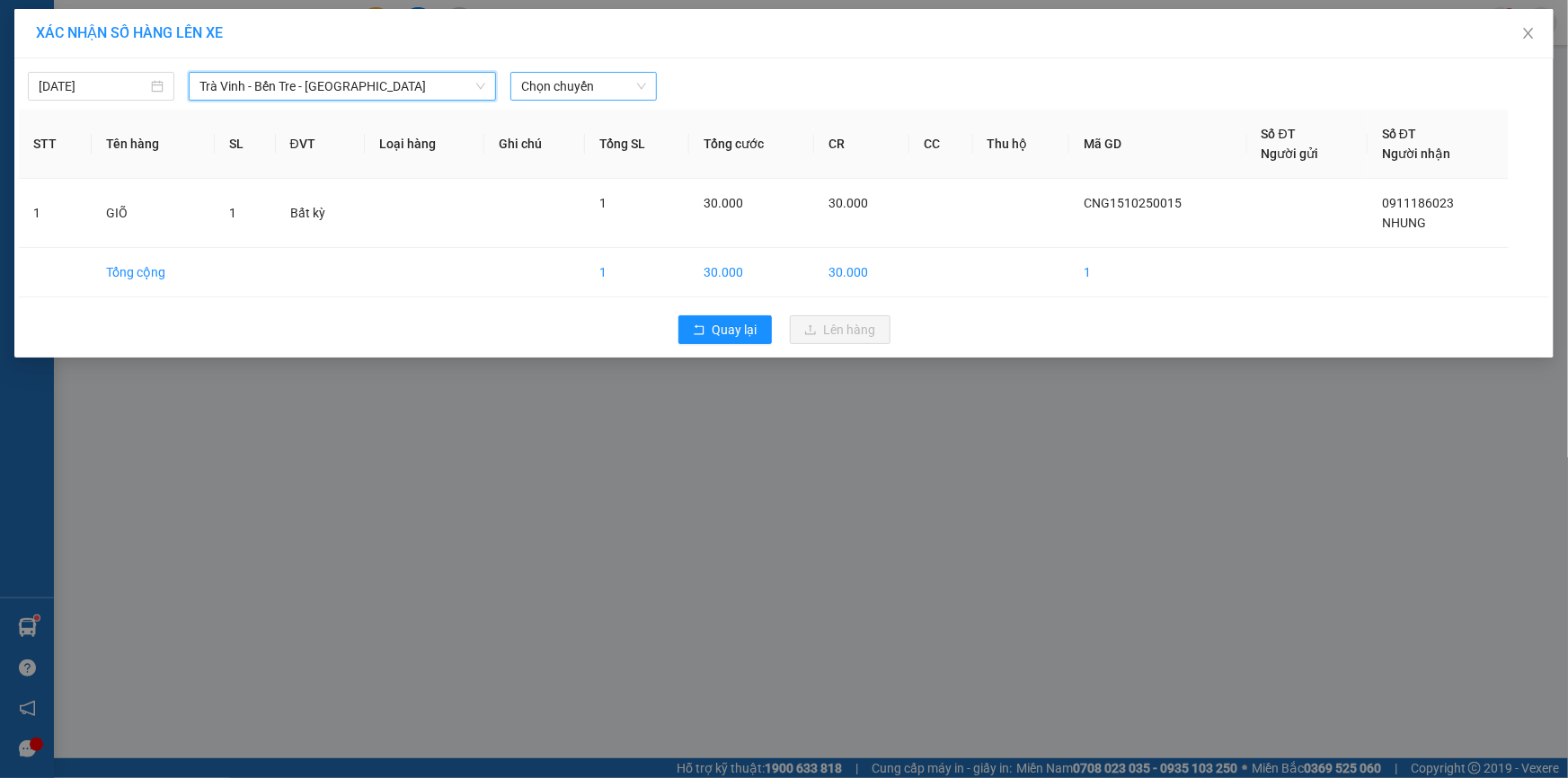
click at [605, 84] on span "Chọn chuyến" at bounding box center [583, 86] width 124 height 27
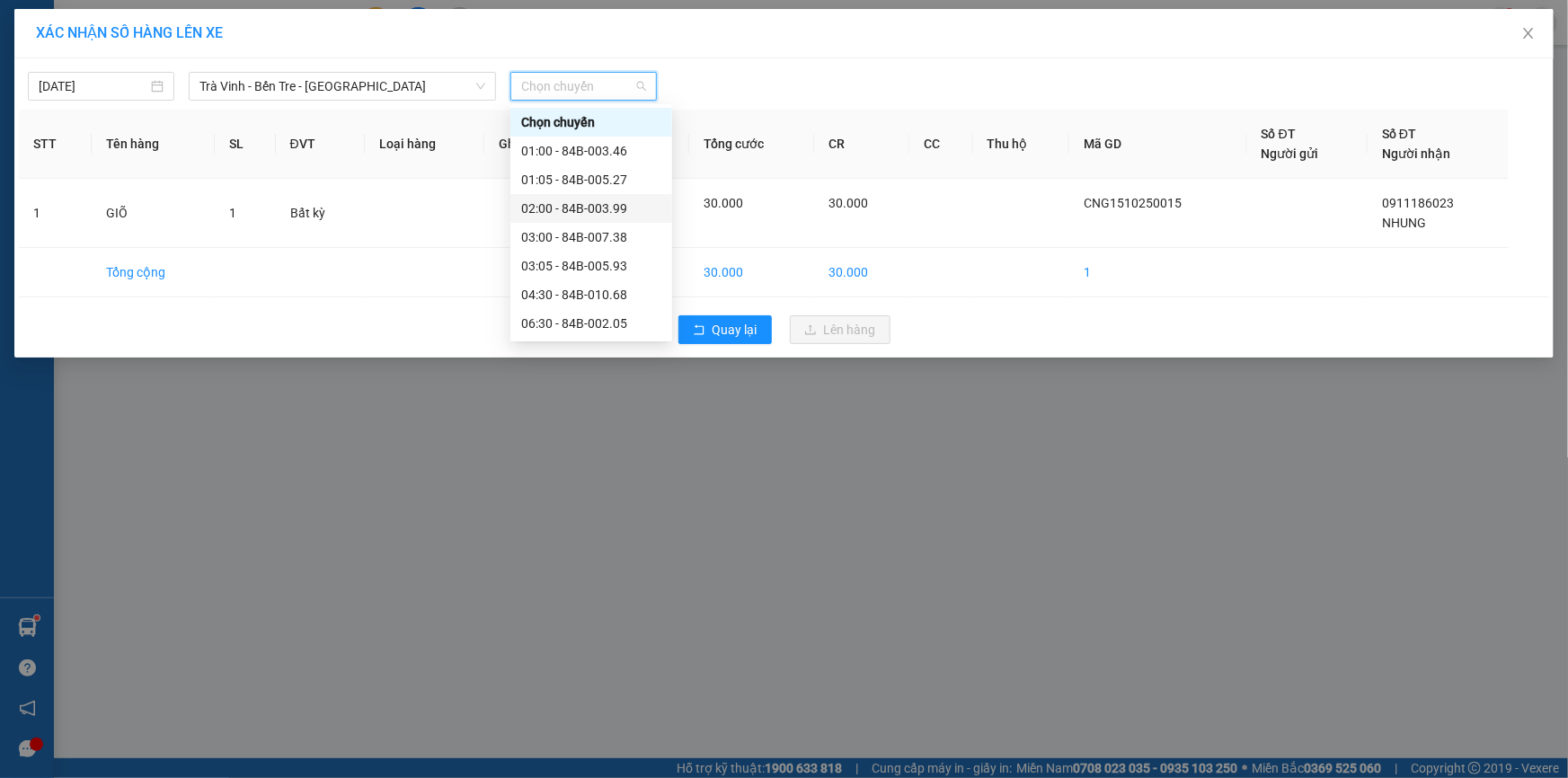
scroll to position [218, 0]
click at [578, 306] on div "15:00 - 84B-002.50" at bounding box center [591, 308] width 140 height 20
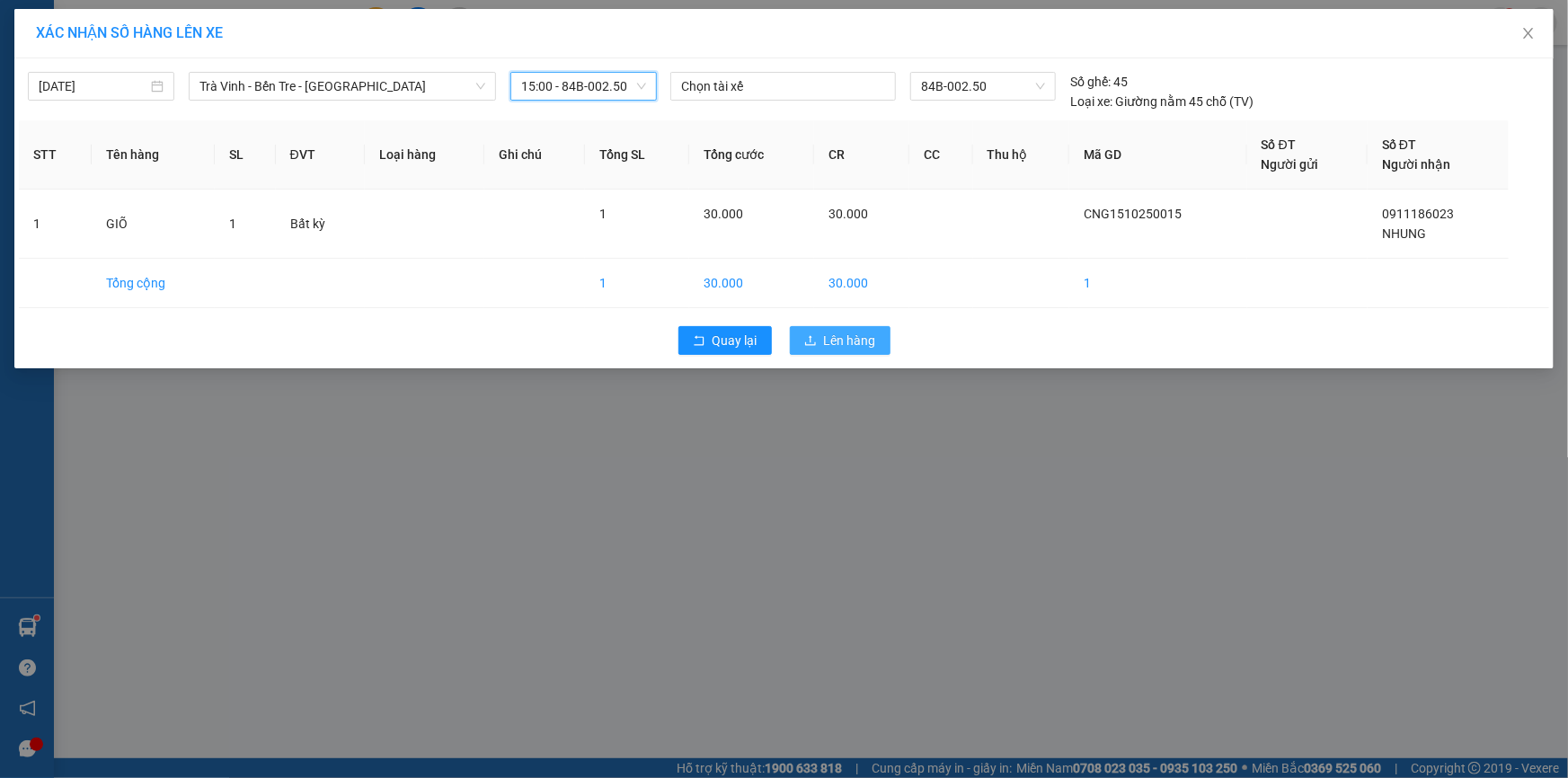
click at [816, 341] on icon "upload" at bounding box center [810, 340] width 13 height 13
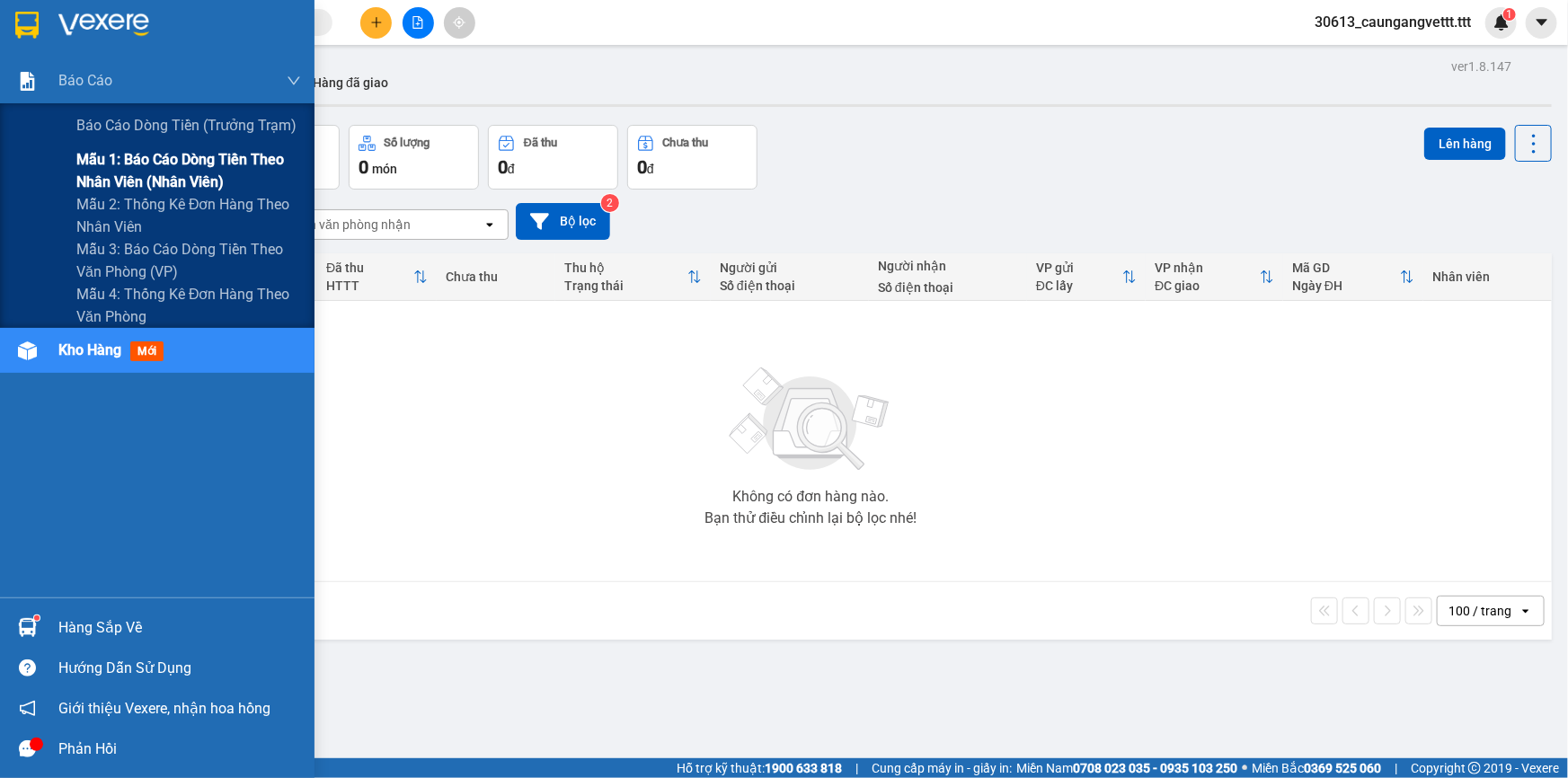
click at [197, 167] on span "Mẫu 1: Báo cáo dòng tiền theo nhân viên (nhân viên)" at bounding box center [188, 170] width 224 height 45
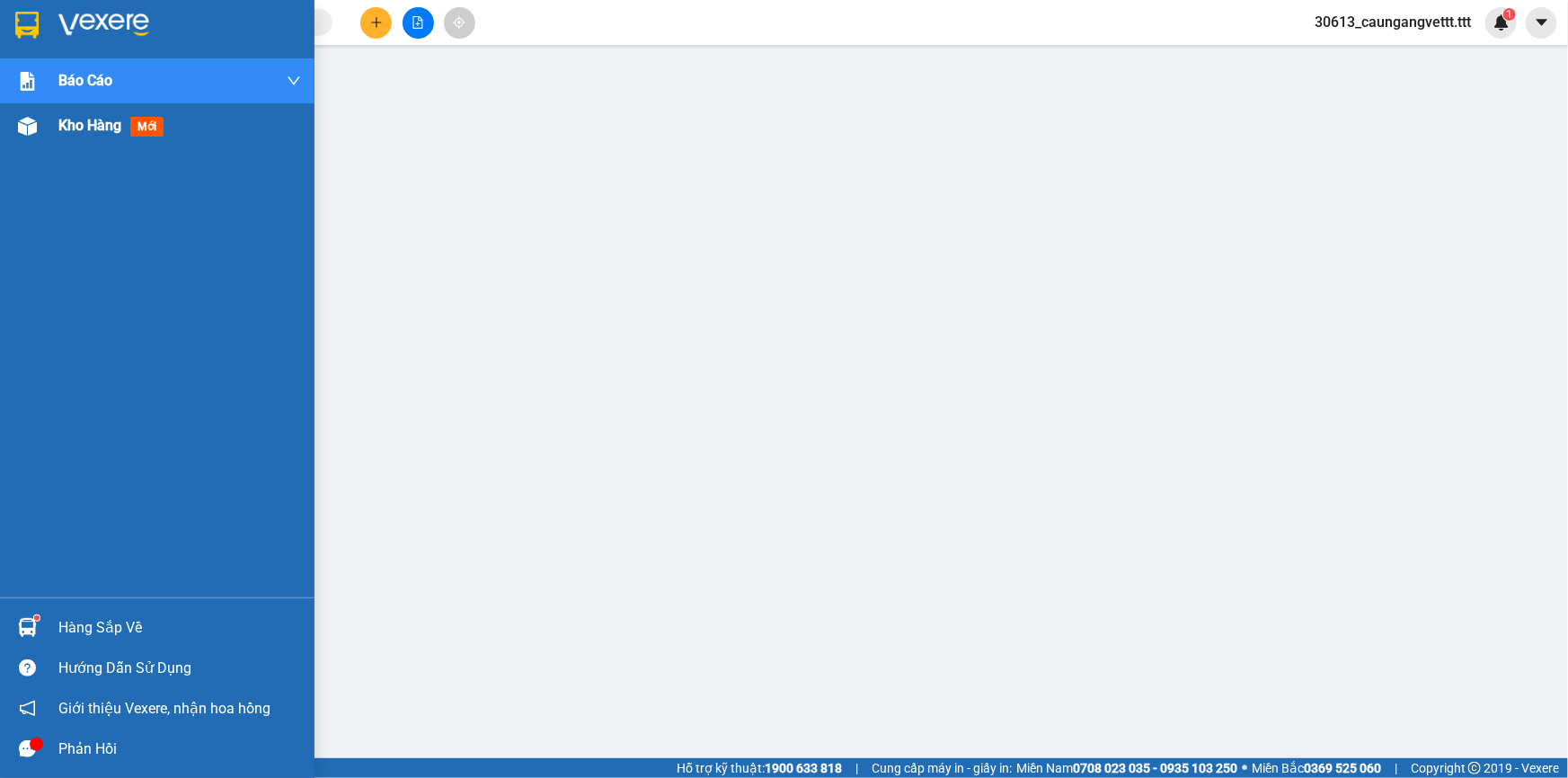
click at [69, 124] on span "Kho hàng" at bounding box center [90, 124] width 63 height 17
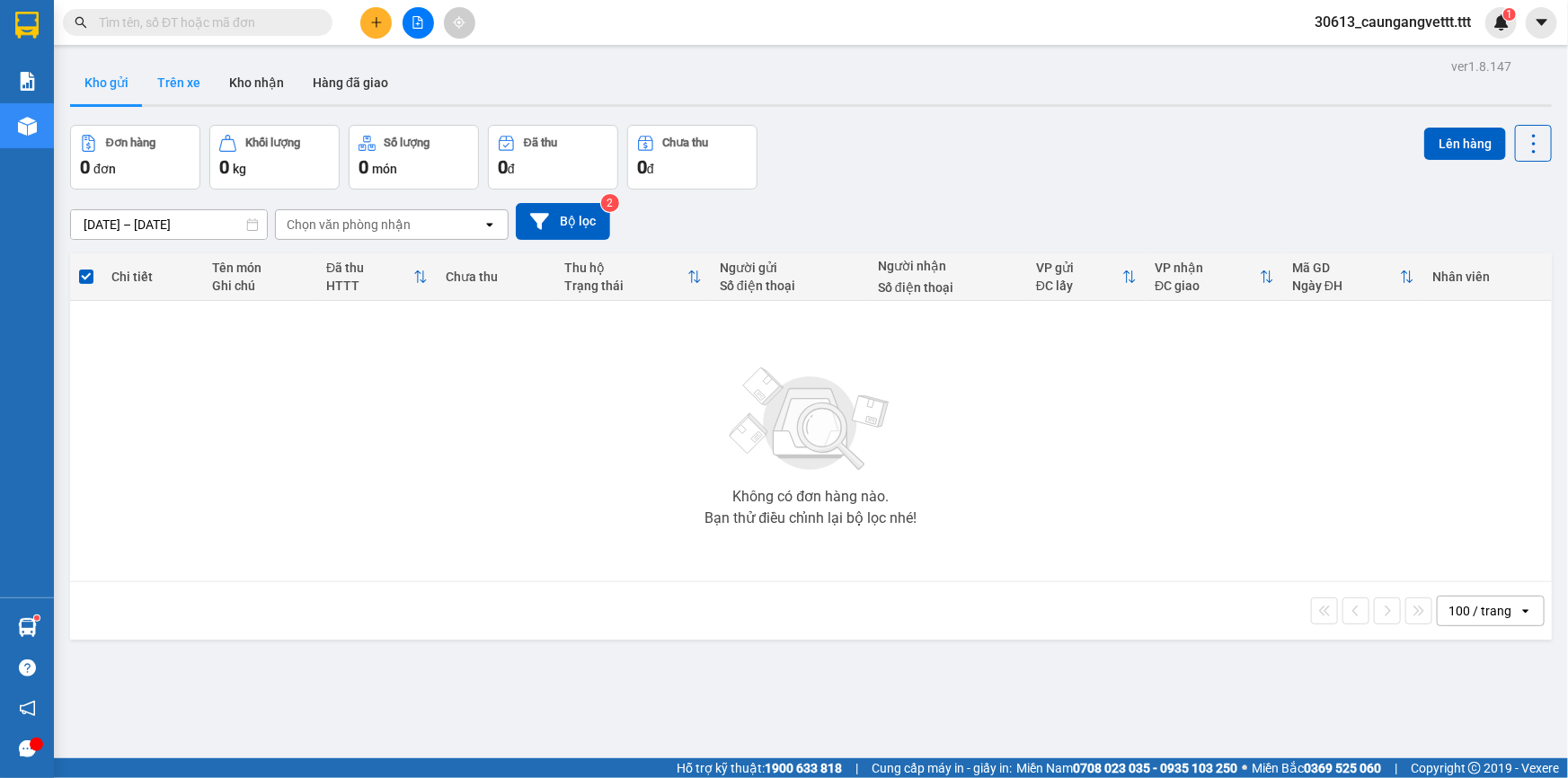
click at [169, 84] on button "Trên xe" at bounding box center [178, 82] width 72 height 43
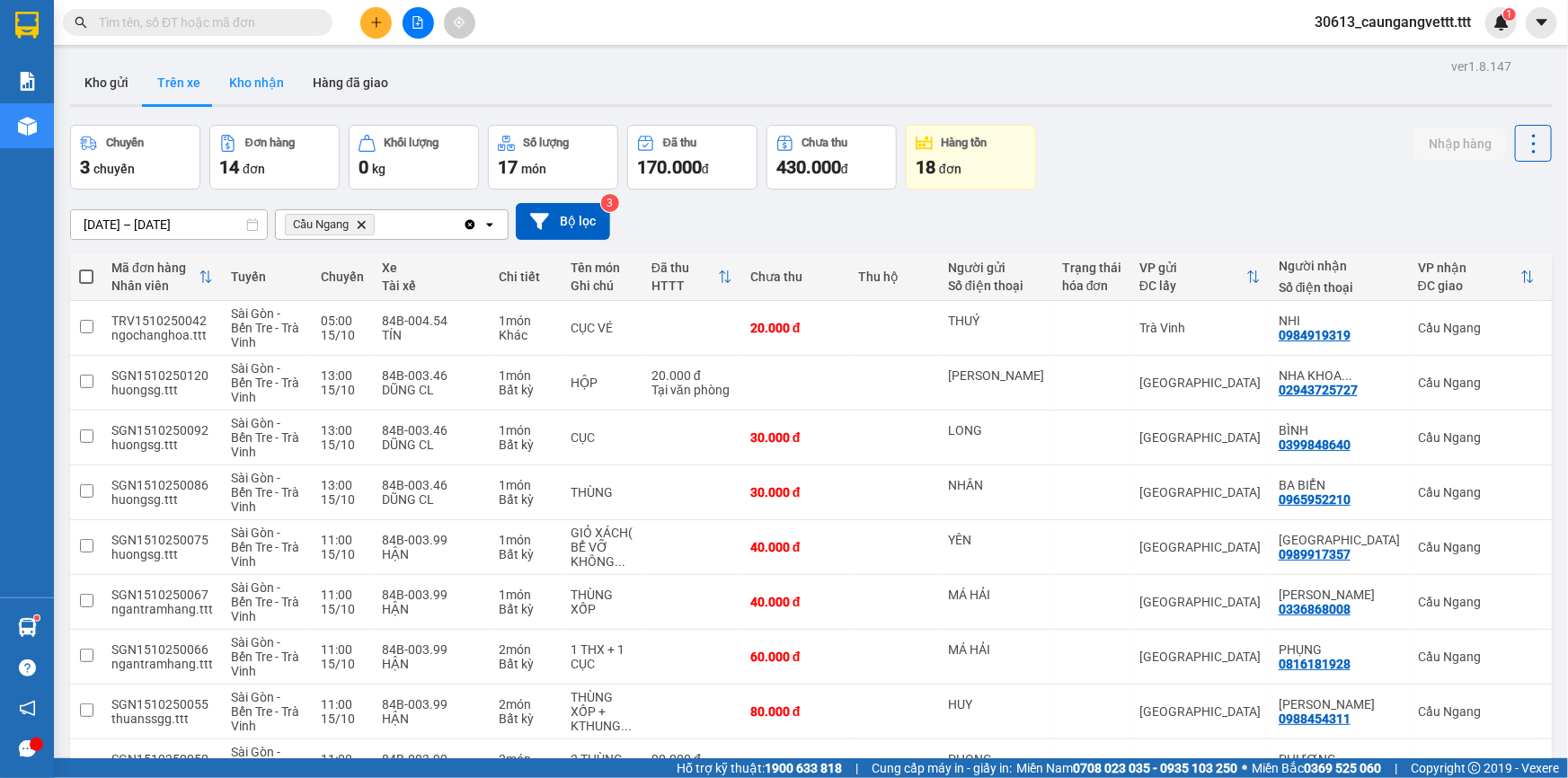
click at [270, 85] on button "Kho nhận" at bounding box center [256, 82] width 83 height 43
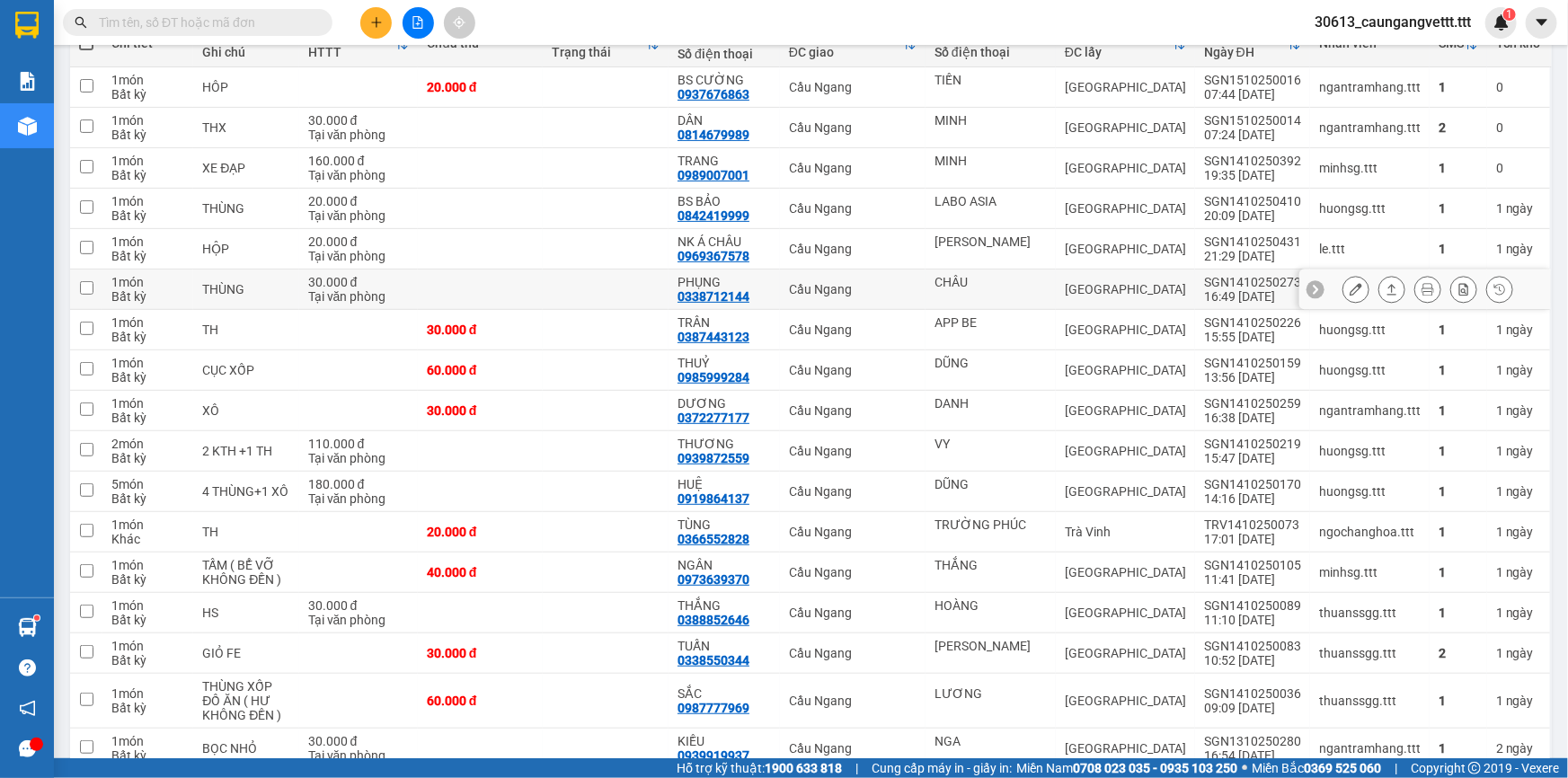
scroll to position [232, 0]
click at [1349, 132] on icon at bounding box center [1355, 128] width 13 height 13
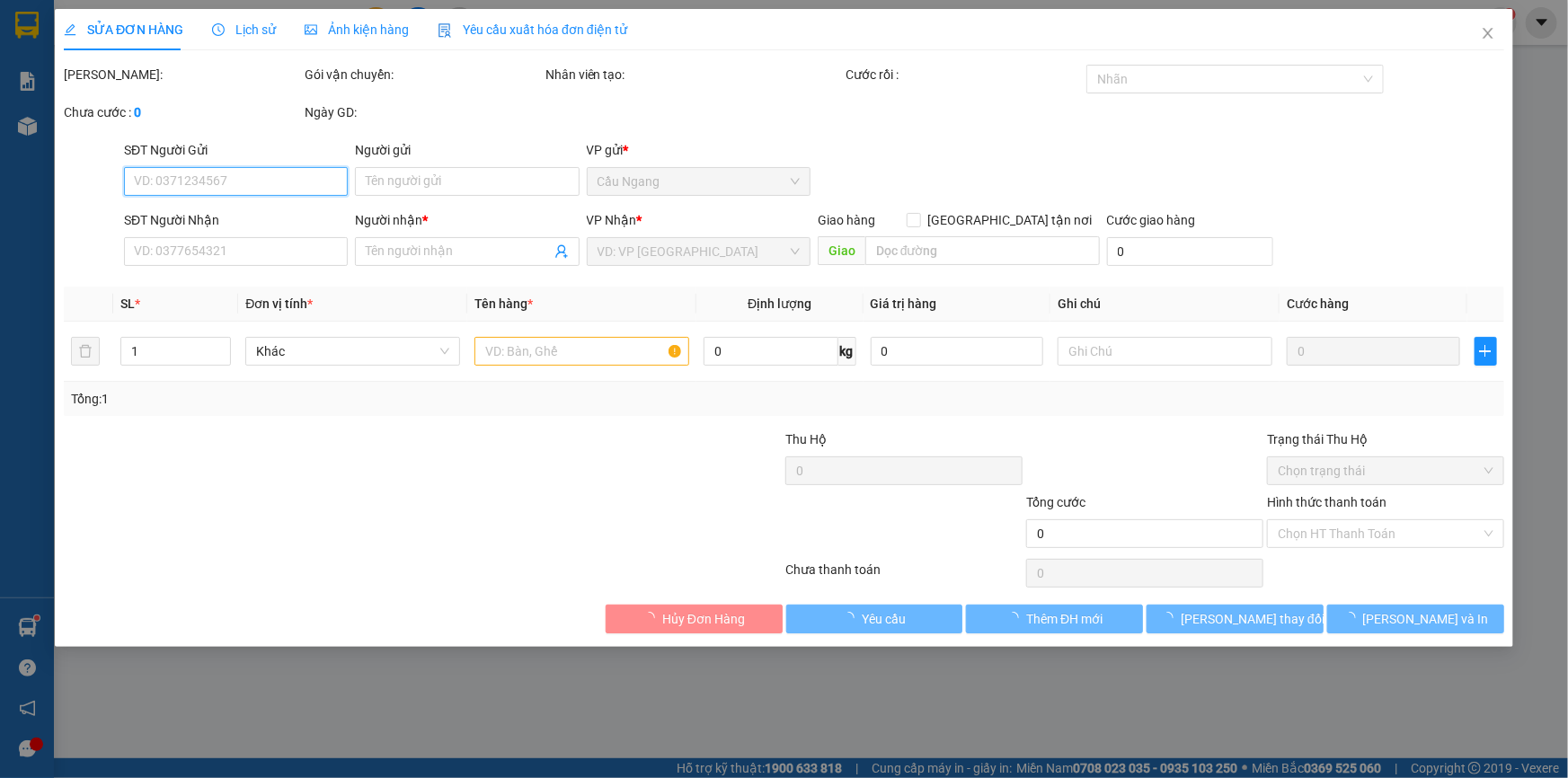
type input "MINH"
type input "0814679989"
type input "DÂN"
type input "30.000"
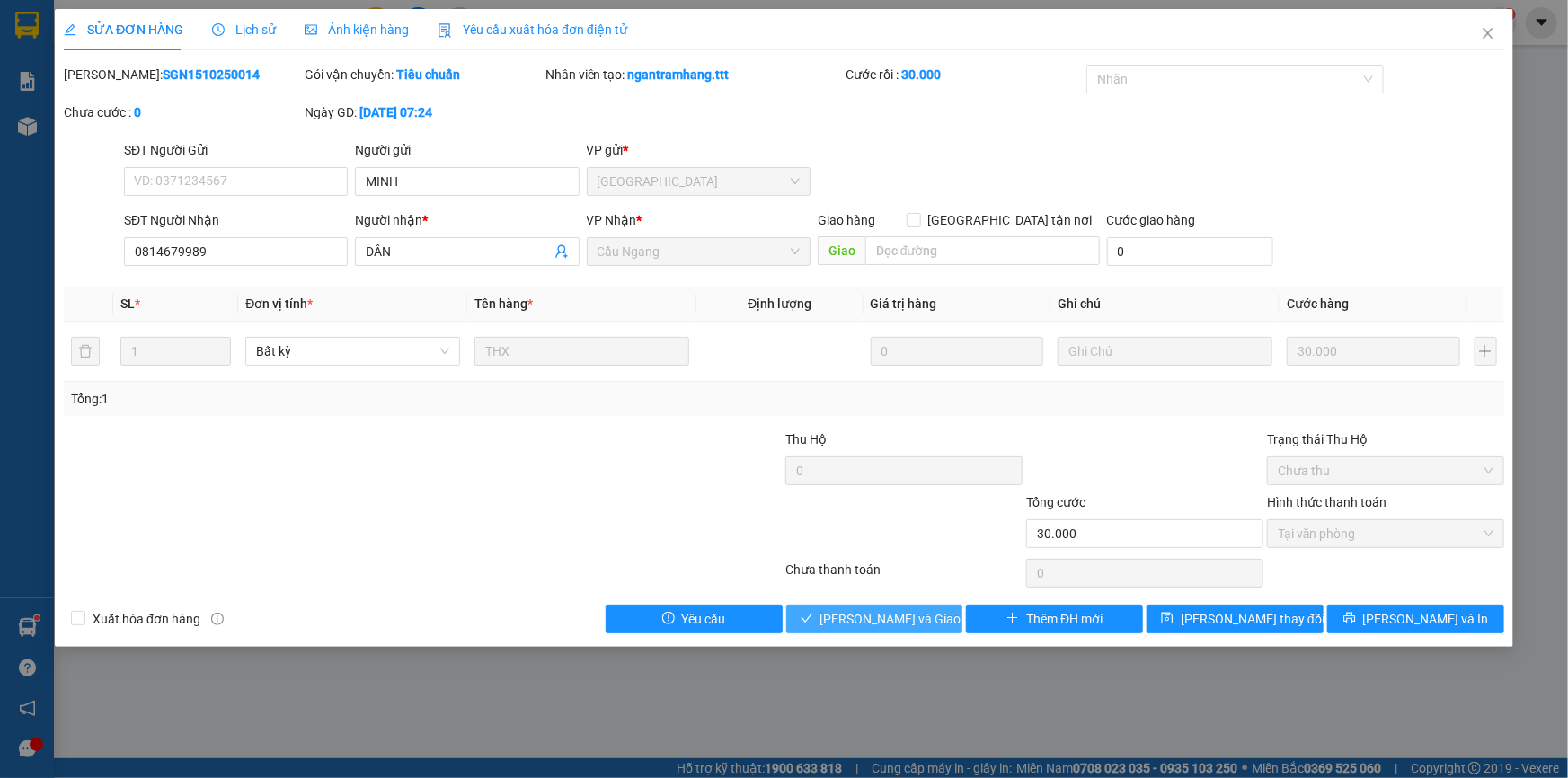
click at [886, 625] on span "[PERSON_NAME] và Giao hàng" at bounding box center [906, 619] width 172 height 20
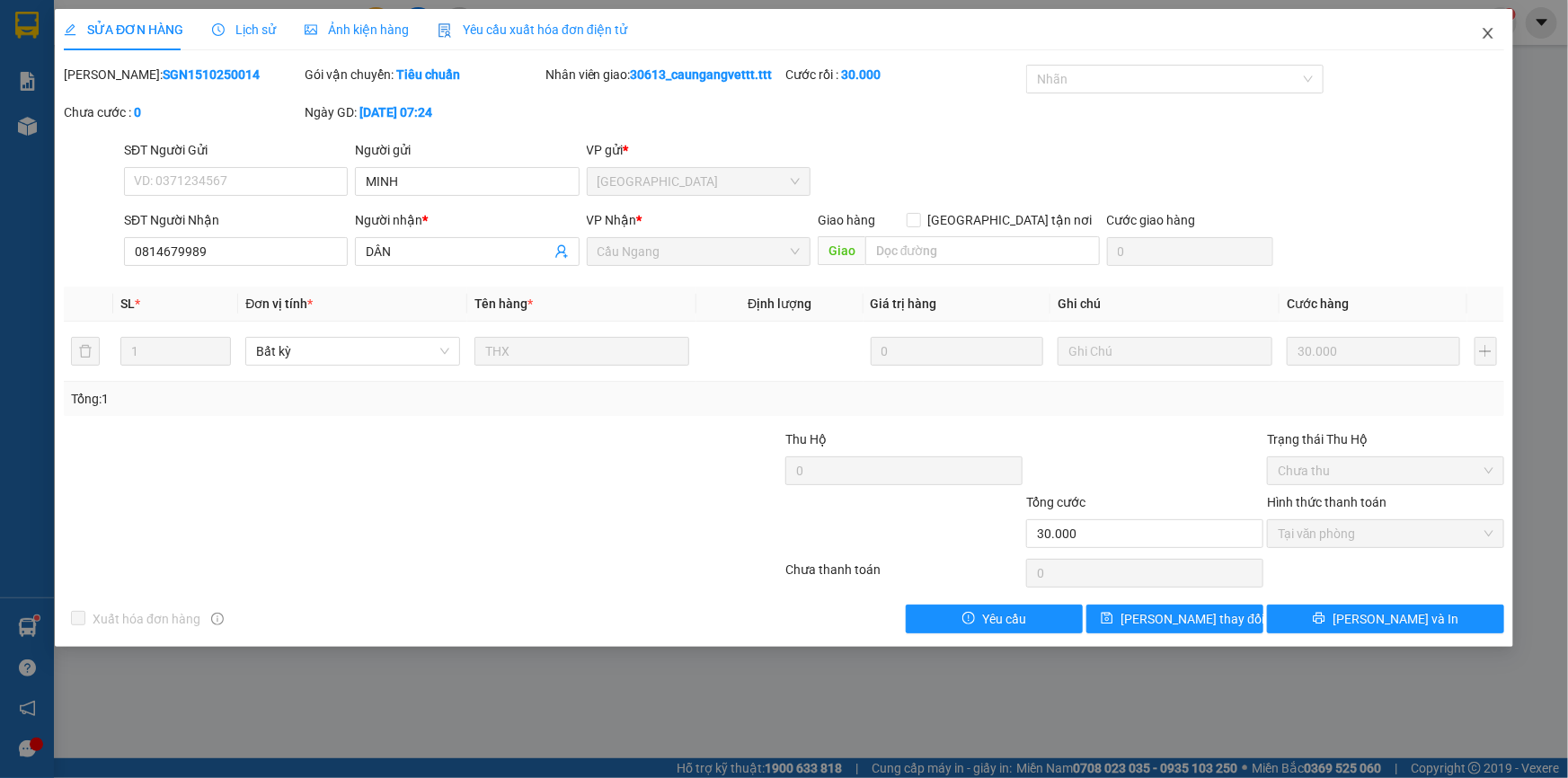
click at [1488, 32] on icon "close" at bounding box center [1488, 32] width 10 height 11
click at [1488, 29] on div "1" at bounding box center [1501, 23] width 31 height 31
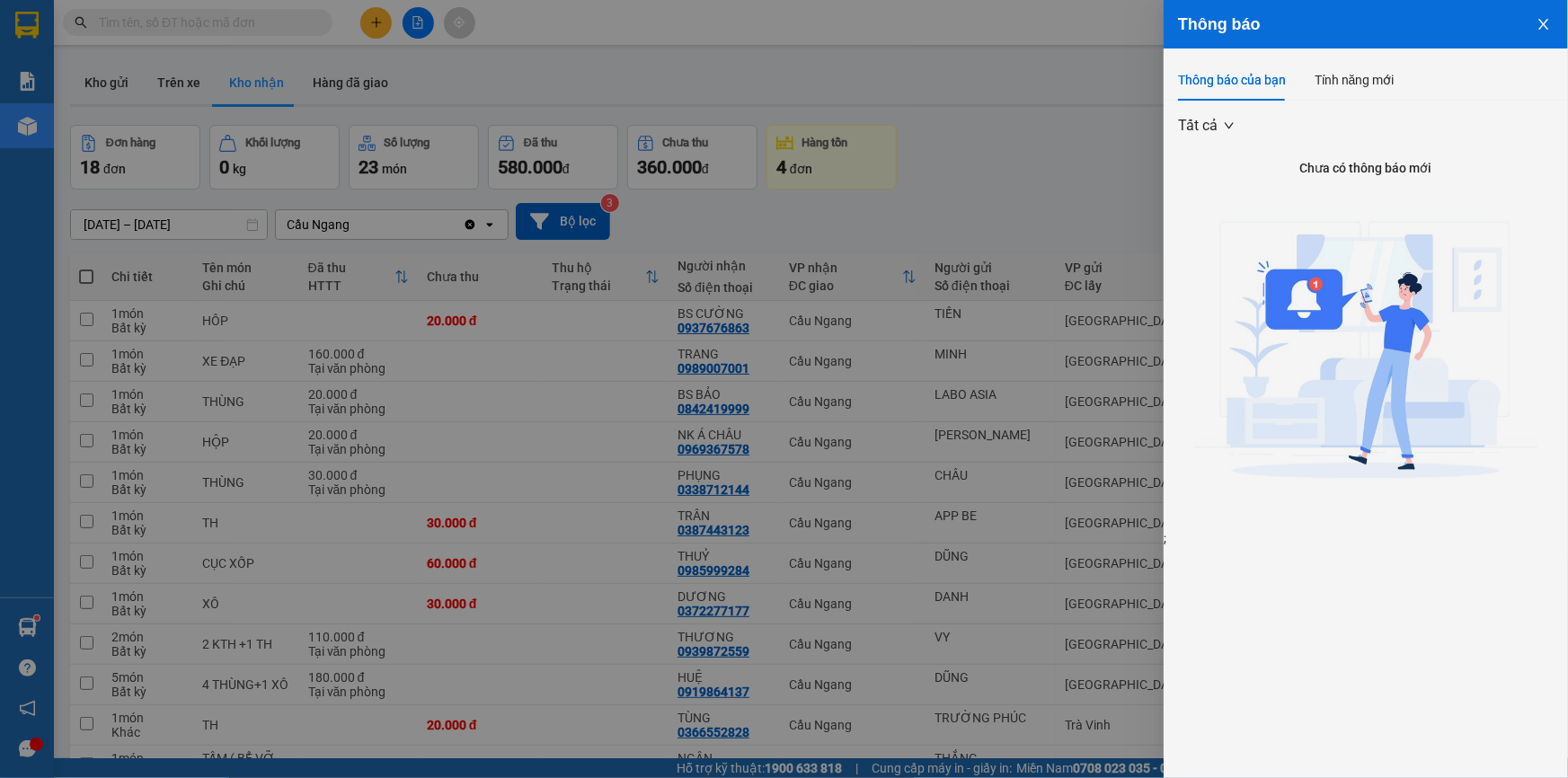
click at [1047, 163] on div at bounding box center [784, 389] width 1568 height 778
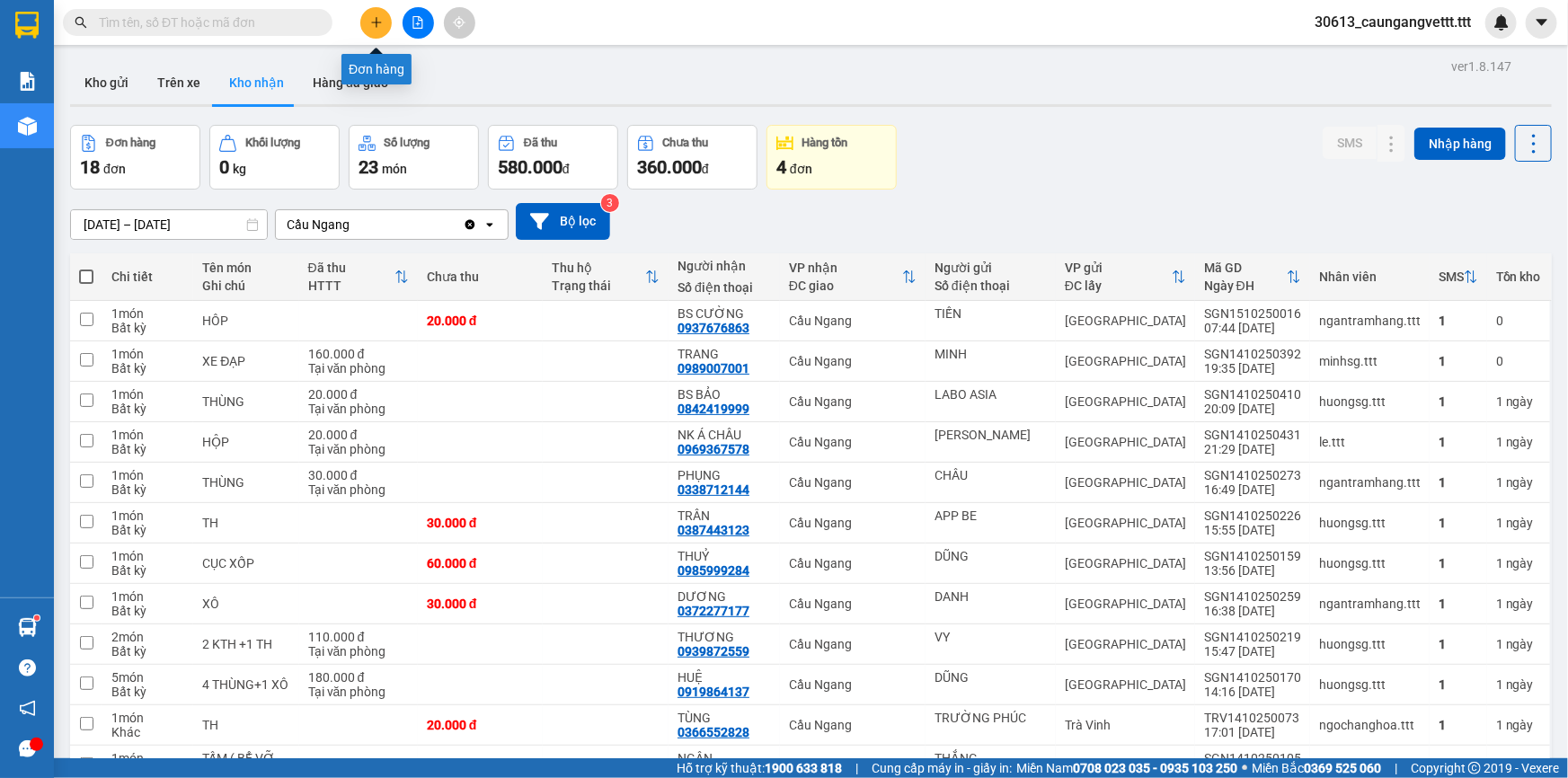
click at [361, 28] on button at bounding box center [376, 23] width 31 height 31
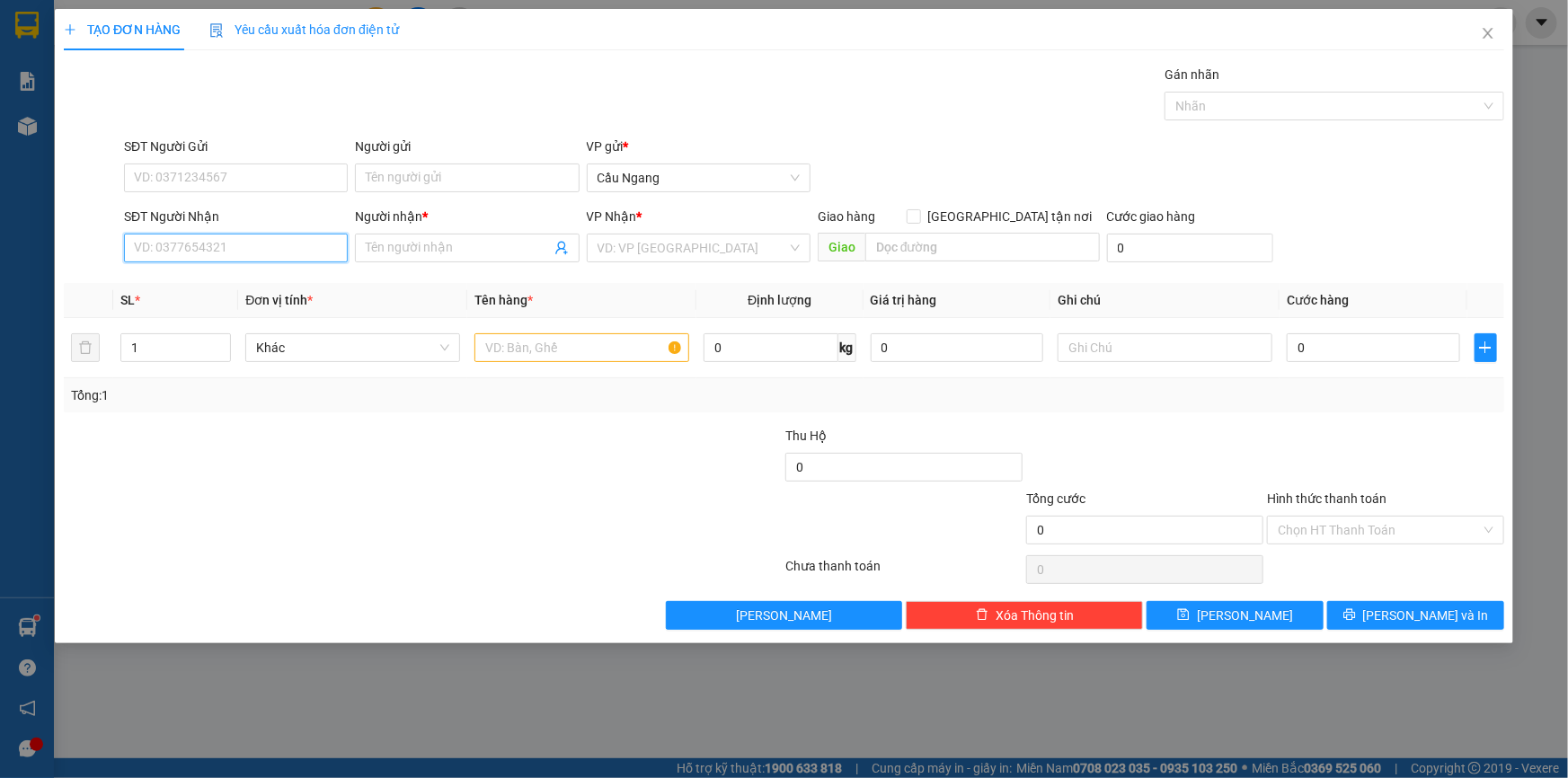
click at [286, 250] on input "SĐT Người Nhận" at bounding box center [236, 247] width 223 height 28
type input "0987966322"
click at [275, 287] on div "0987966322 - CTY THÀNH ĐẠT" at bounding box center [236, 284] width 202 height 20
type input "CTY THÀNH ĐẠT"
type input "0987966322"
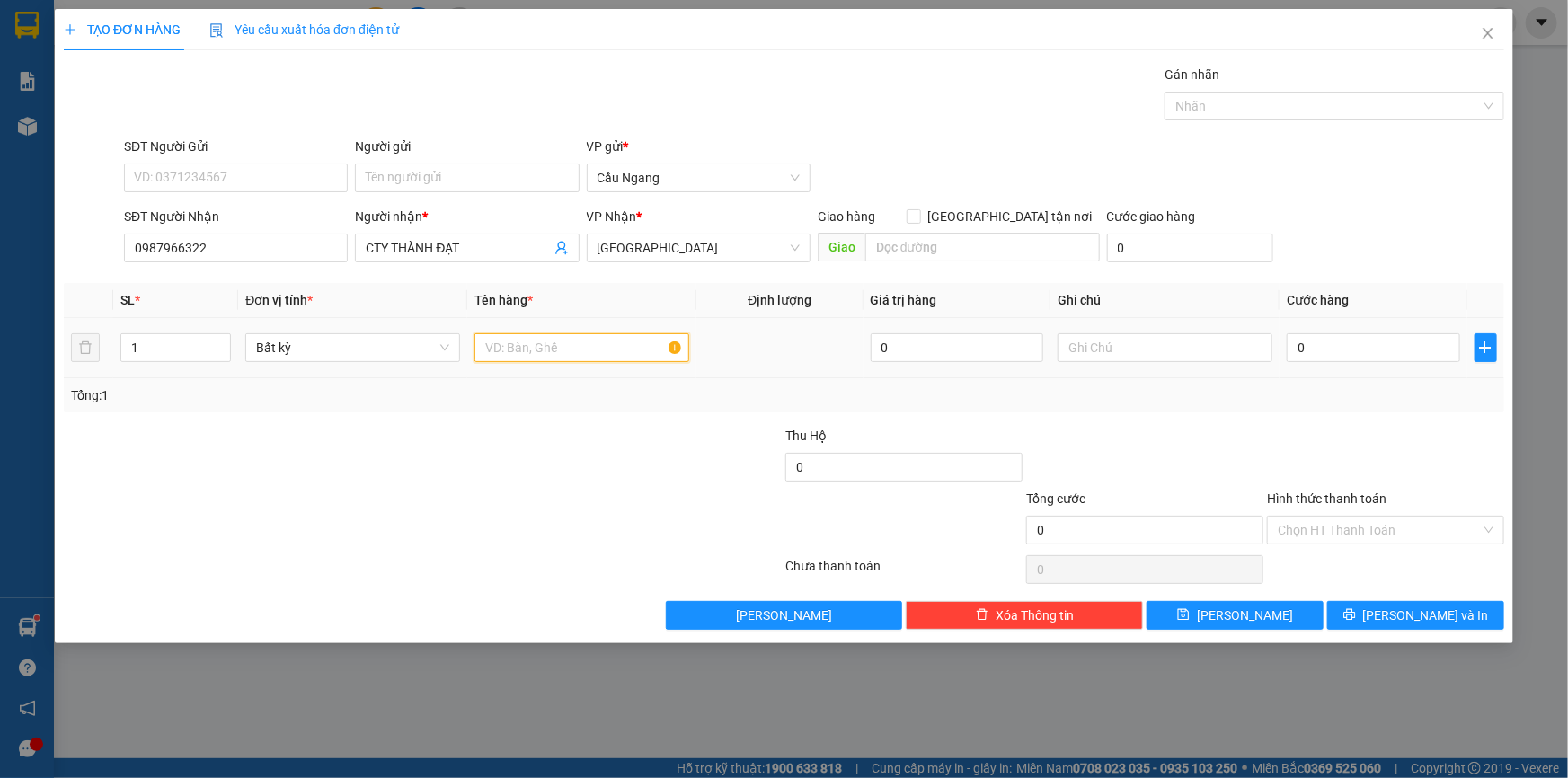
click at [552, 351] on input "text" at bounding box center [581, 347] width 215 height 28
click at [1381, 351] on input "0" at bounding box center [1373, 347] width 173 height 28
click at [586, 341] on input "THÙNG" at bounding box center [581, 347] width 215 height 28
type input "THÙNG MÁY IN"
click at [1325, 337] on input "0" at bounding box center [1373, 347] width 173 height 28
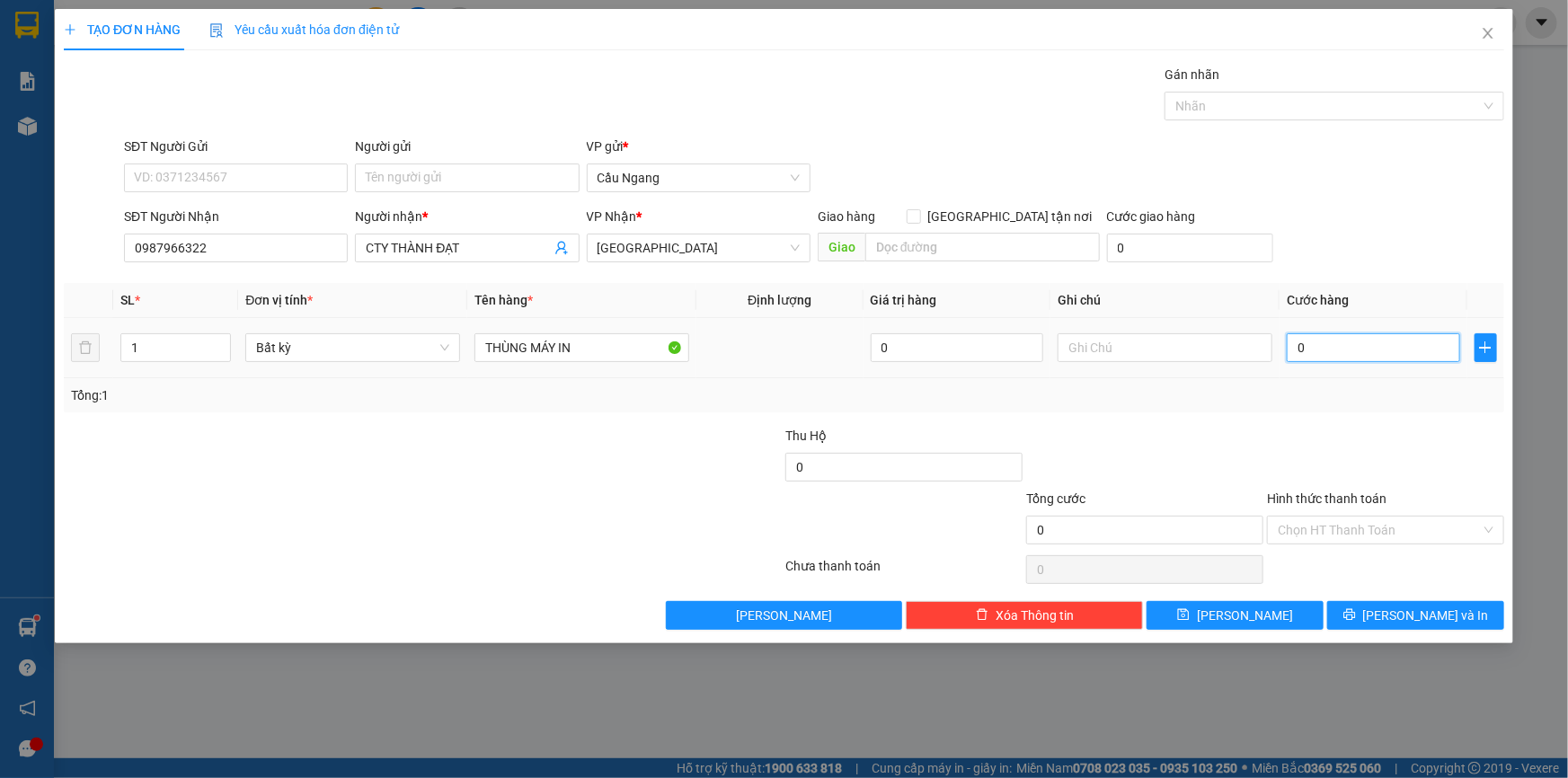
type input "5"
type input "50"
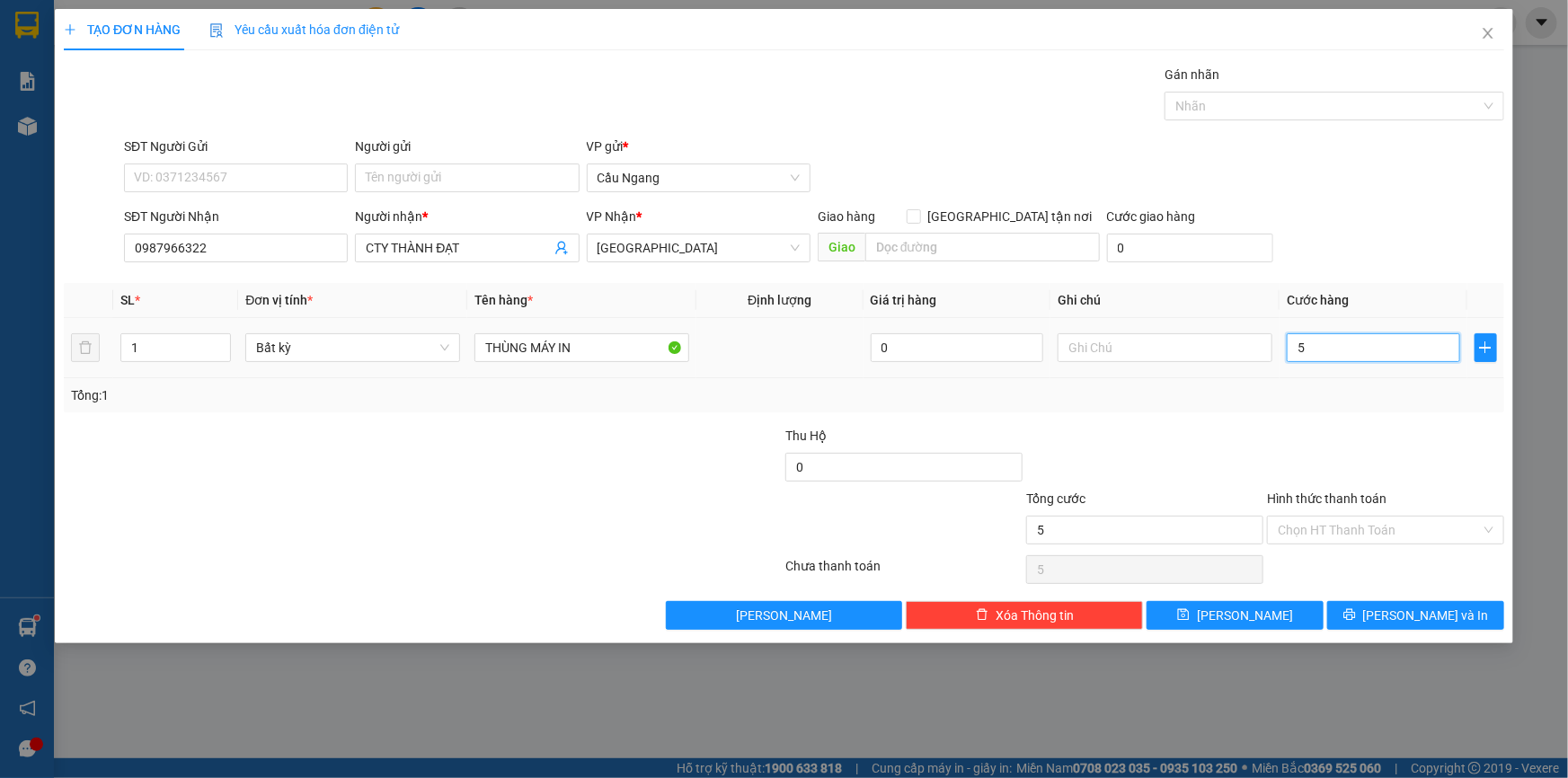
type input "50"
type input "500"
type input "5.000"
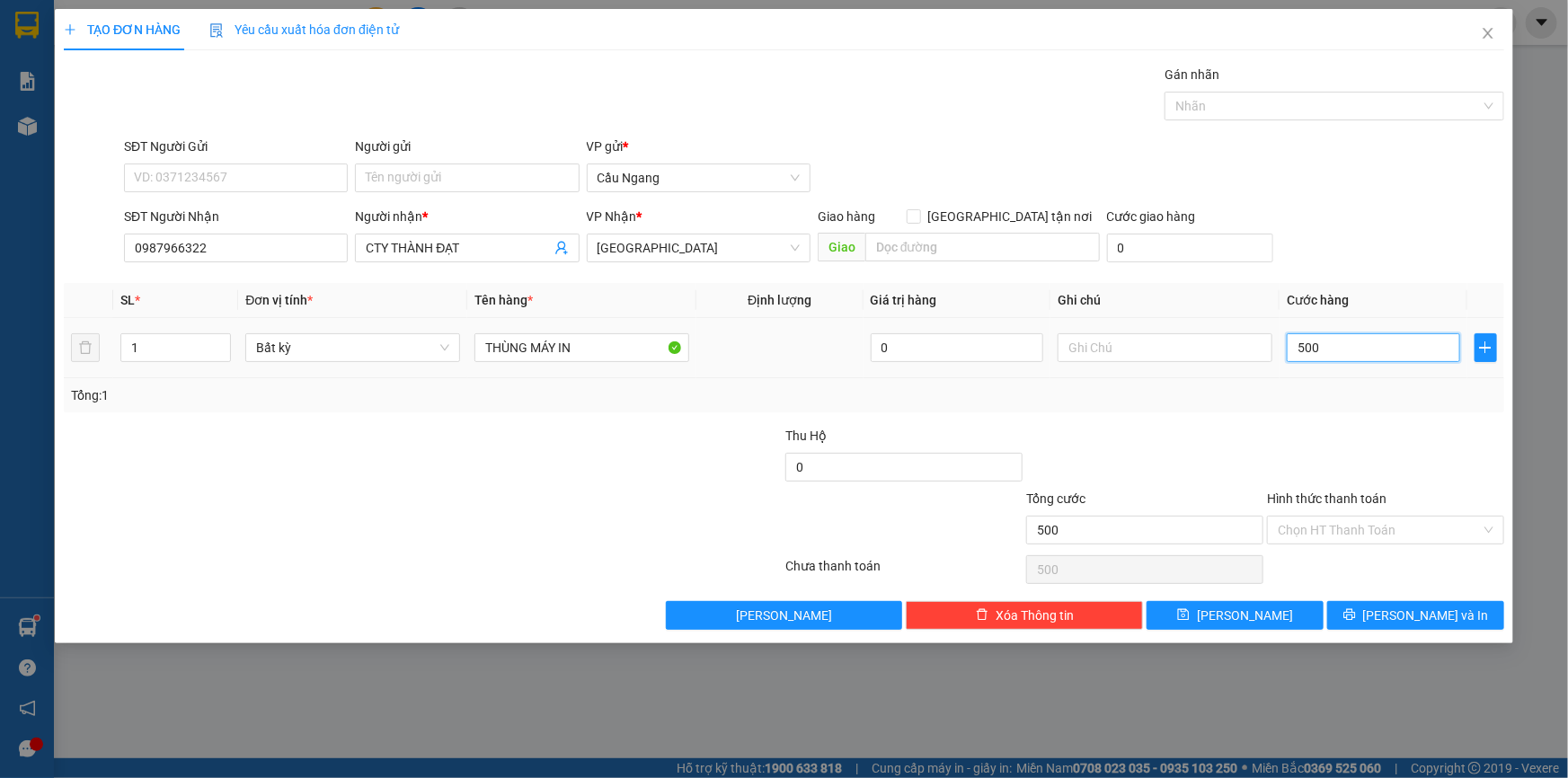
type input "5.000"
type input "50.000"
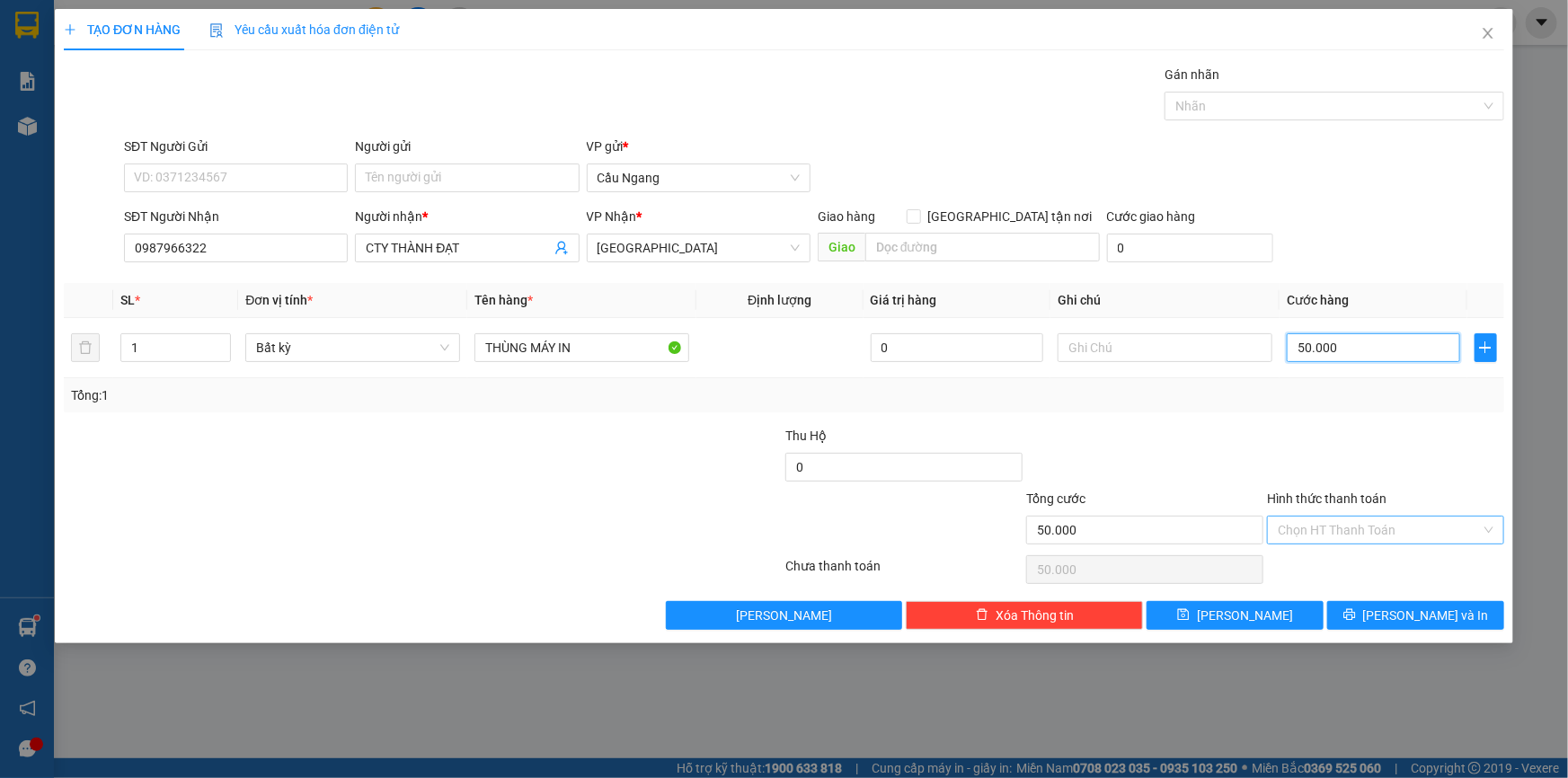
type input "50.000"
click at [1337, 529] on input "Hình thức thanh toán" at bounding box center [1379, 530] width 203 height 27
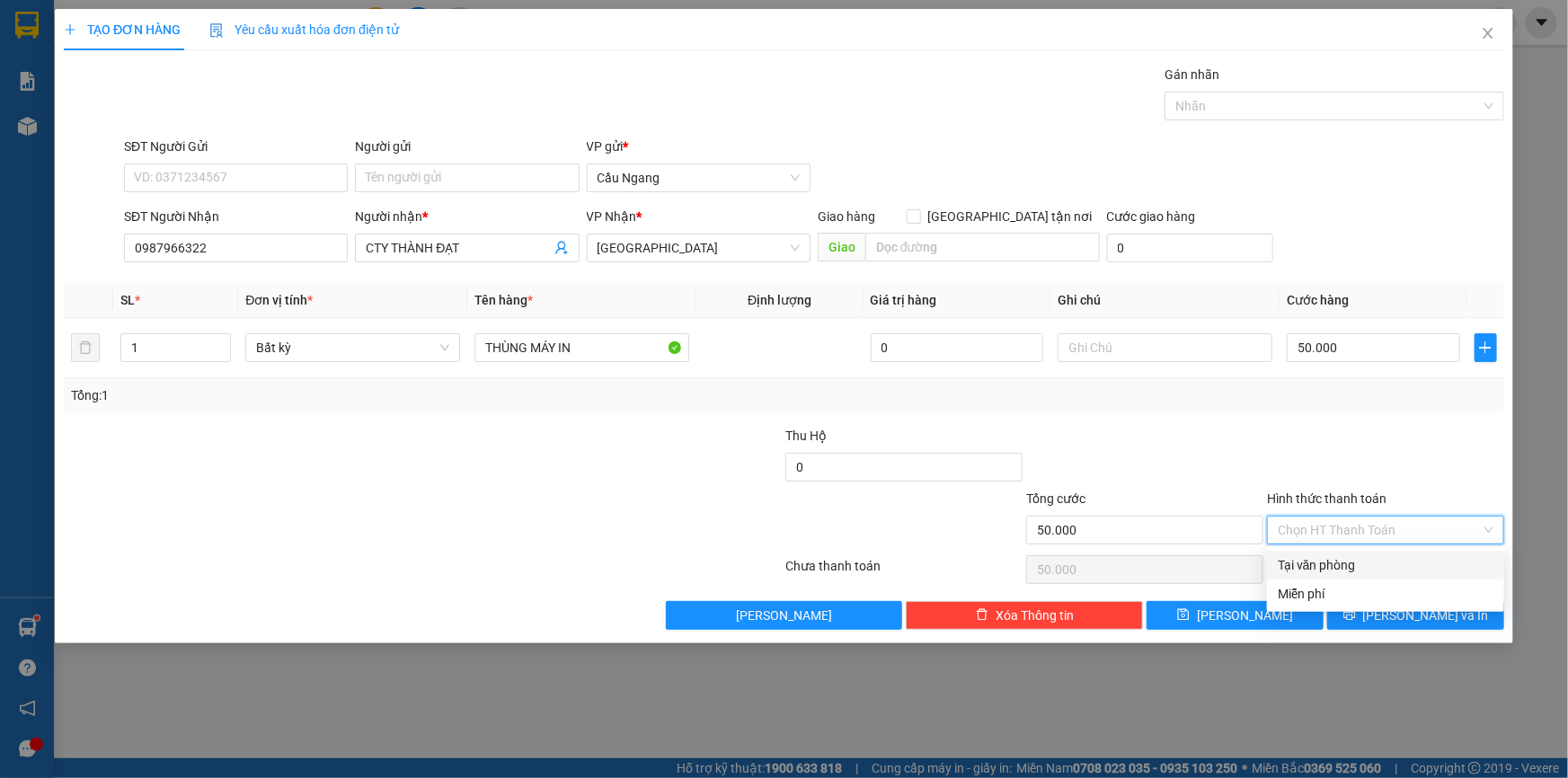
click at [1330, 566] on div "Tại văn phòng" at bounding box center [1386, 565] width 216 height 20
type input "0"
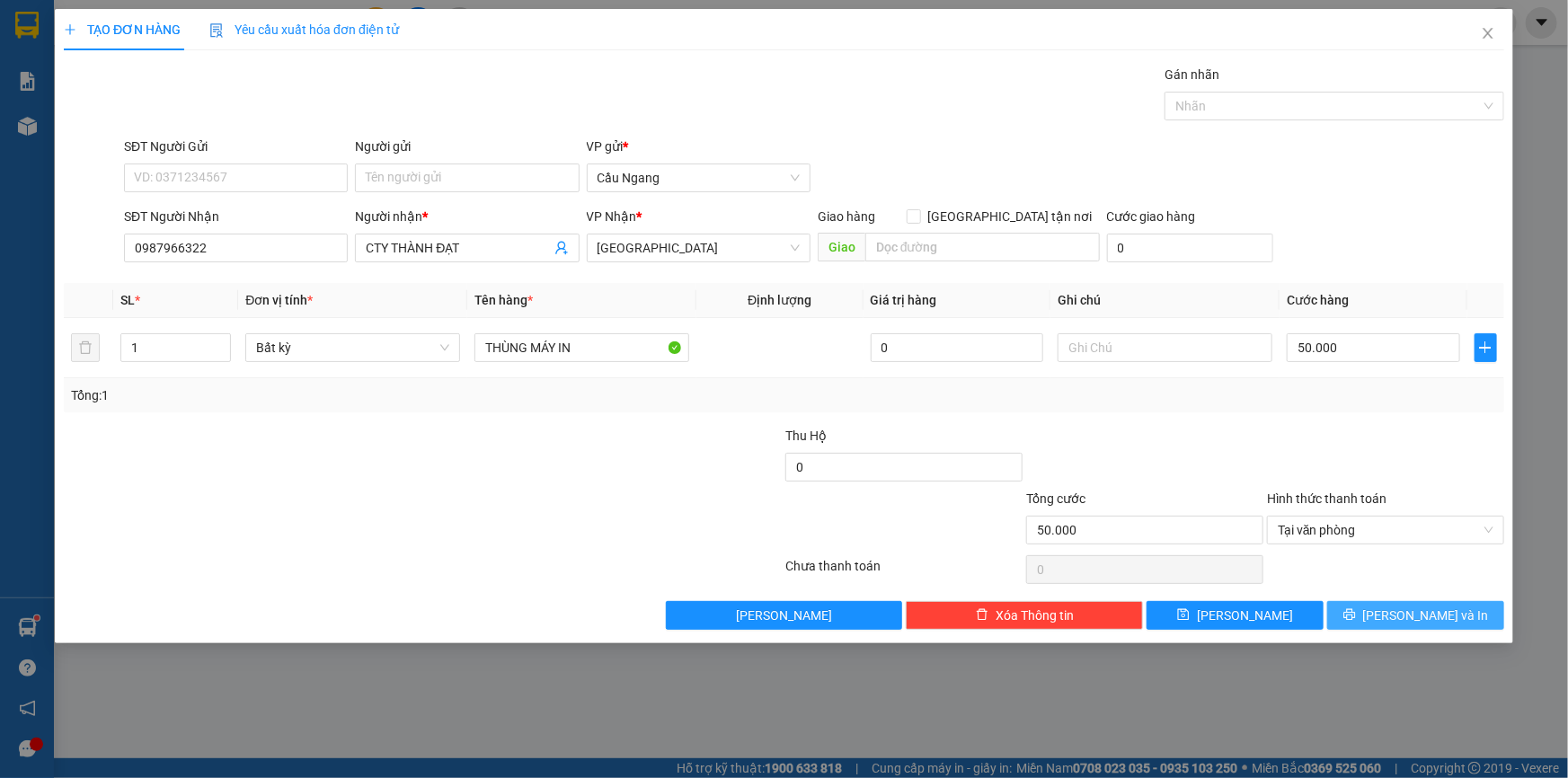
click at [1426, 612] on span "[PERSON_NAME] và In" at bounding box center [1426, 615] width 125 height 20
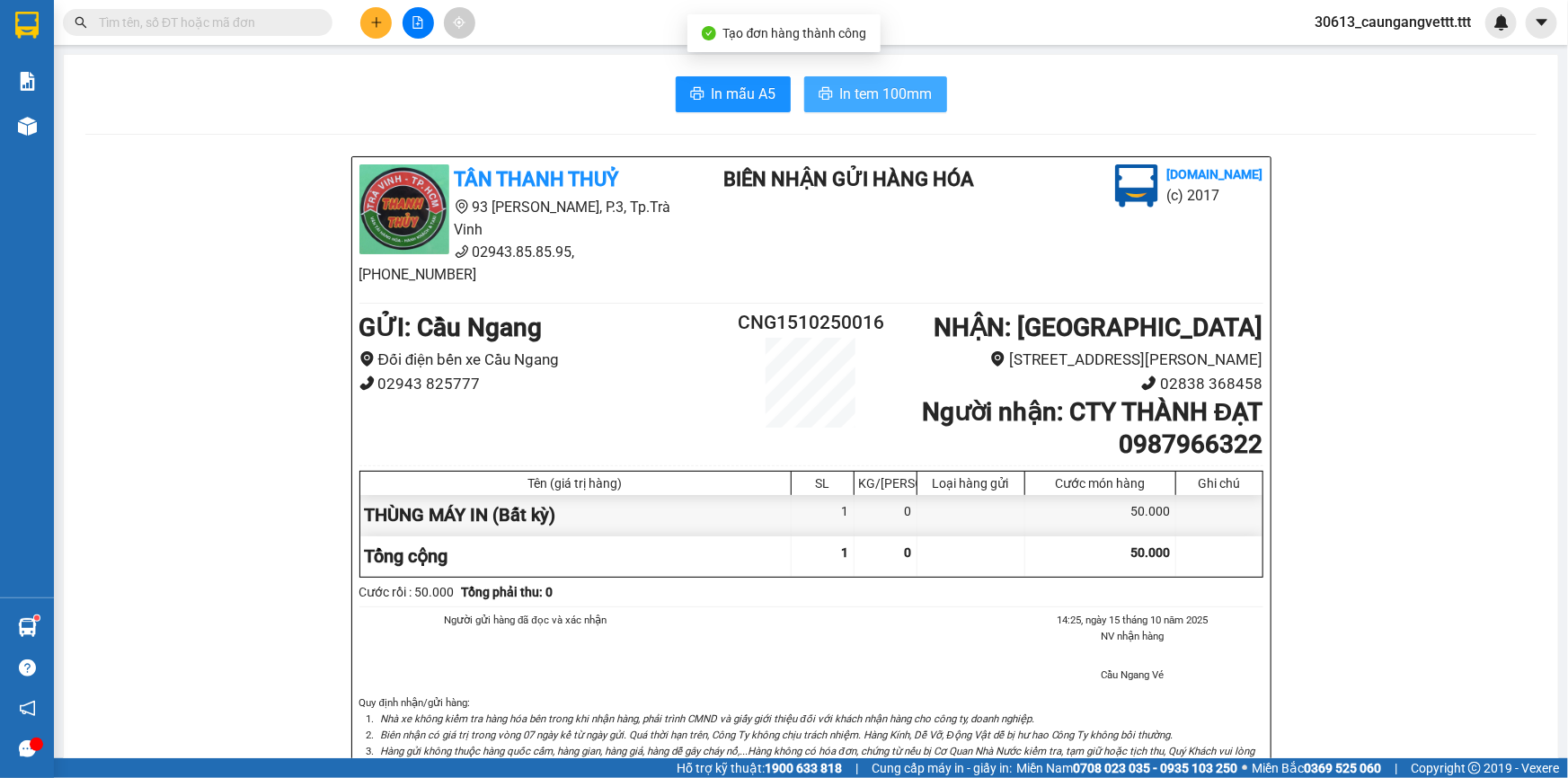
click at [889, 92] on span "In tem 100mm" at bounding box center [886, 93] width 92 height 23
click at [372, 18] on icon "plus" at bounding box center [376, 23] width 13 height 13
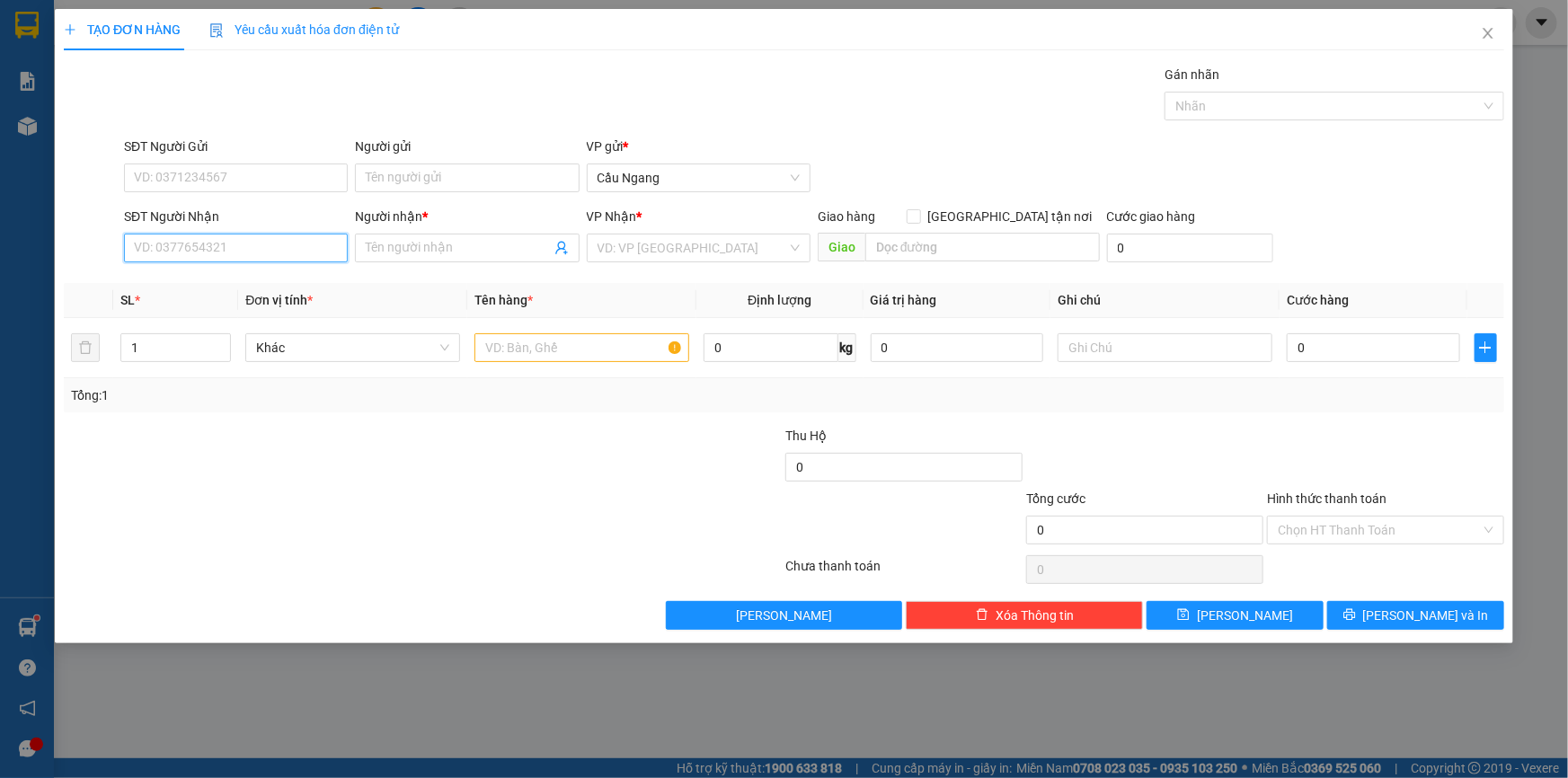
click at [189, 252] on input "SĐT Người Nhận" at bounding box center [236, 247] width 223 height 28
click at [217, 287] on div "0377322133 - PHƯƠNG" at bounding box center [236, 284] width 202 height 20
type input "0377322133"
type input "PHƯƠNG"
type input "0377322133"
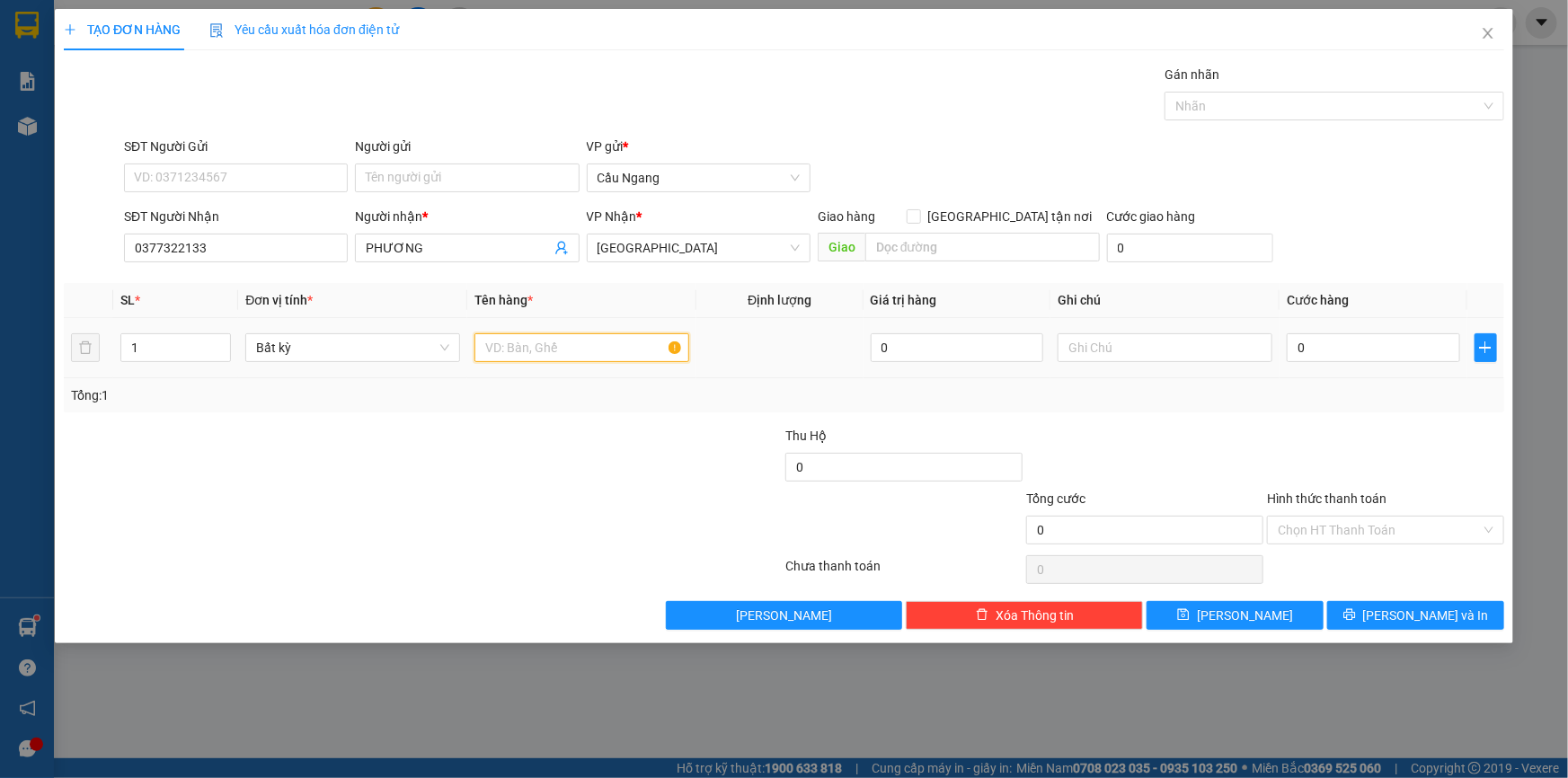
click at [527, 350] on input "text" at bounding box center [581, 347] width 215 height 28
type input "CỤC"
click at [1343, 333] on input "0" at bounding box center [1373, 347] width 173 height 28
type input "3"
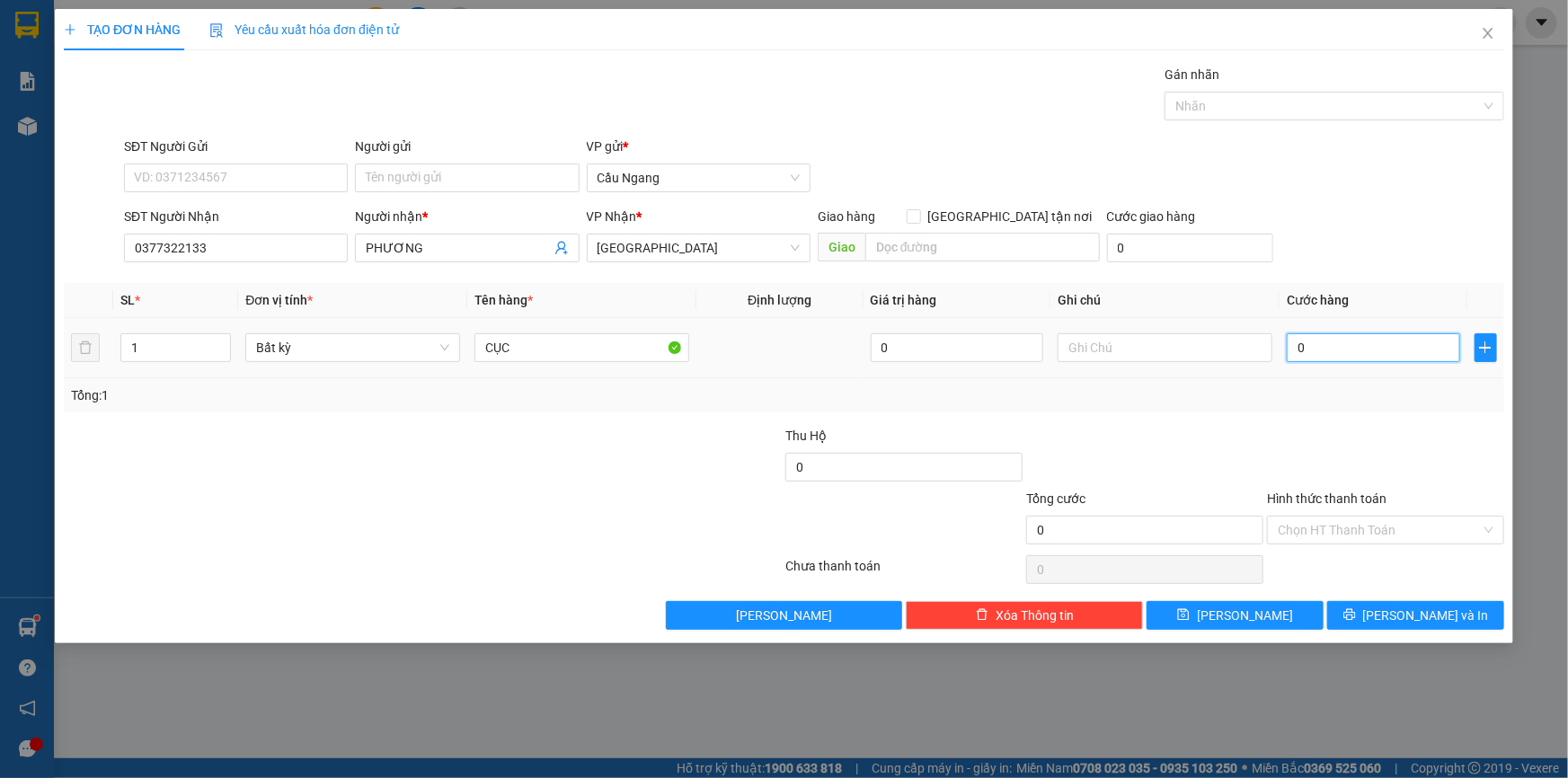
type input "3"
type input "30"
type input "300"
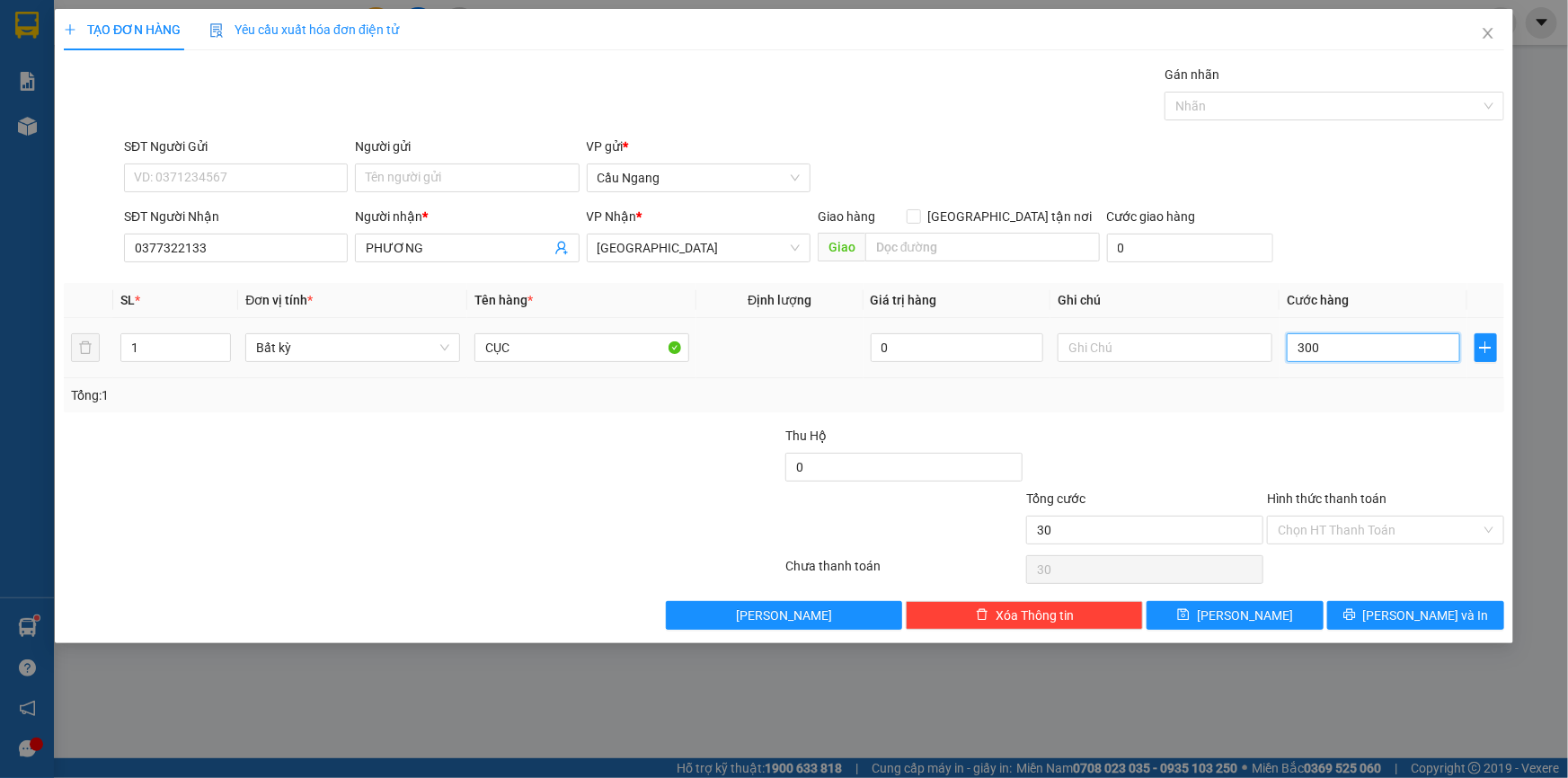
type input "300"
type input "3.000"
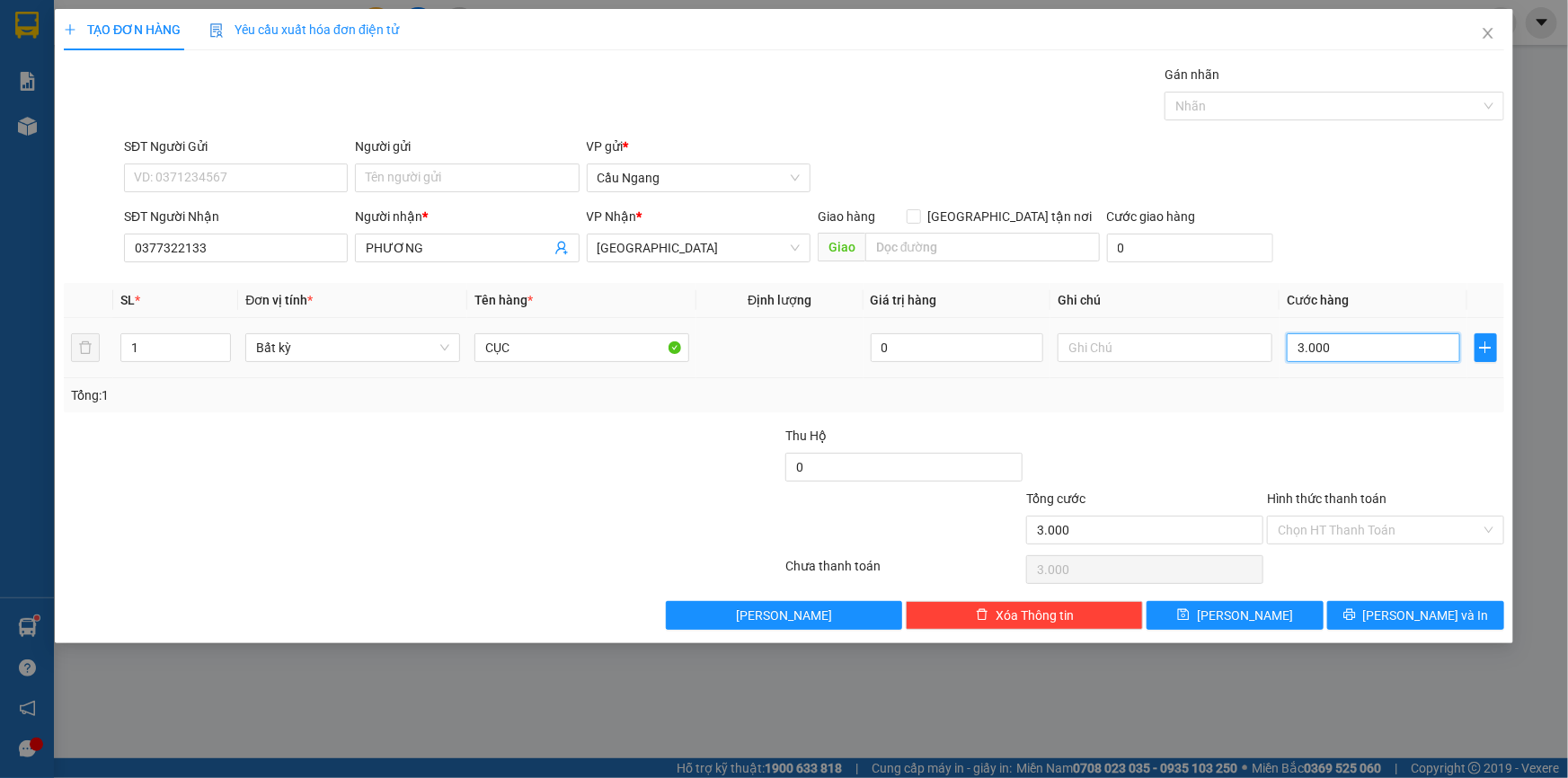
type input "30.000"
click at [1356, 610] on icon "printer" at bounding box center [1349, 614] width 13 height 13
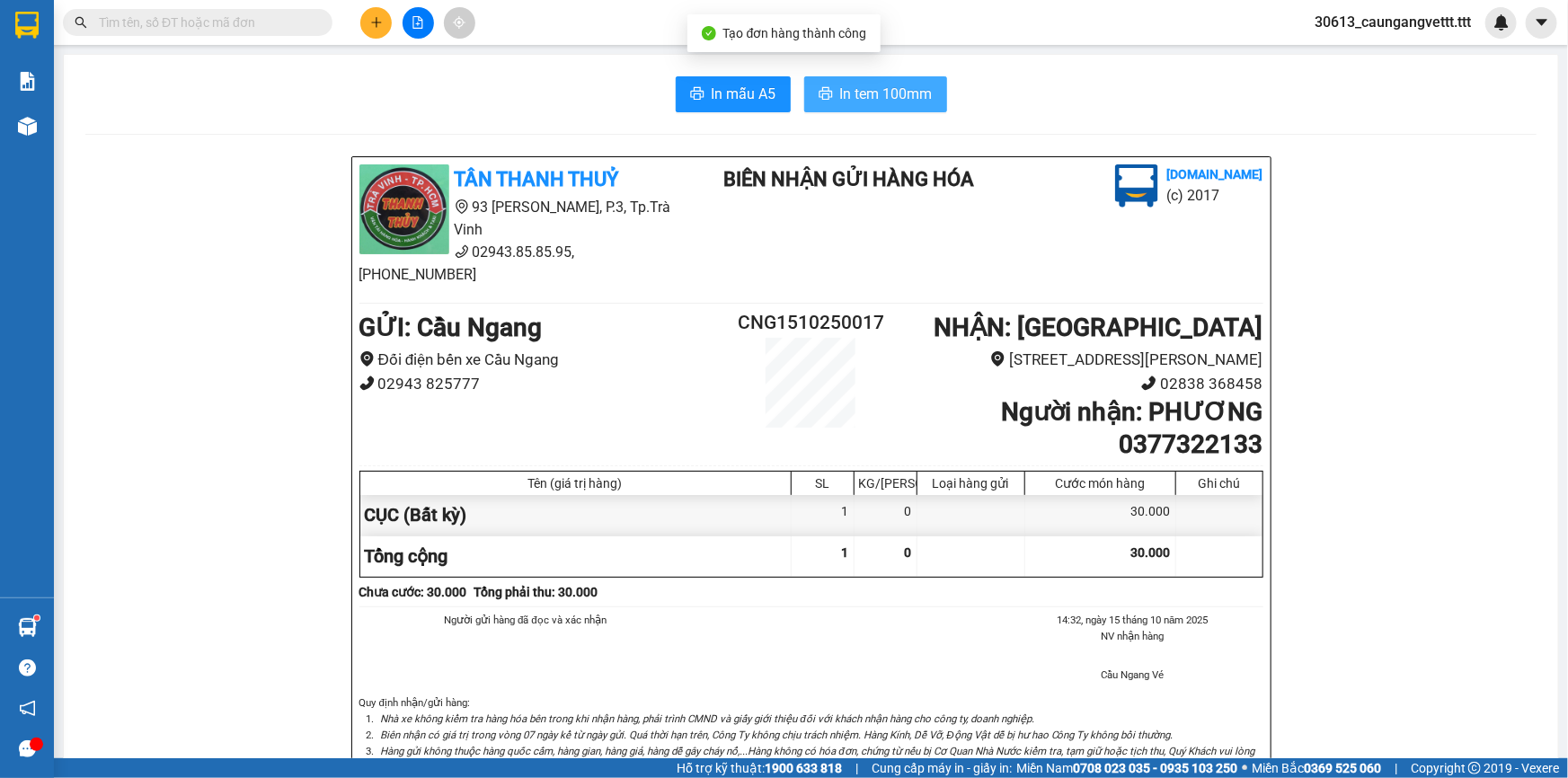
click at [898, 88] on span "In tem 100mm" at bounding box center [886, 93] width 92 height 23
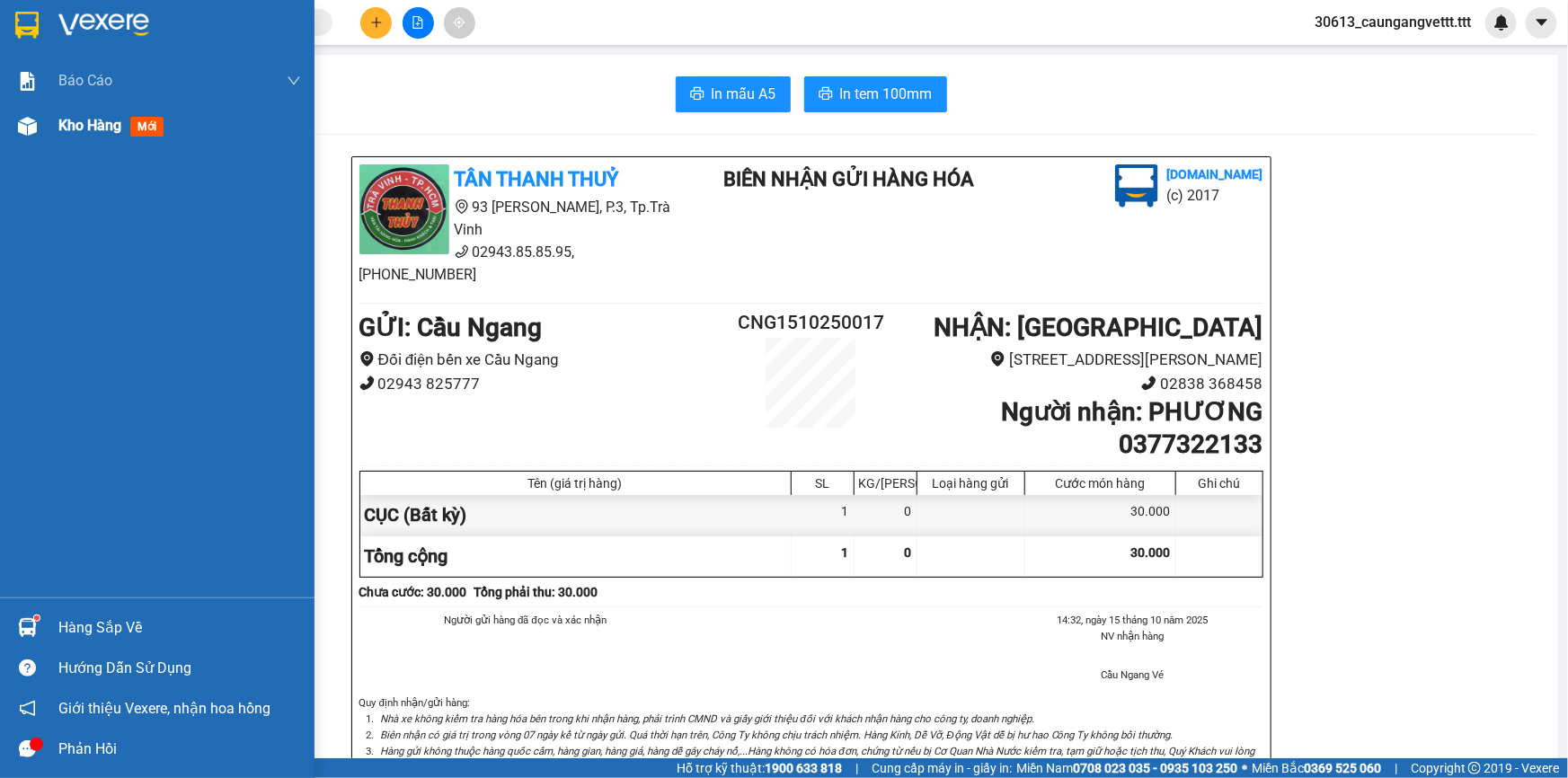
click at [71, 120] on span "Kho hàng" at bounding box center [90, 124] width 63 height 17
click at [81, 125] on span "Kho hàng" at bounding box center [90, 124] width 63 height 17
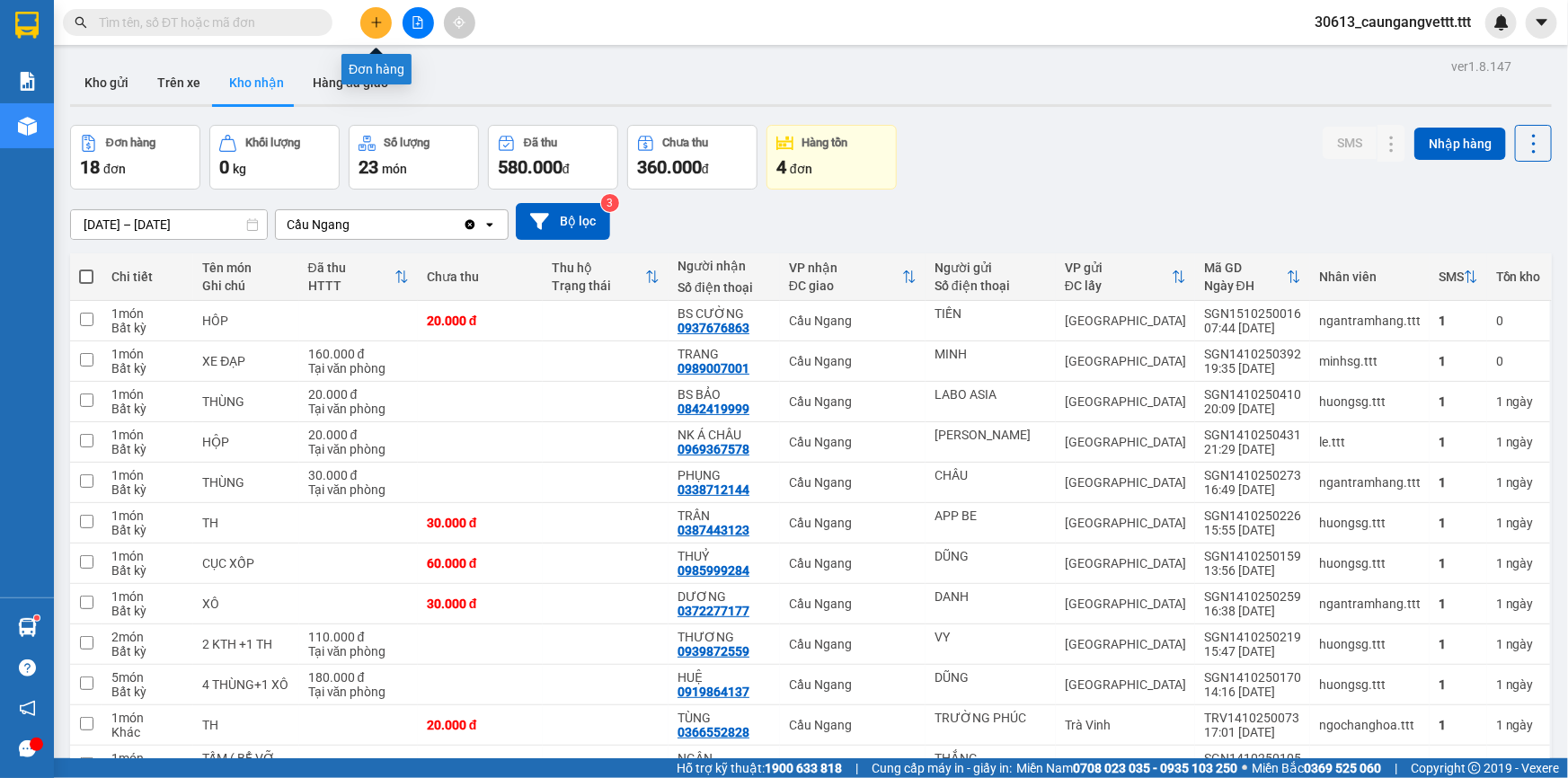
click at [377, 19] on icon "plus" at bounding box center [376, 23] width 13 height 13
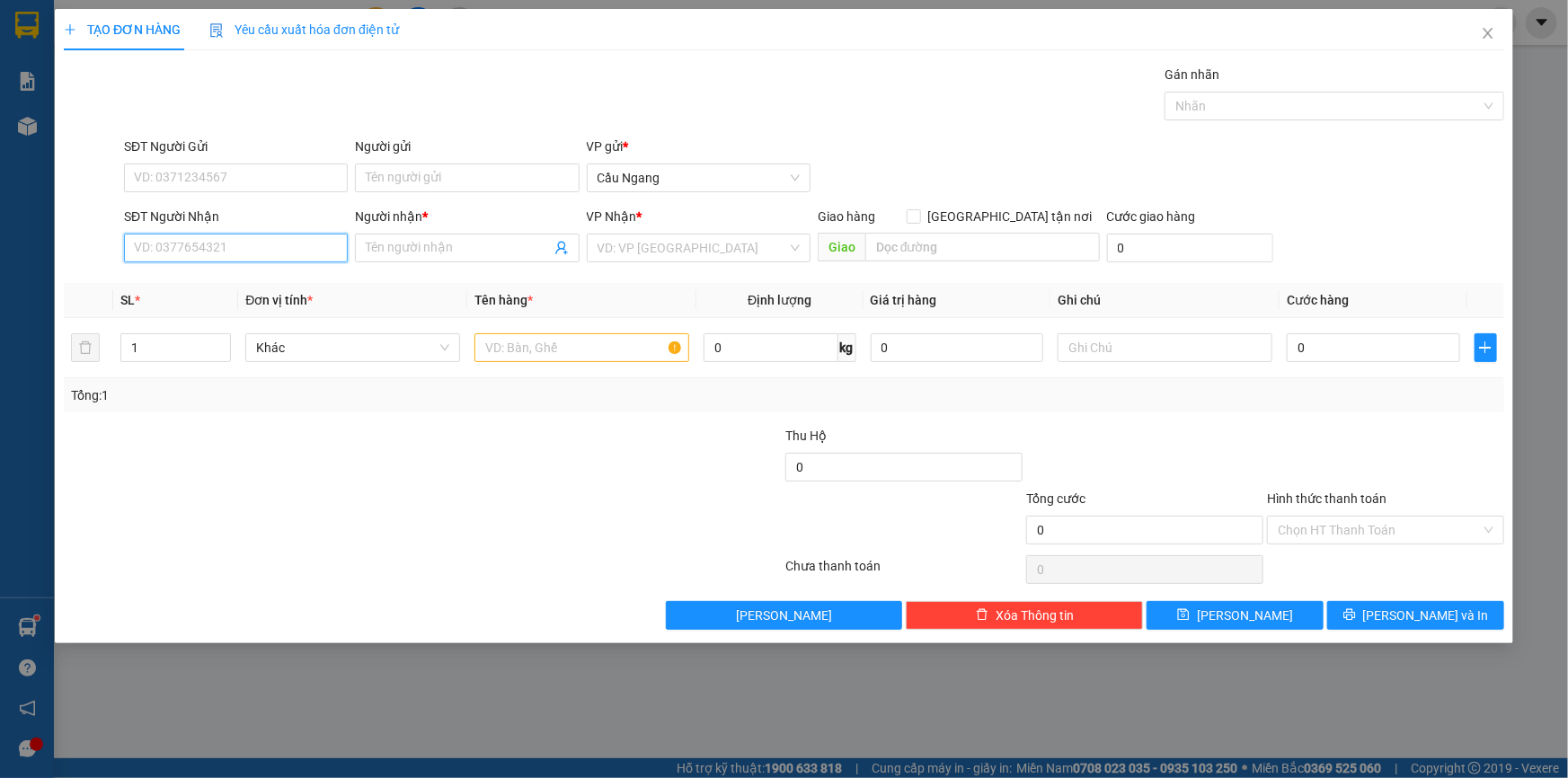
click at [261, 248] on input "SĐT Người Nhận" at bounding box center [236, 247] width 223 height 28
type input "0901030926"
click at [450, 243] on input "Người nhận *" at bounding box center [458, 248] width 184 height 20
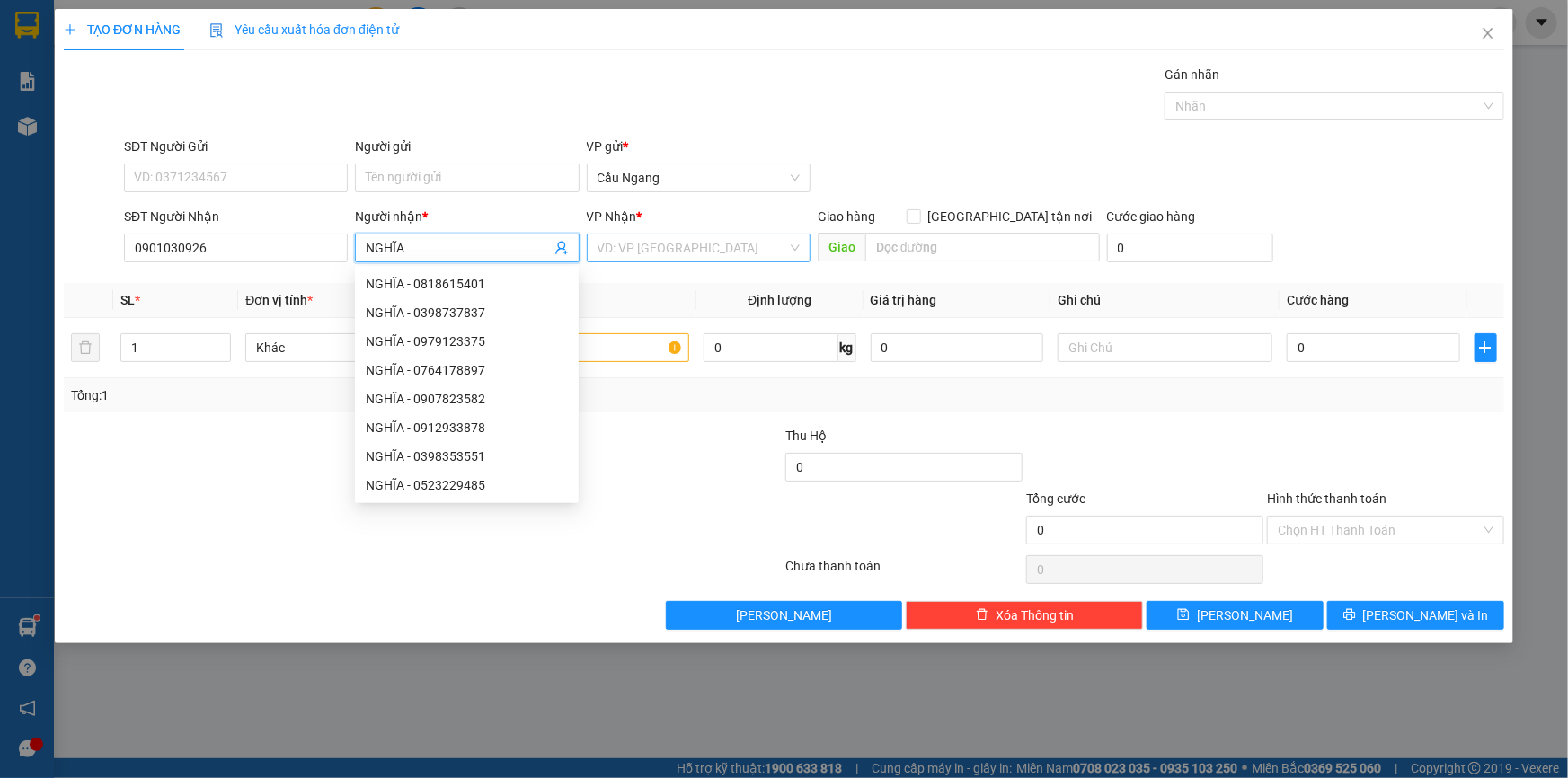
type input "NGHĨA"
click at [662, 243] on input "search" at bounding box center [692, 248] width 189 height 27
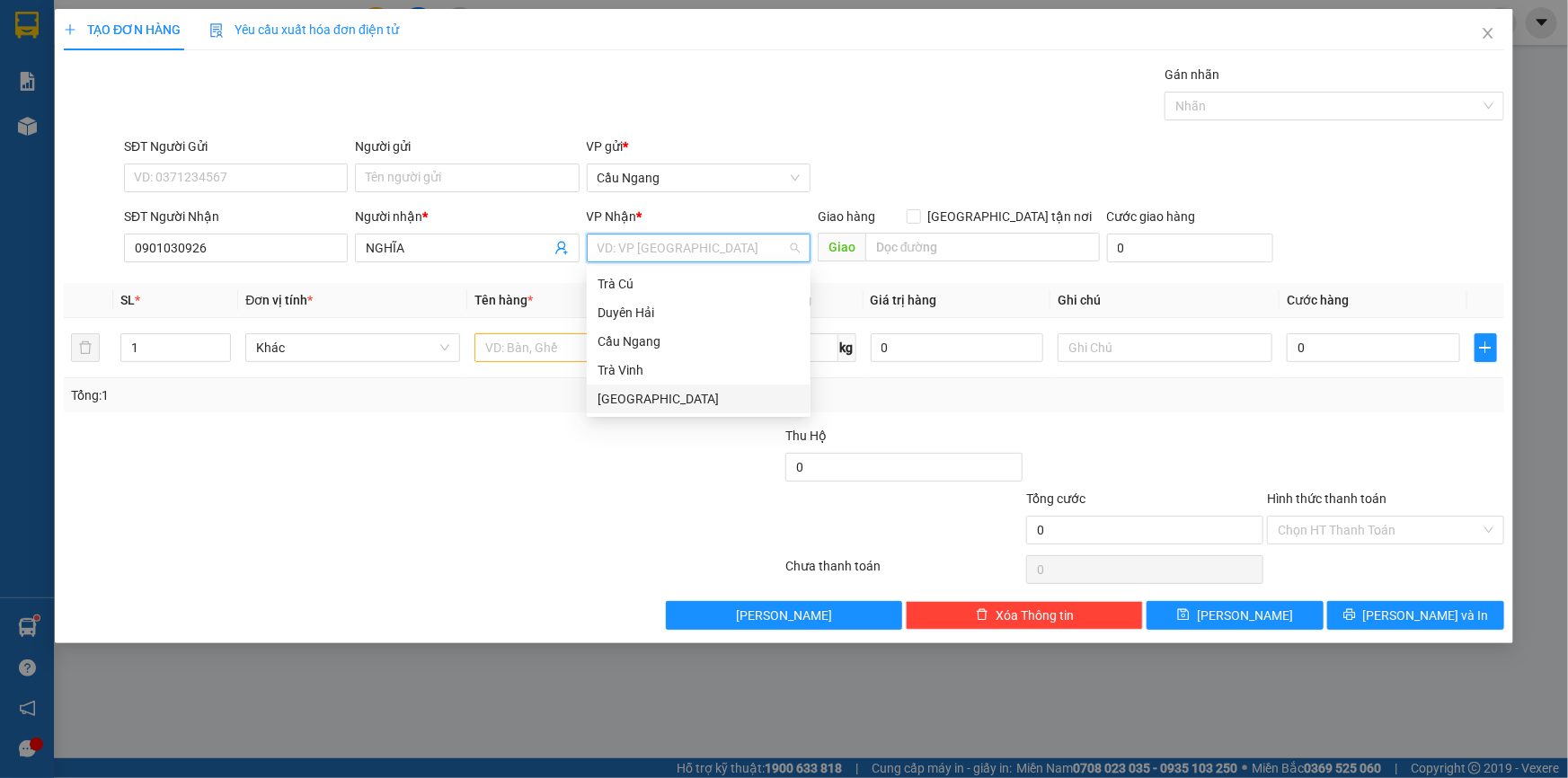
click at [640, 396] on div "[GEOGRAPHIC_DATA]" at bounding box center [699, 399] width 202 height 20
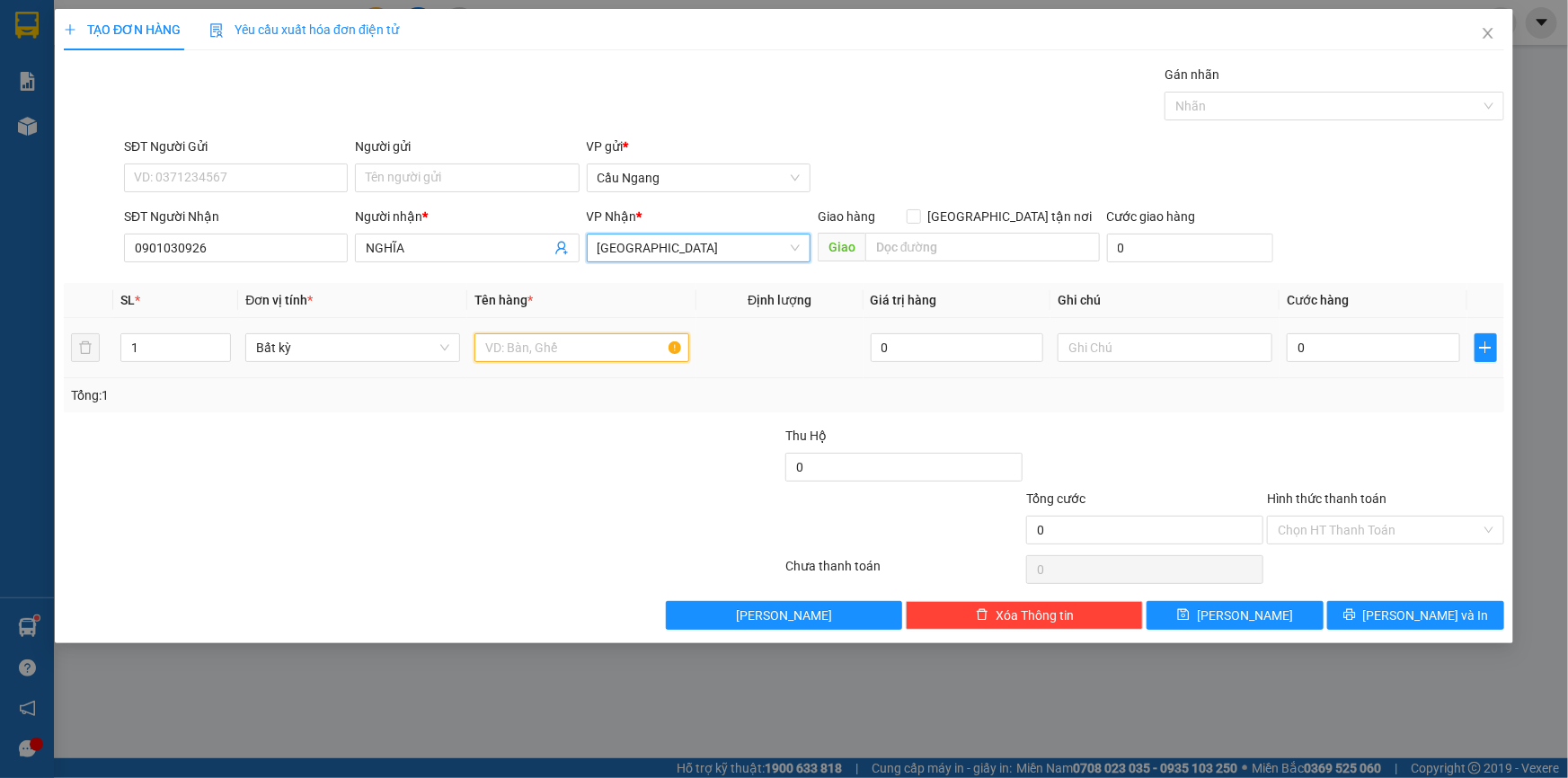
click at [562, 349] on input "text" at bounding box center [581, 347] width 215 height 28
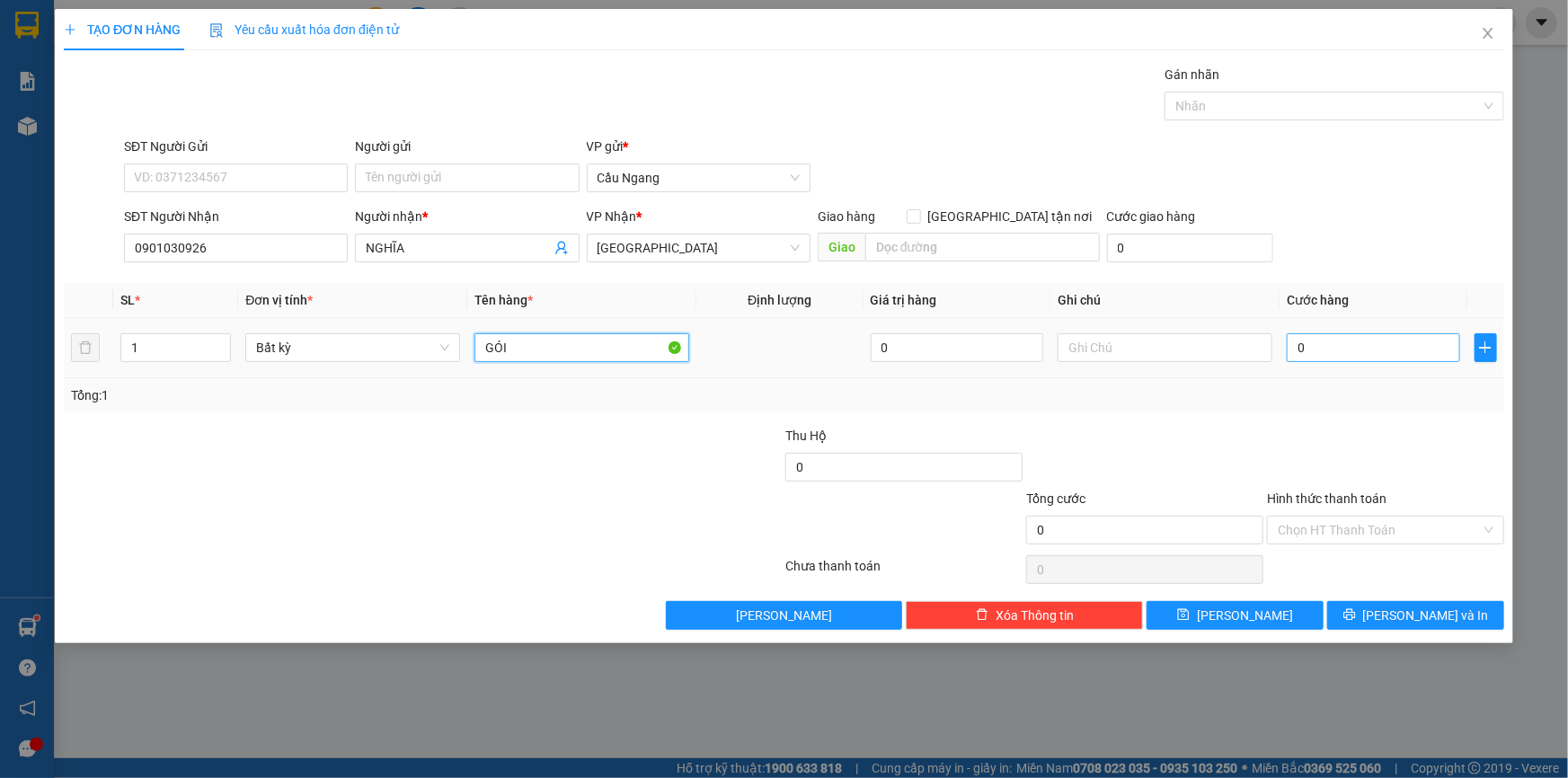
type input "GÓI"
click at [1384, 352] on input "0" at bounding box center [1373, 347] width 173 height 28
type input "2"
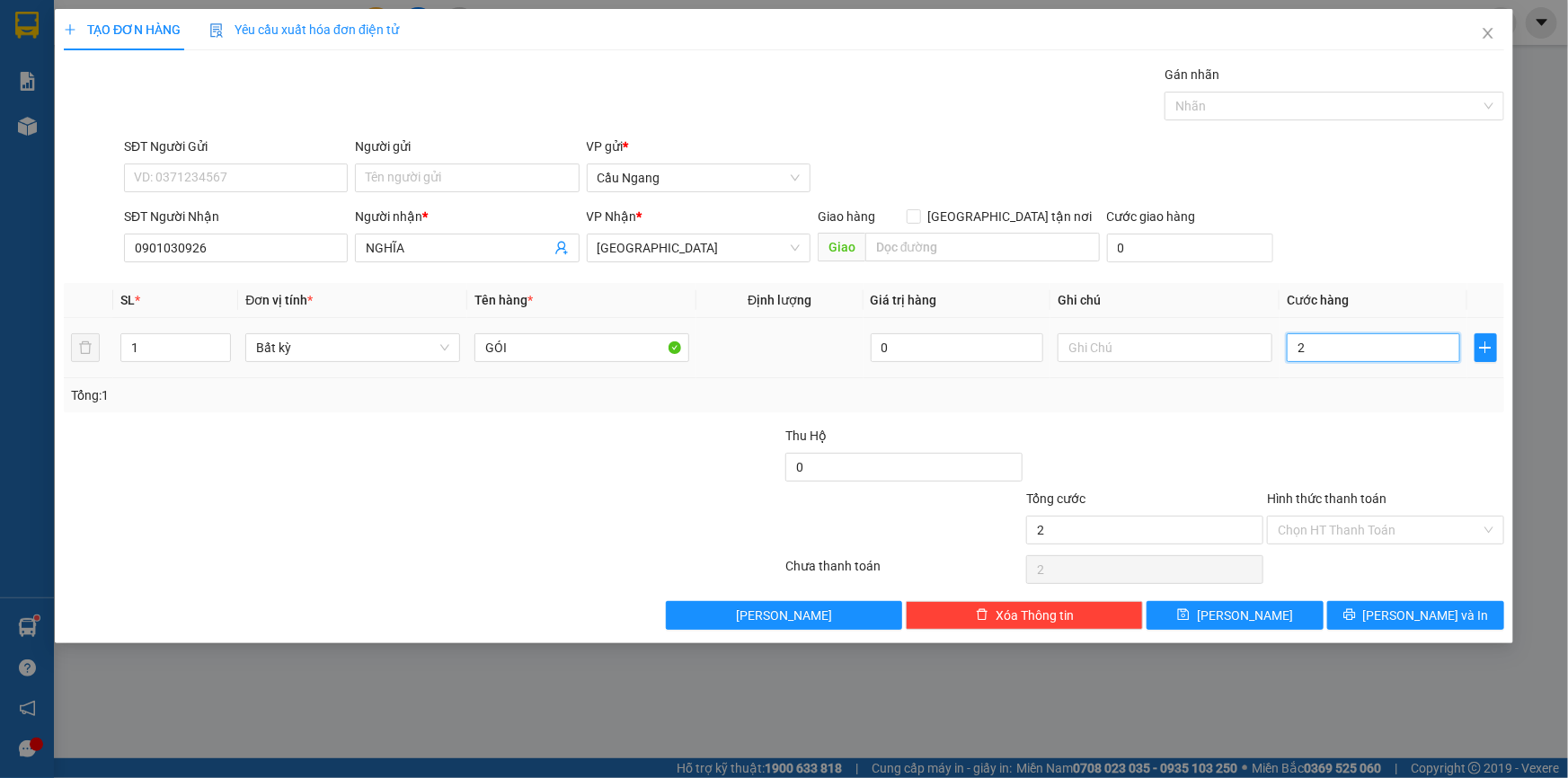
type input "20"
type input "200"
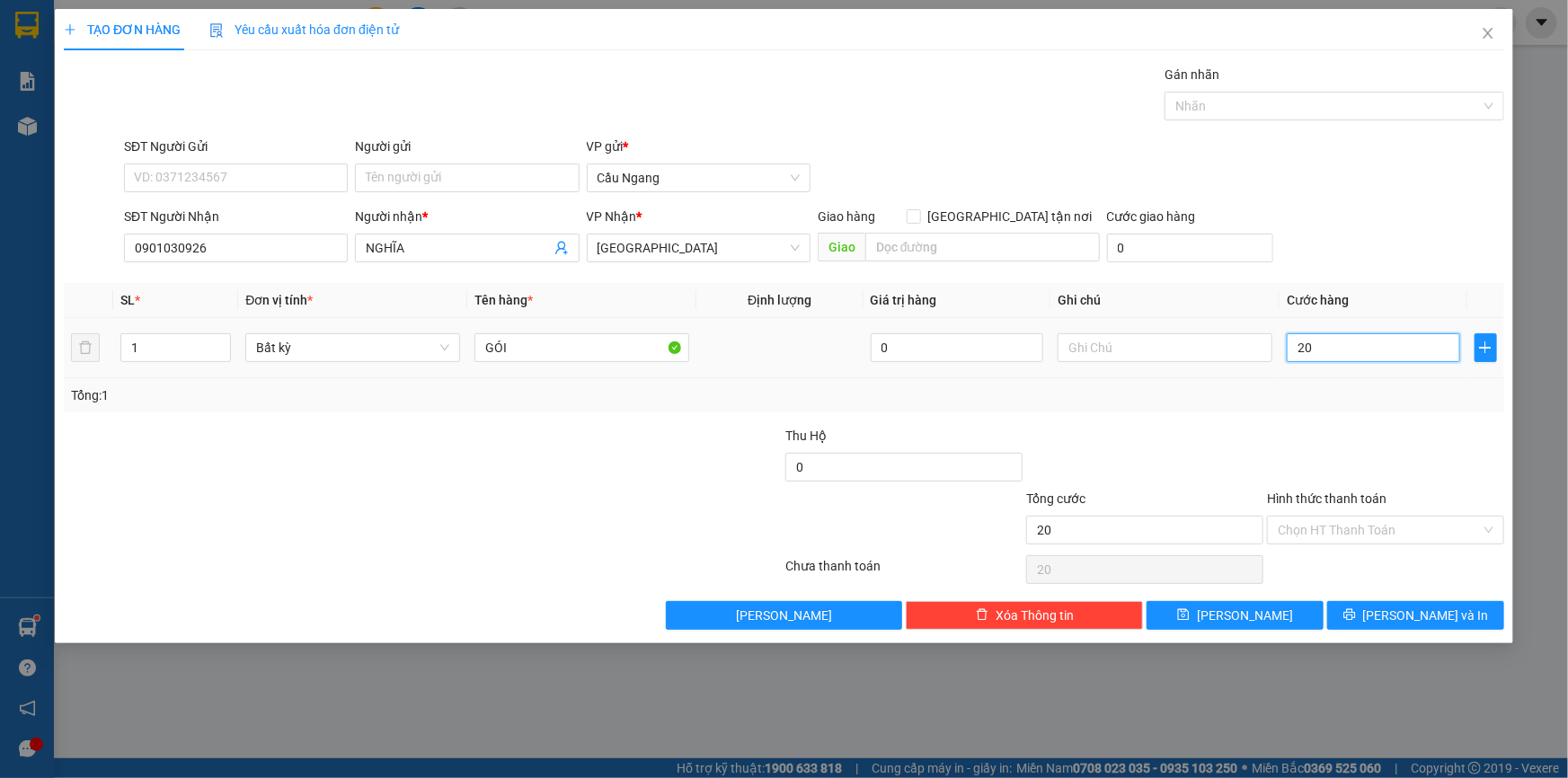
type input "200"
type input "2.000"
type input "20.000"
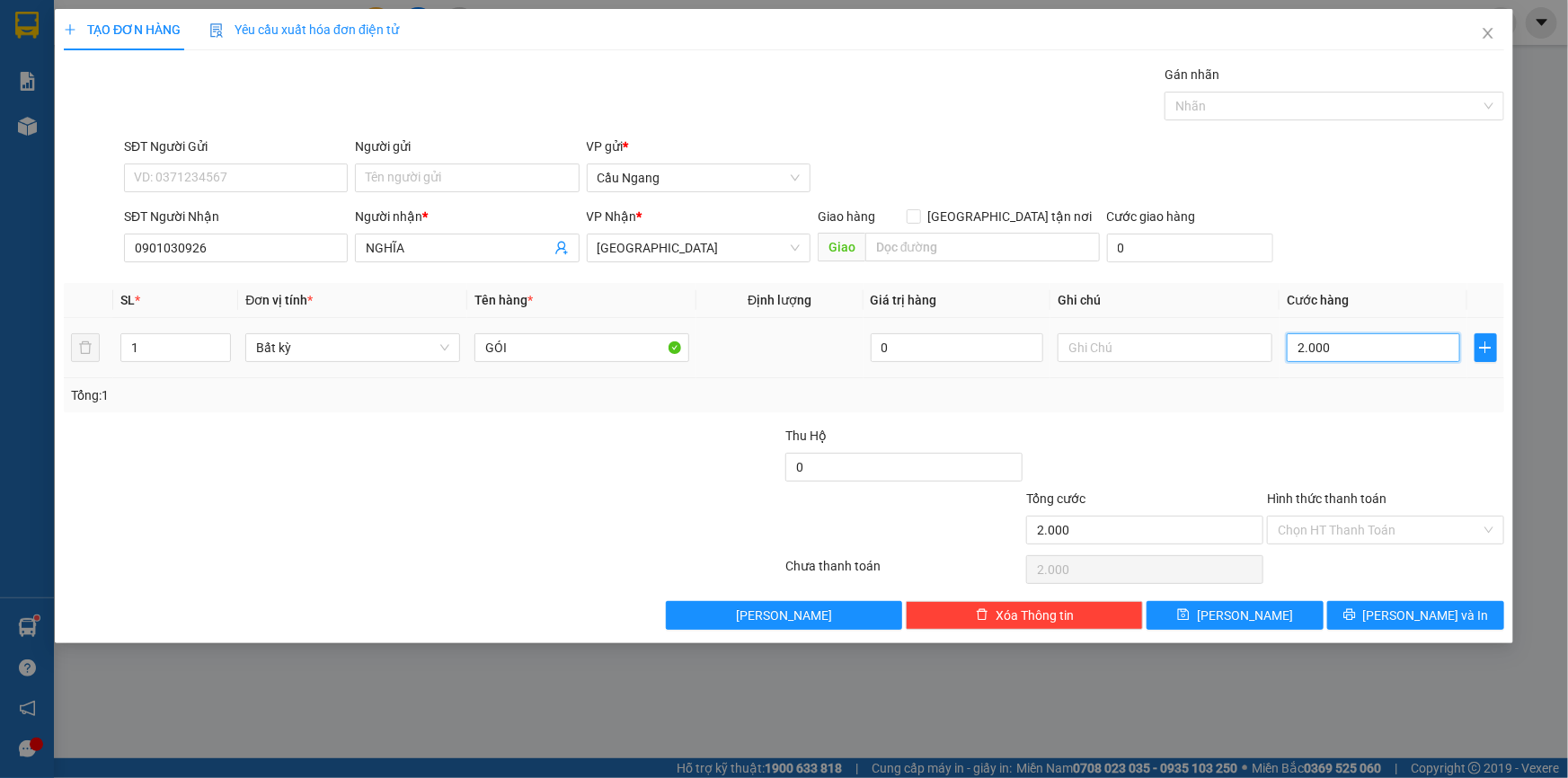
type input "20.000"
click at [1314, 529] on input "Hình thức thanh toán" at bounding box center [1379, 530] width 203 height 27
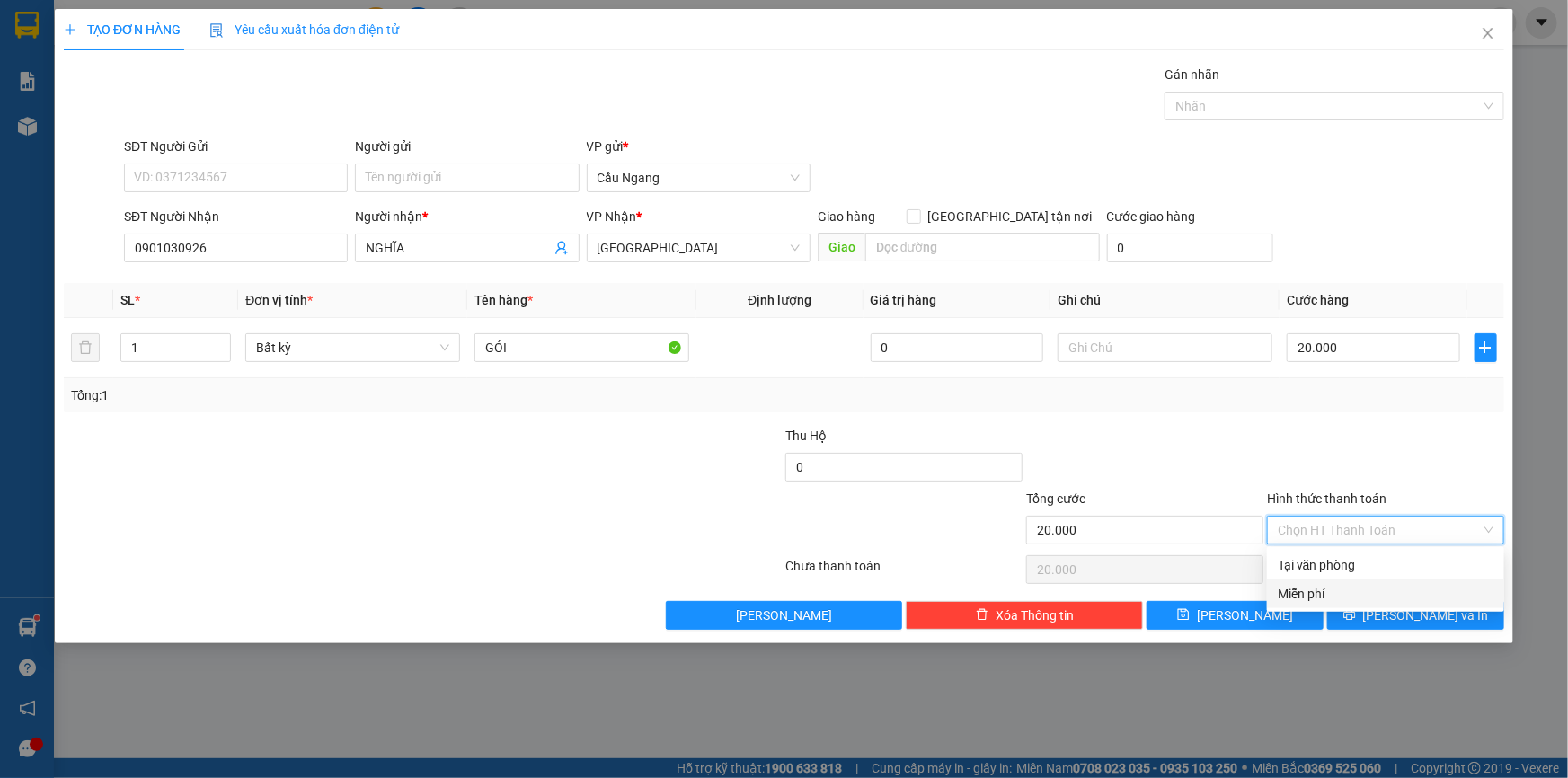
click at [1330, 568] on div "Tại văn phòng" at bounding box center [1386, 565] width 216 height 20
type input "0"
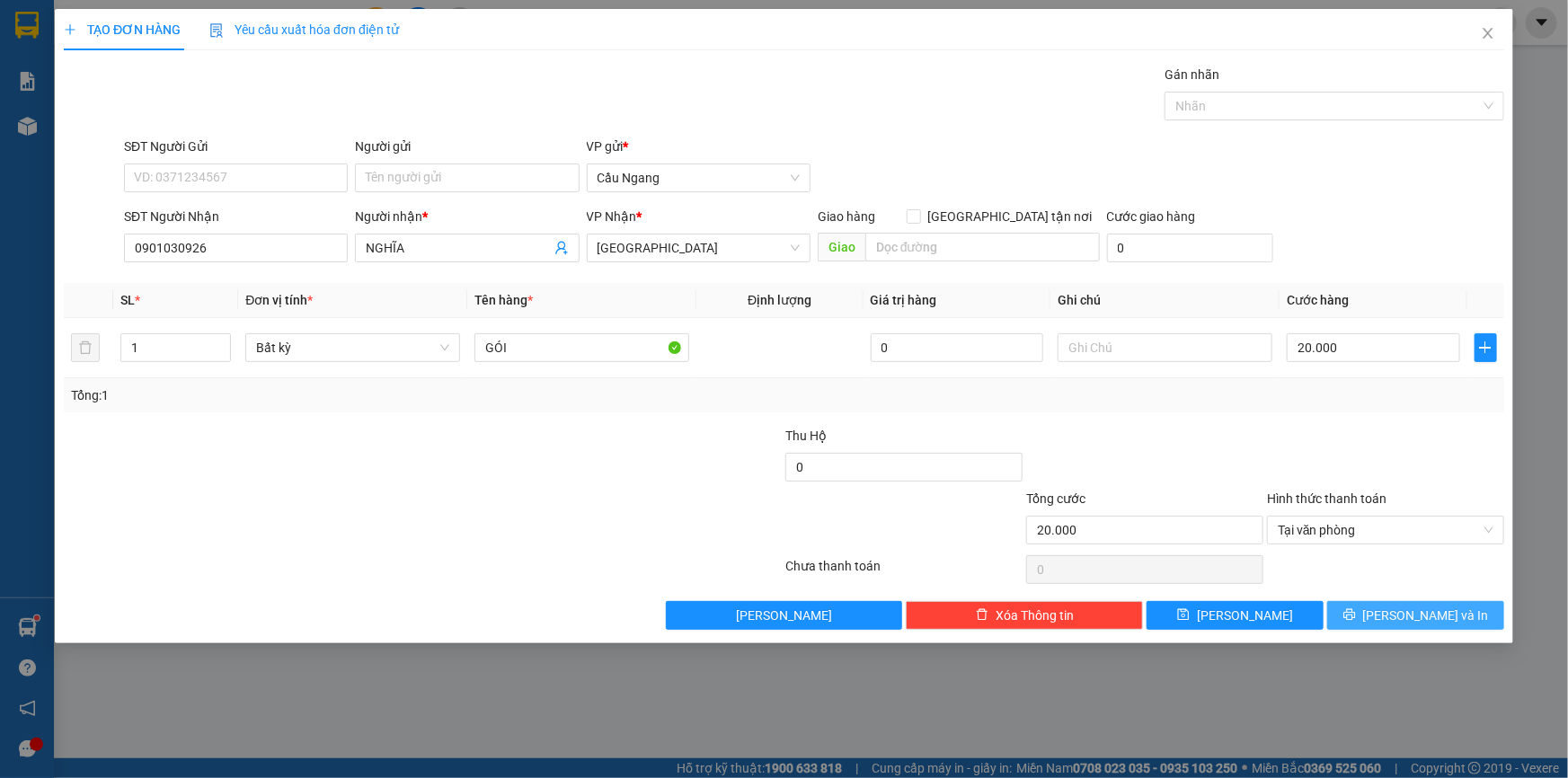
click at [1396, 615] on button "[PERSON_NAME] và In" at bounding box center [1415, 614] width 177 height 28
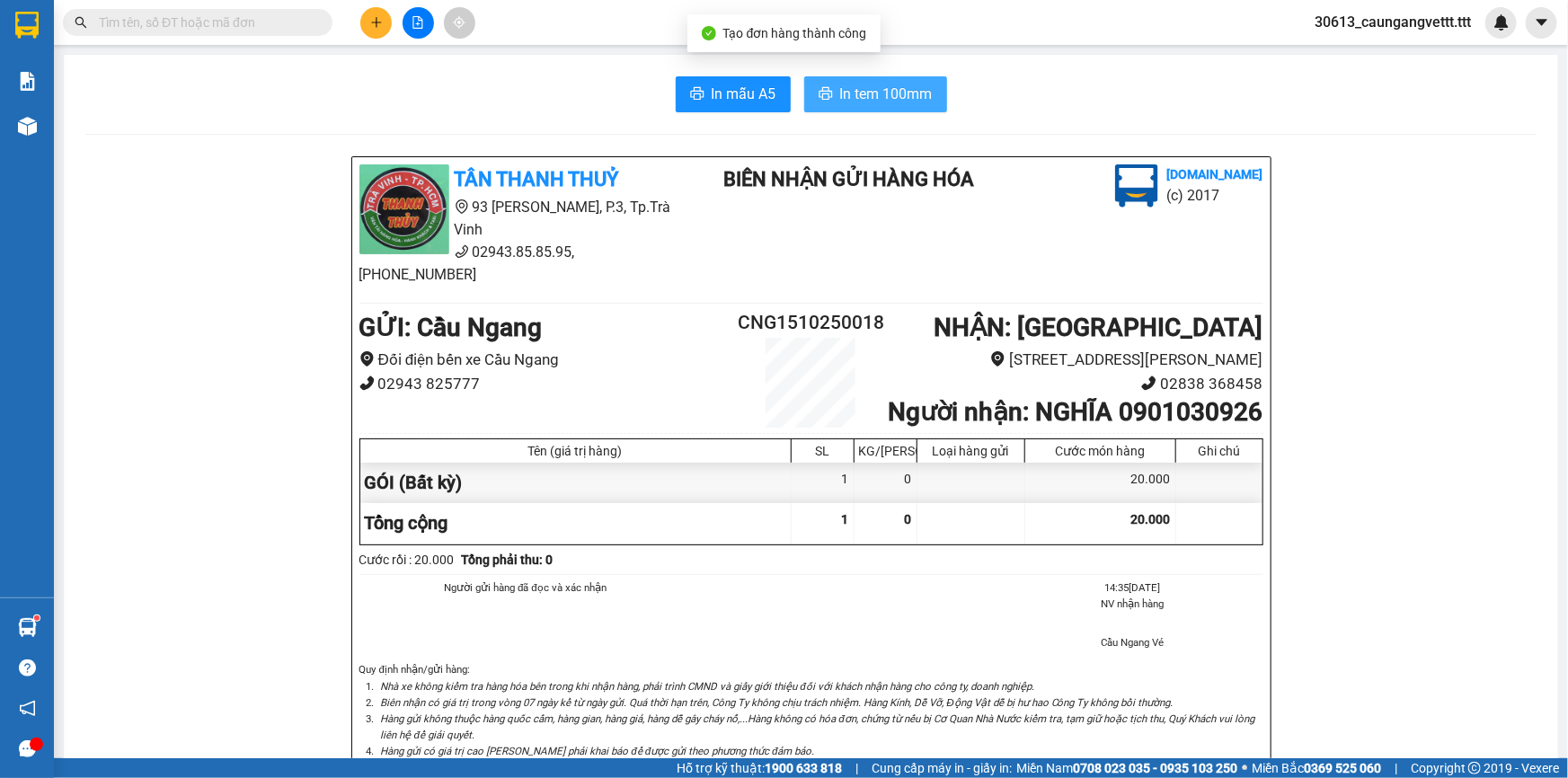
click at [871, 85] on span "In tem 100mm" at bounding box center [886, 93] width 92 height 23
